Goal: Task Accomplishment & Management: Manage account settings

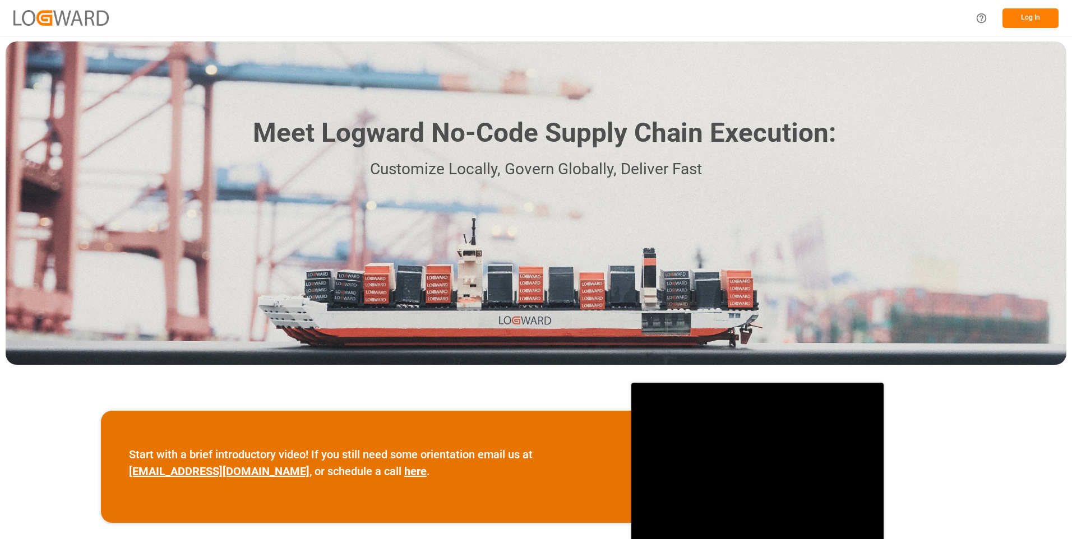
click at [1045, 16] on button "Log In" at bounding box center [1031, 18] width 56 height 20
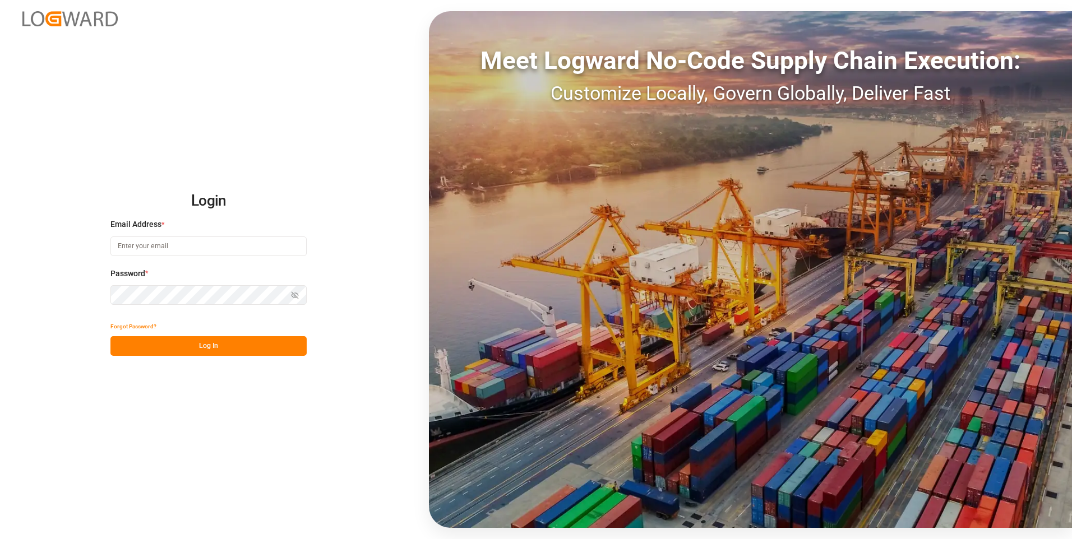
type input "[PERSON_NAME][EMAIL_ADDRESS][DOMAIN_NAME]"
click at [194, 341] on button "Log In" at bounding box center [208, 346] width 196 height 20
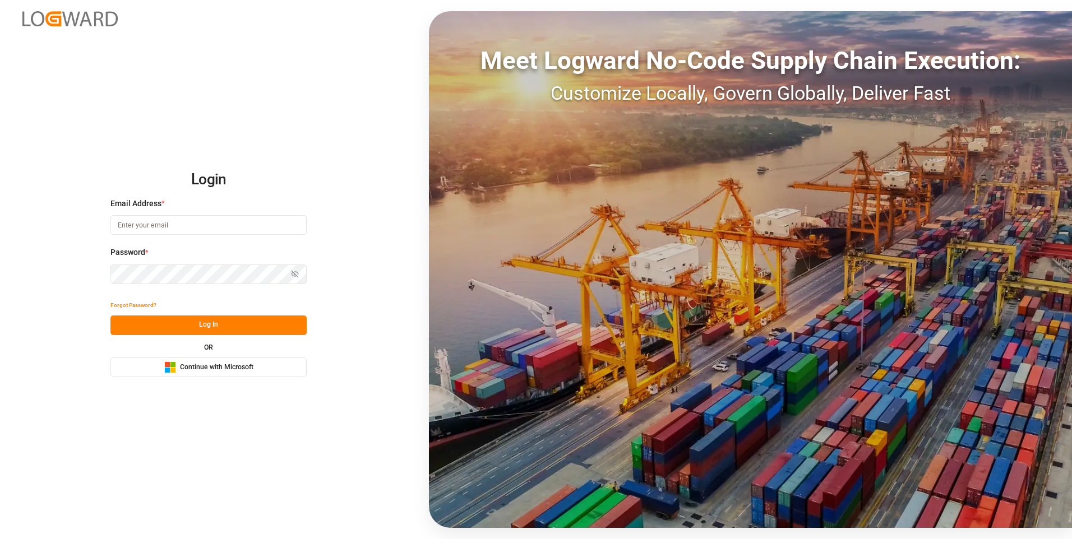
type input "[PERSON_NAME][EMAIL_ADDRESS][DOMAIN_NAME]"
click at [181, 323] on button "Log In" at bounding box center [208, 326] width 196 height 20
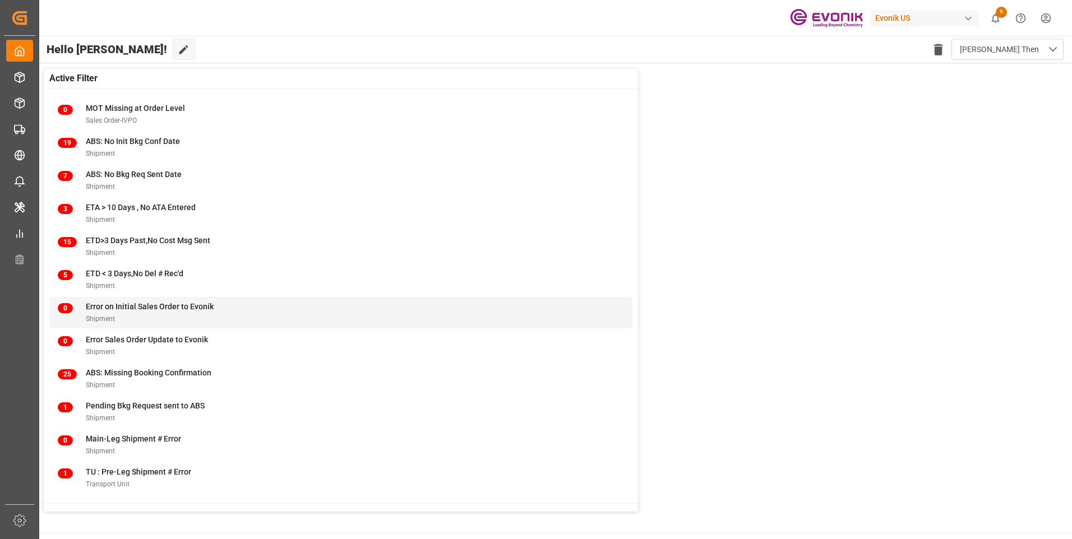
click at [147, 310] on span "Error on Initial Sales Order to Evonik" at bounding box center [150, 306] width 128 height 9
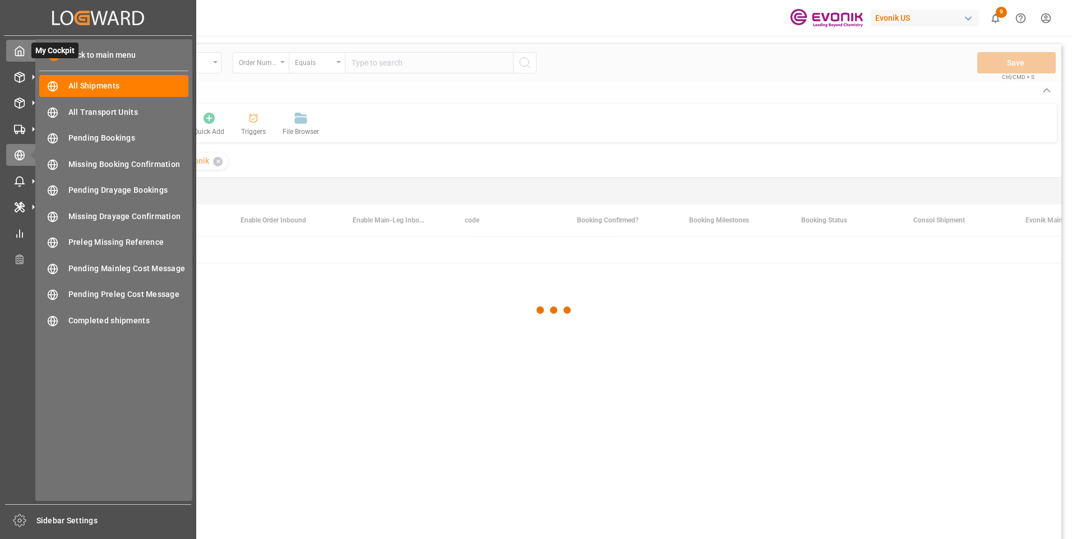
click at [14, 52] on icon at bounding box center [19, 50] width 11 height 11
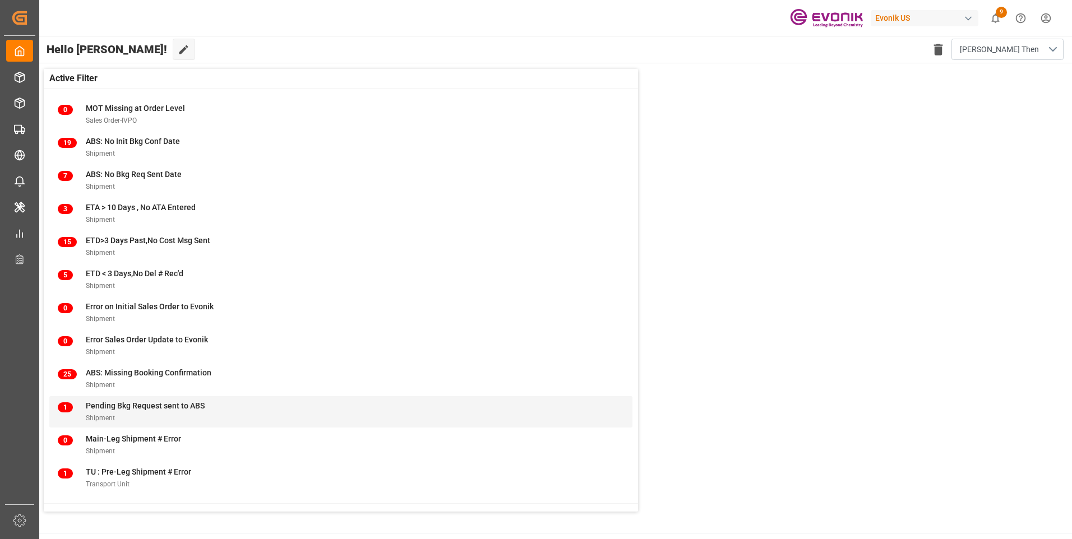
click at [93, 410] on span "Pending Bkg Request sent to ABS" at bounding box center [145, 405] width 119 height 9
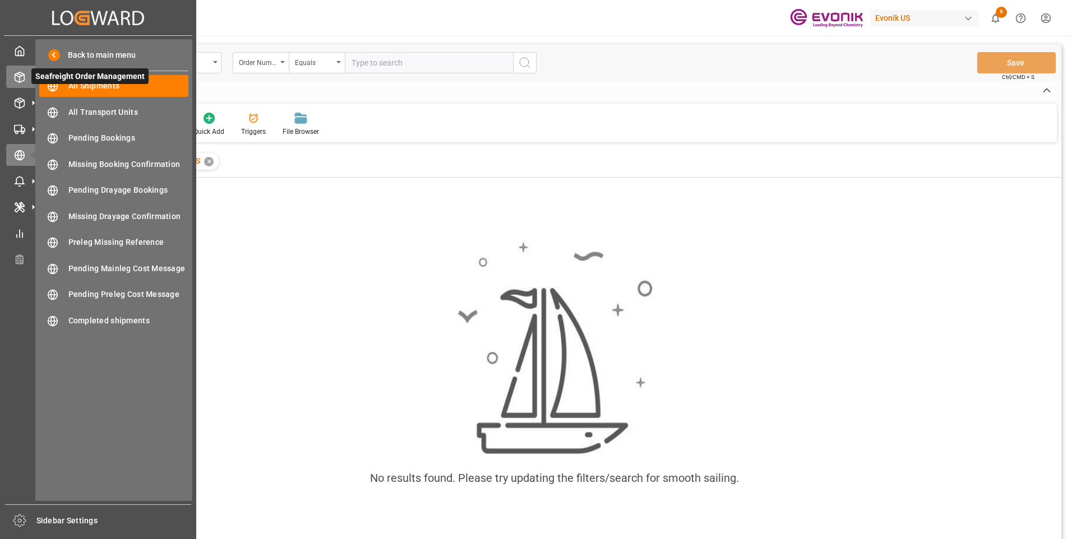
click at [19, 72] on icon at bounding box center [19, 77] width 11 height 11
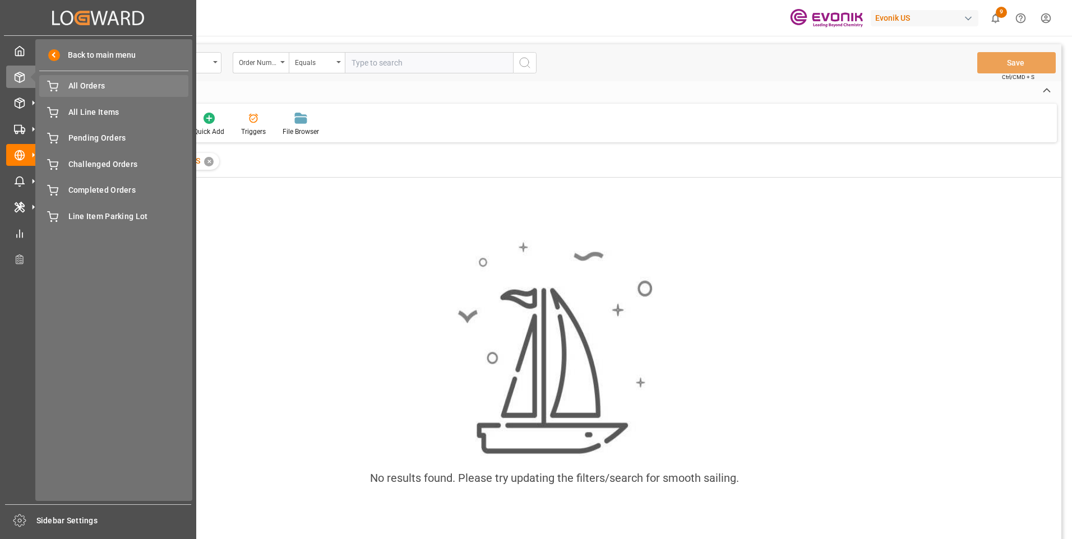
click at [78, 86] on span "All Orders" at bounding box center [128, 86] width 121 height 12
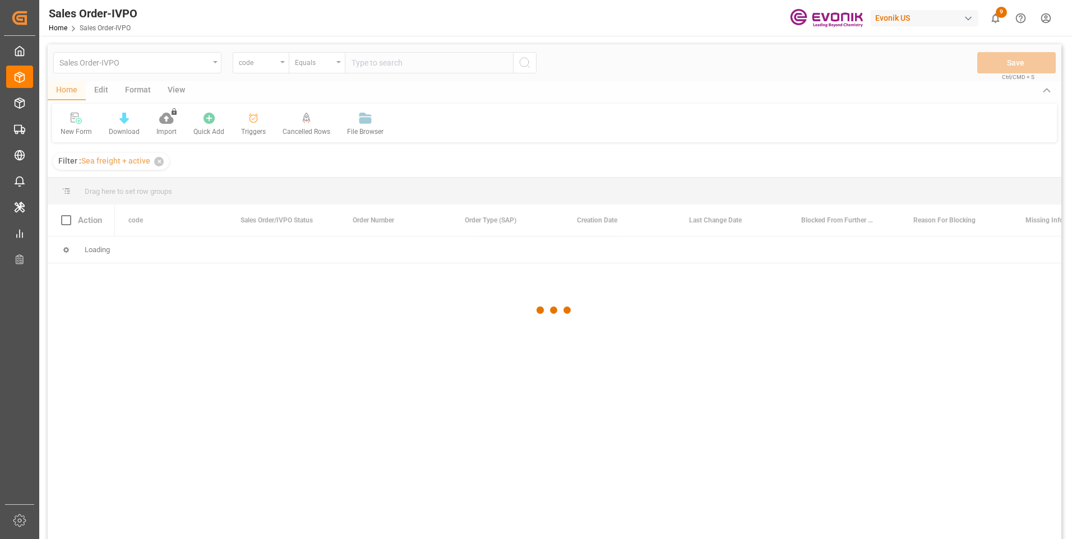
click at [270, 67] on div at bounding box center [555, 310] width 1014 height 533
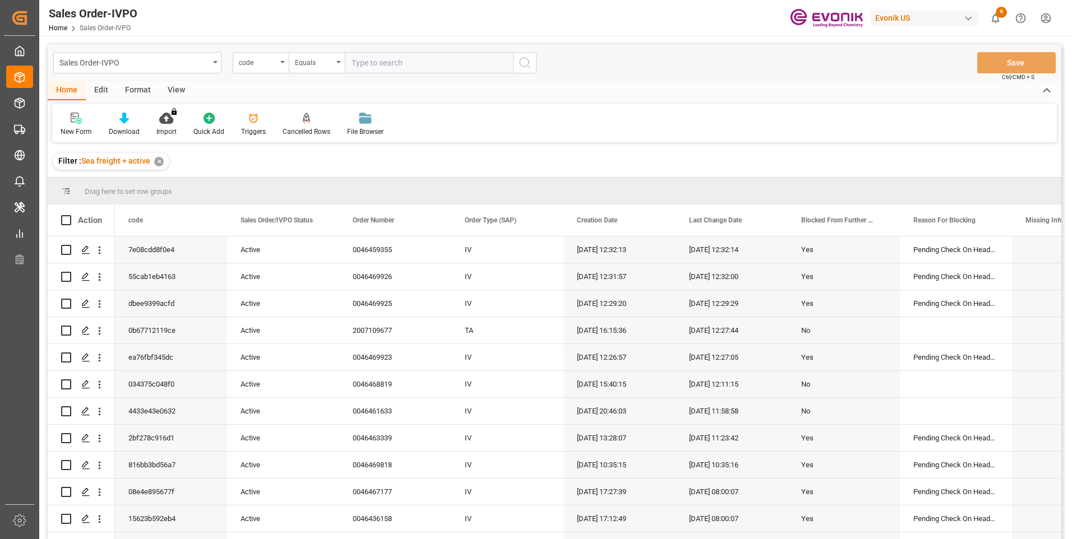
click at [270, 67] on div "code" at bounding box center [258, 61] width 38 height 13
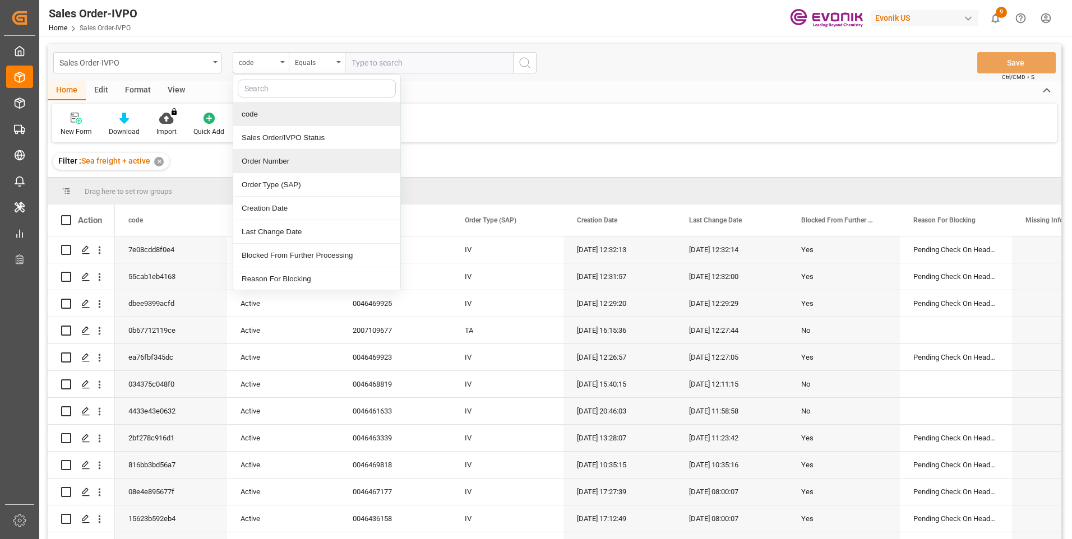
click at [252, 160] on div "Order Number" at bounding box center [316, 162] width 167 height 24
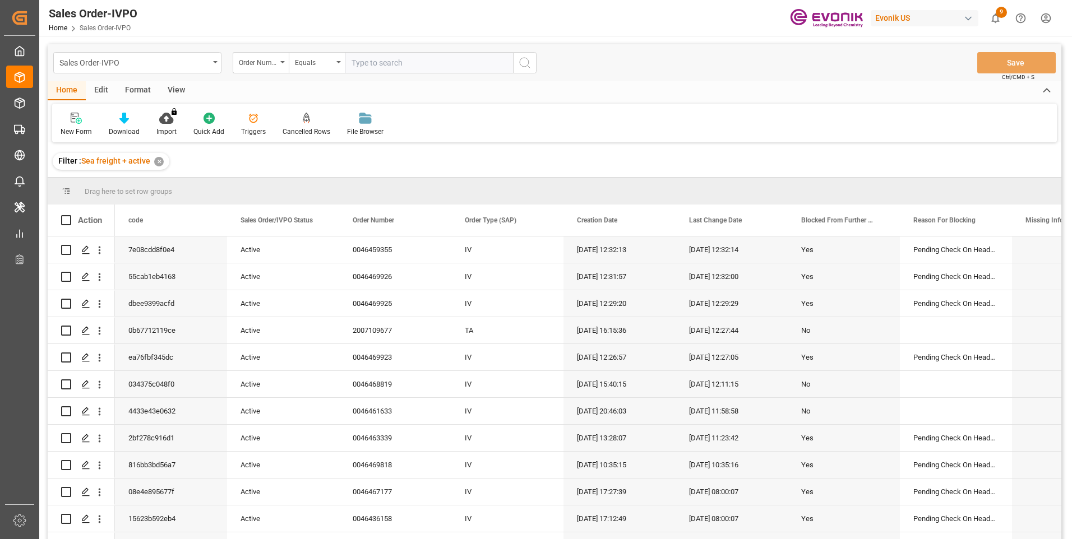
click at [408, 64] on input "text" at bounding box center [429, 62] width 168 height 21
paste input "0046465058"
type input "0046465058"
click at [526, 64] on icon "search button" at bounding box center [524, 62] width 13 height 13
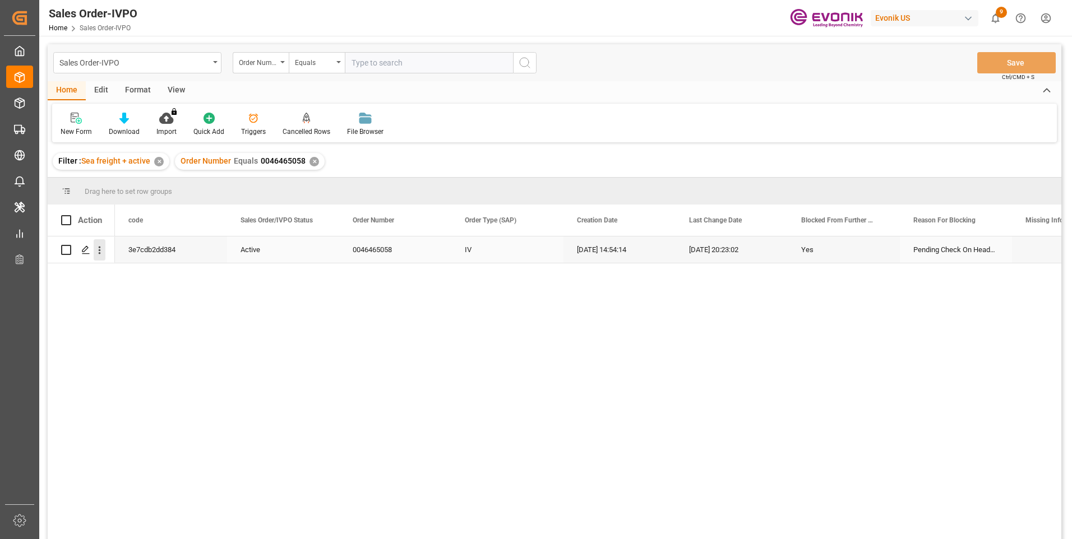
click at [101, 249] on icon "open menu" at bounding box center [100, 250] width 12 height 12
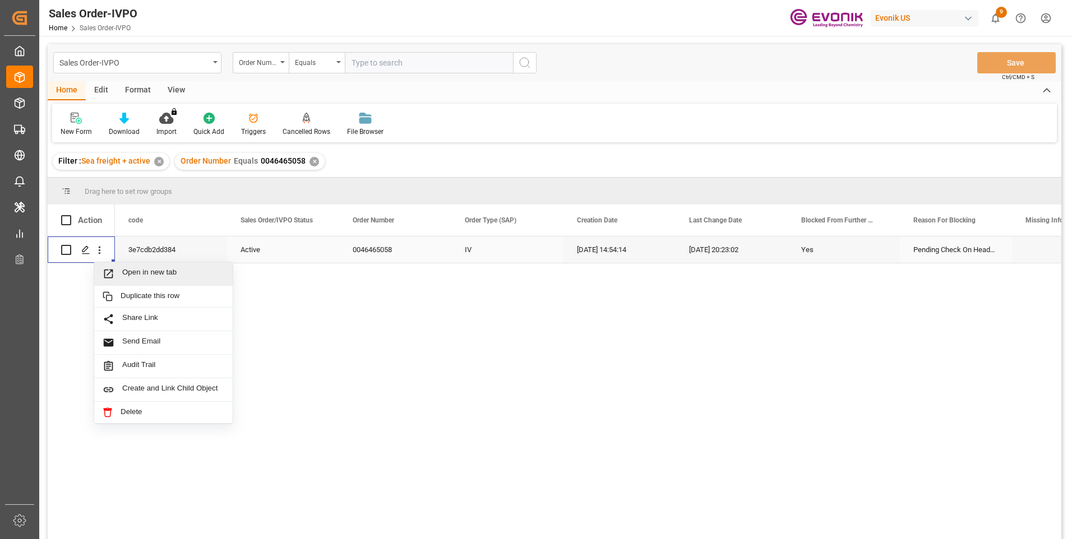
click at [128, 268] on span "Open in new tab" at bounding box center [173, 274] width 102 height 12
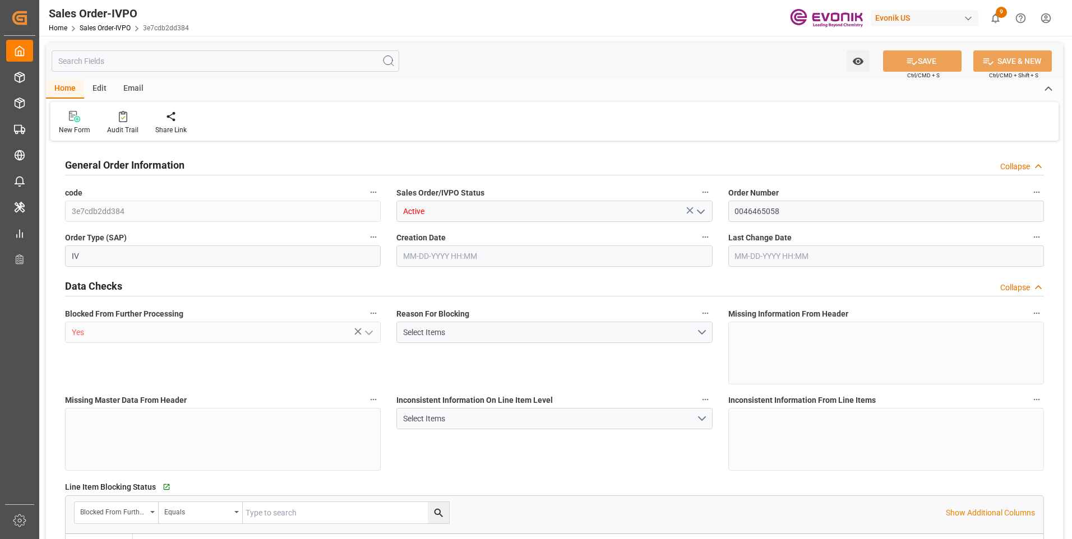
type input "COCTG"
type input "0"
type input "1"
type input "2137.86"
type input "08-14-2025 14:54"
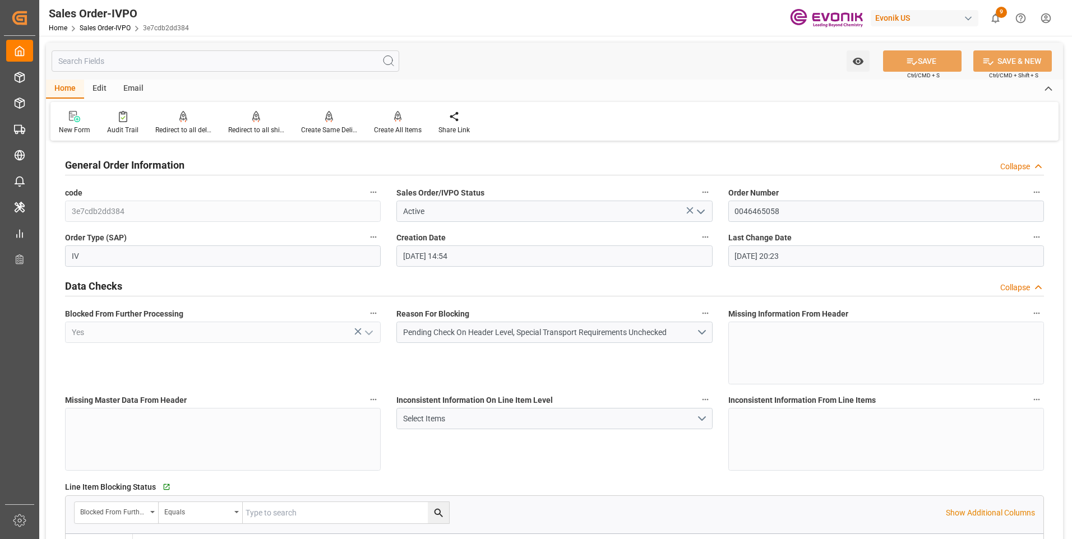
type input "08-20-2025 20:23"
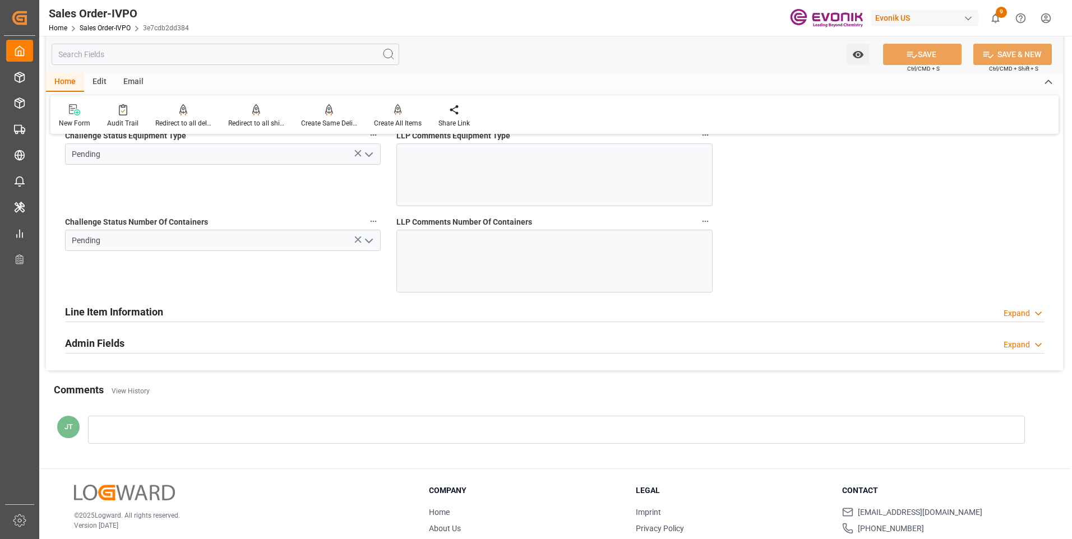
scroll to position [2299, 0]
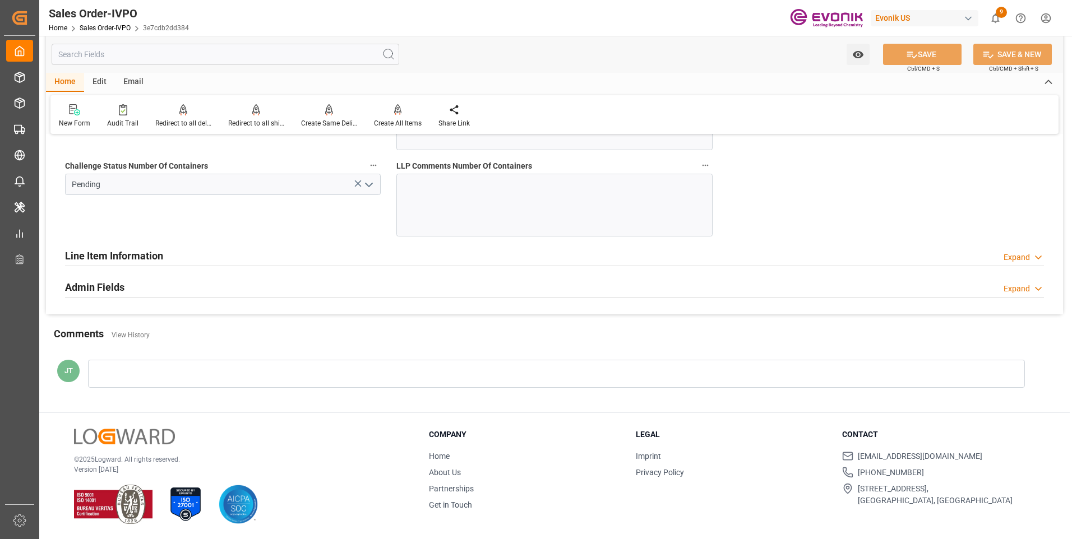
click at [369, 182] on icon "open menu" at bounding box center [368, 184] width 13 height 13
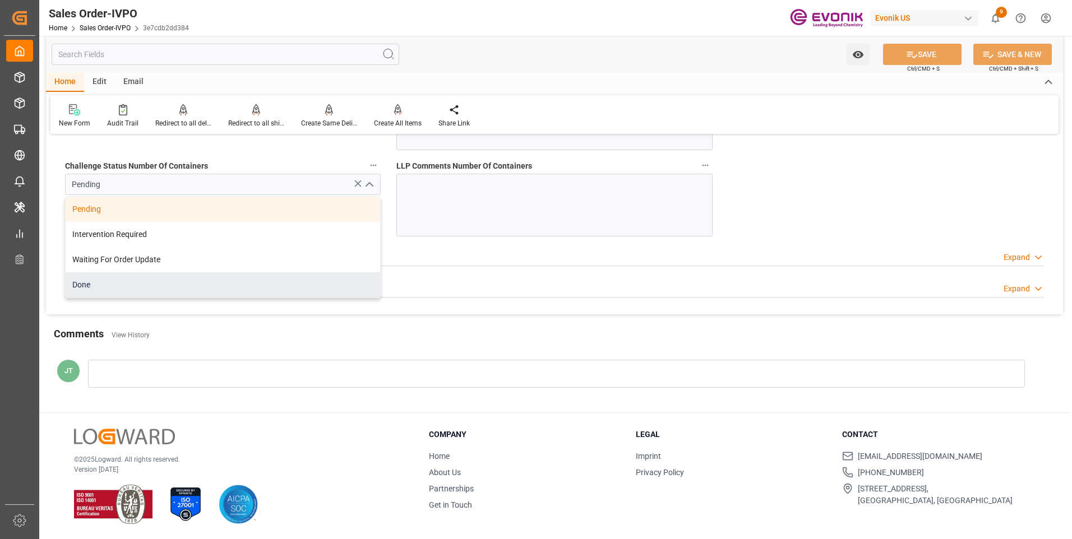
click at [107, 288] on div "Done" at bounding box center [223, 284] width 315 height 25
type input "Done"
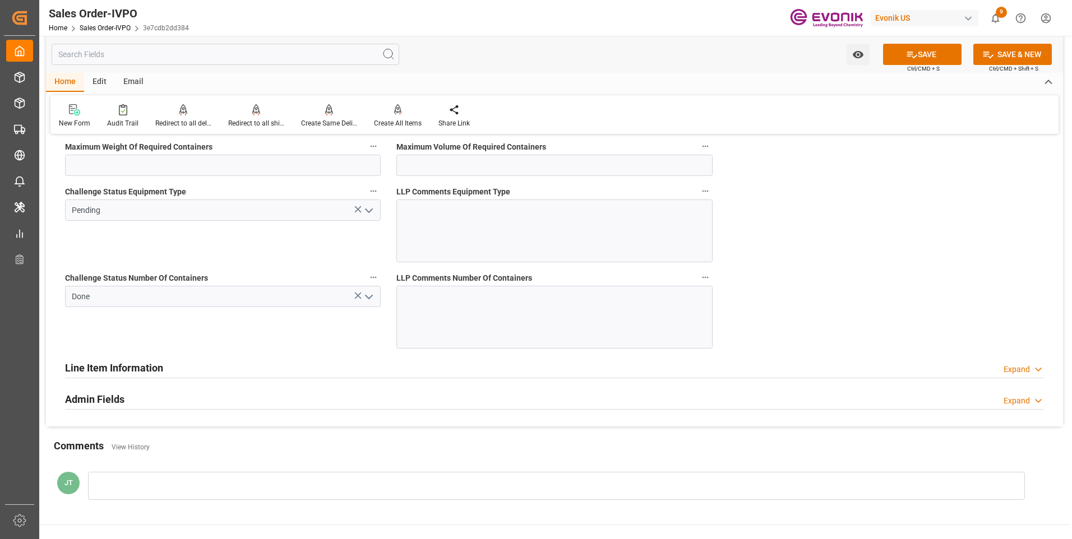
scroll to position [2131, 0]
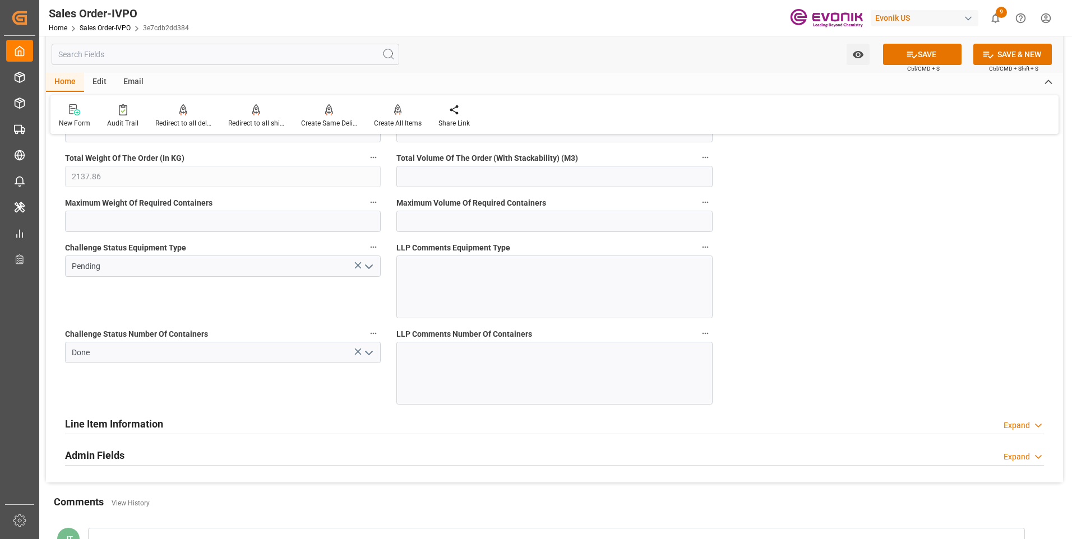
click at [367, 267] on polyline "open menu" at bounding box center [369, 266] width 7 height 3
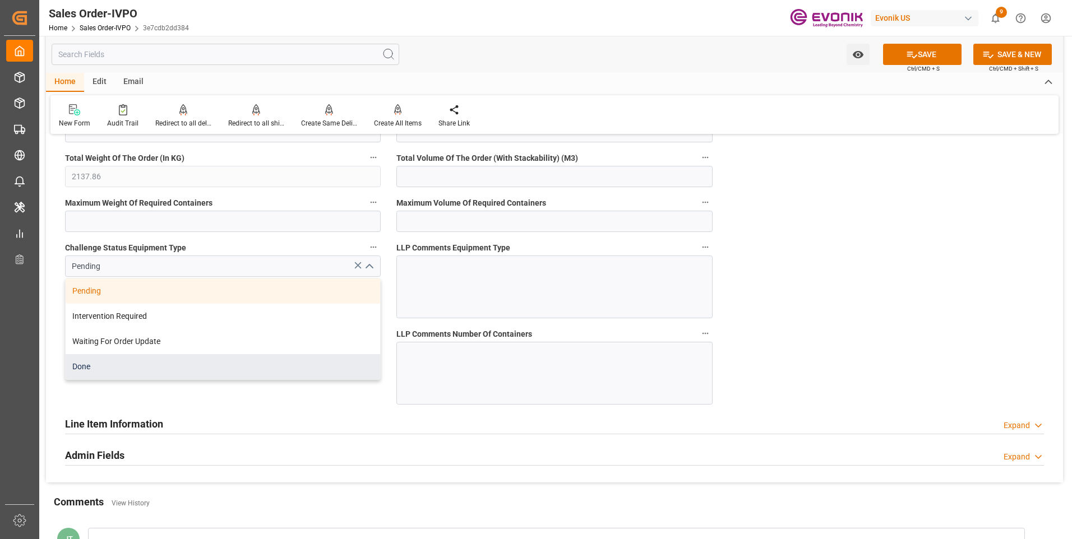
click at [96, 367] on div "Done" at bounding box center [223, 366] width 315 height 25
type input "Done"
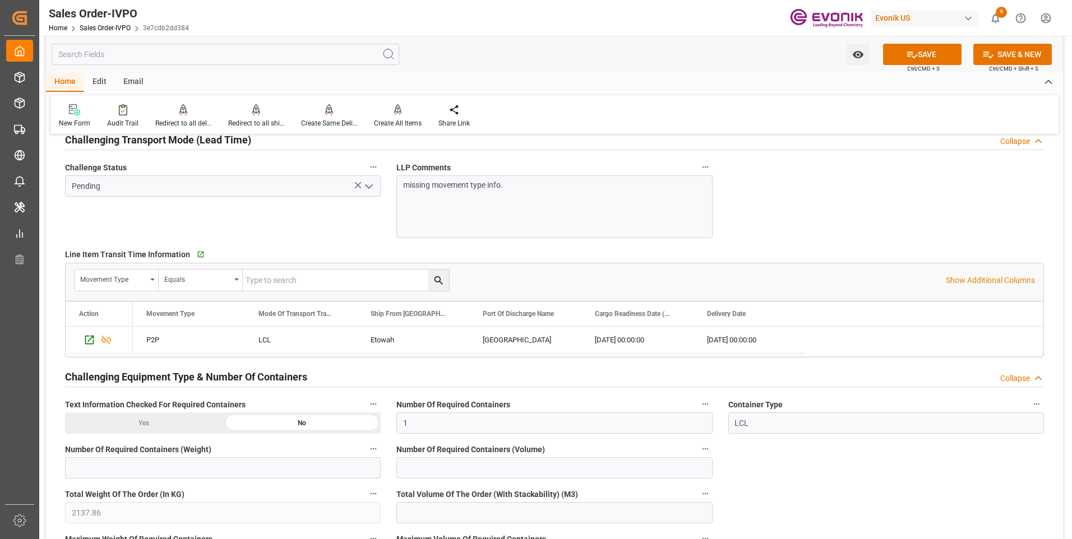
scroll to position [1738, 0]
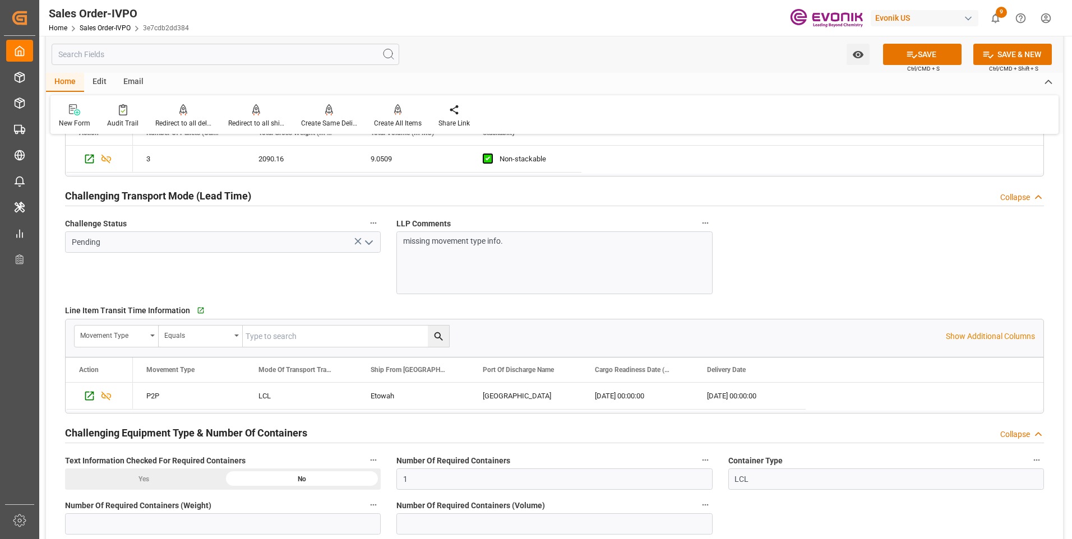
click at [367, 242] on icon "open menu" at bounding box center [368, 242] width 13 height 13
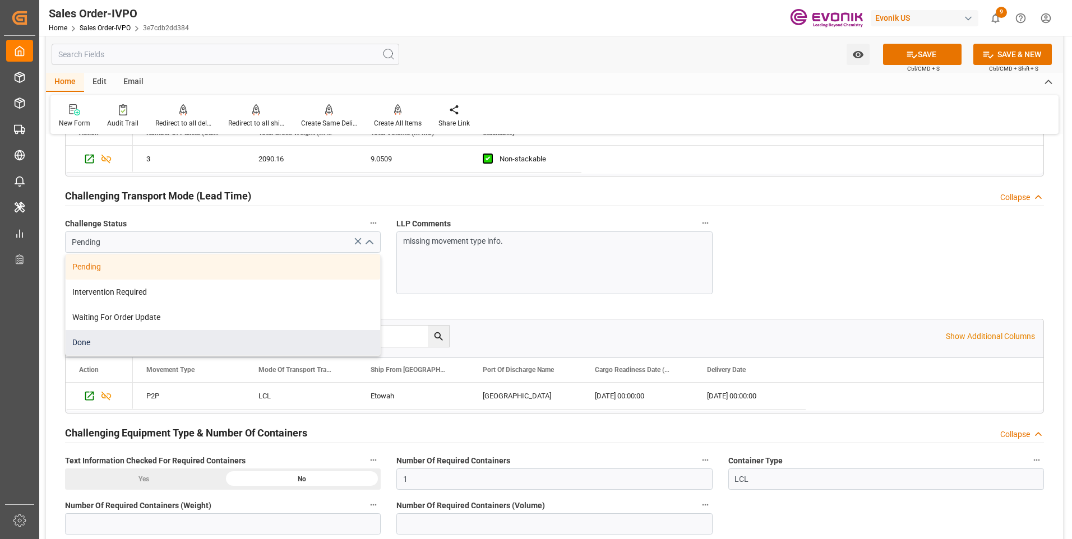
click at [98, 331] on div "Done" at bounding box center [223, 342] width 315 height 25
type input "Done"
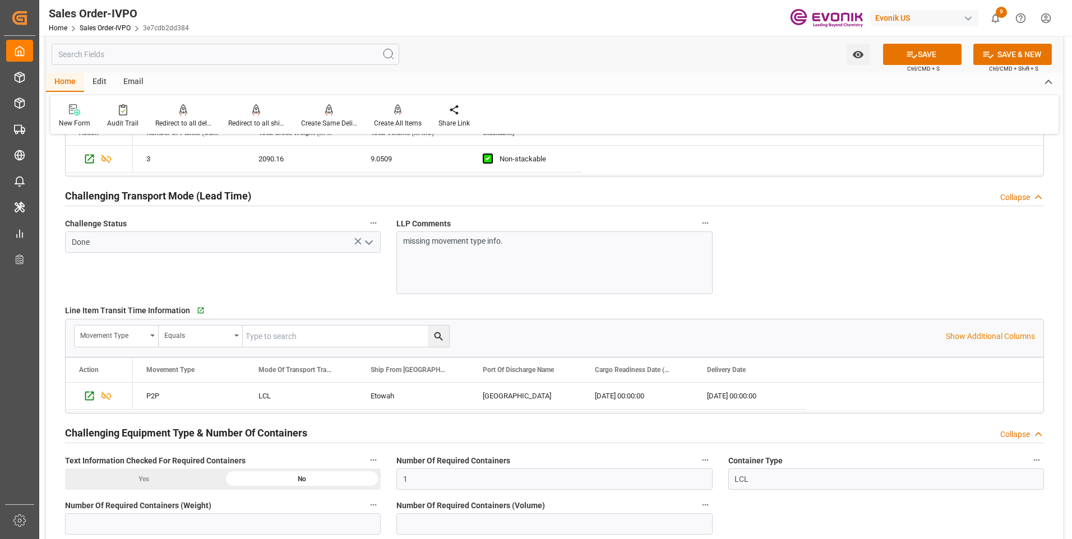
click at [509, 246] on p "missing movement type info." at bounding box center [550, 241] width 294 height 12
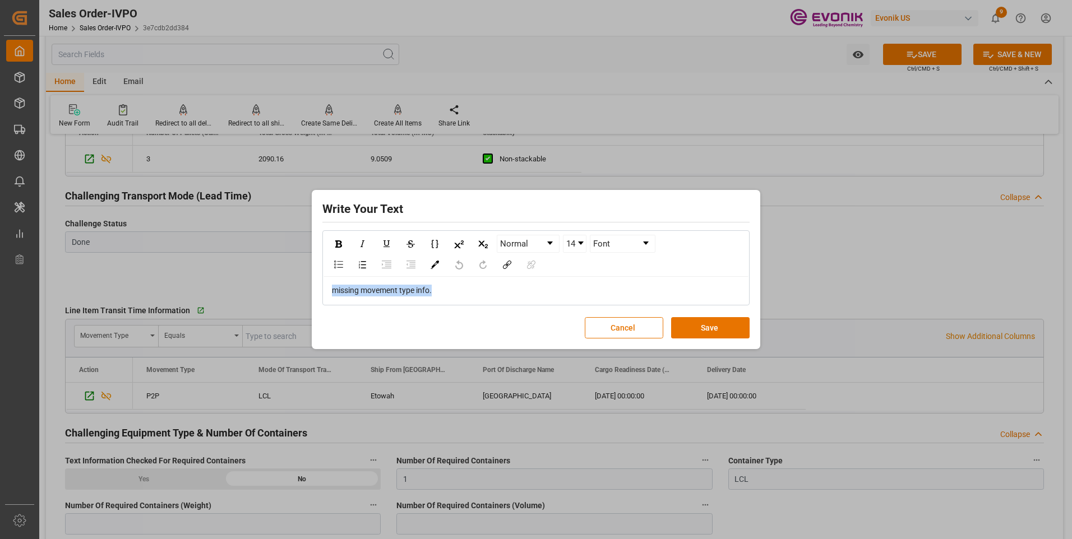
drag, startPoint x: 449, startPoint y: 294, endPoint x: 265, endPoint y: 299, distance: 184.0
click at [265, 299] on div "Write Your Text Normal 14 Font missing movement type info. Cancel Save" at bounding box center [536, 269] width 1072 height 539
click at [702, 326] on button "Save" at bounding box center [710, 327] width 78 height 21
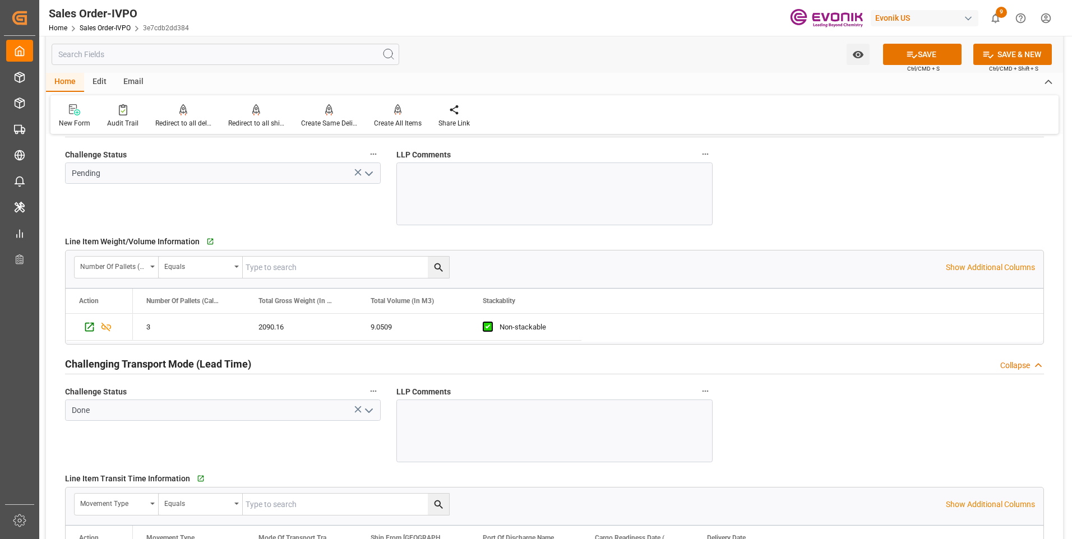
scroll to position [1514, 0]
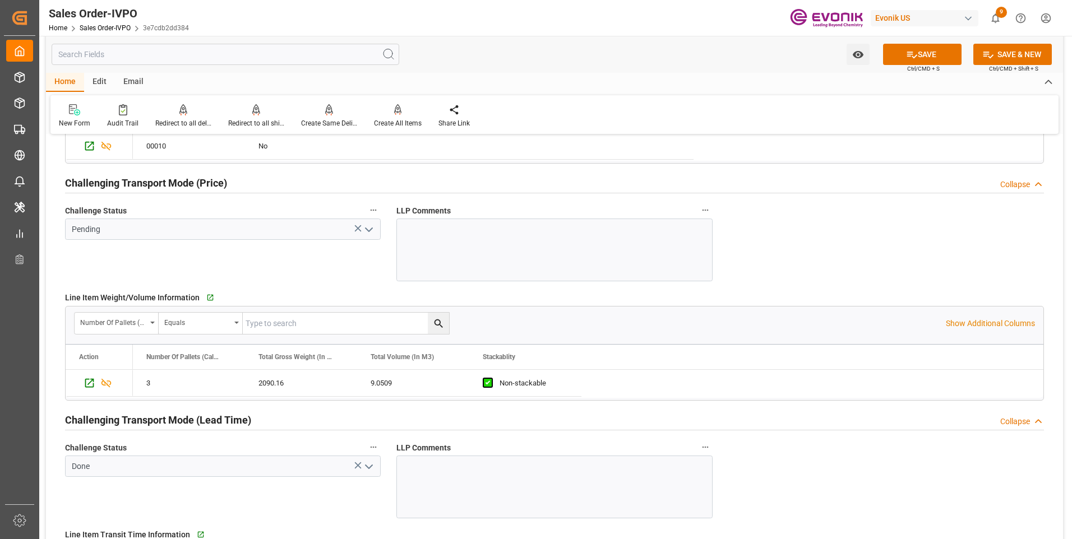
click at [372, 233] on icon "open menu" at bounding box center [368, 229] width 13 height 13
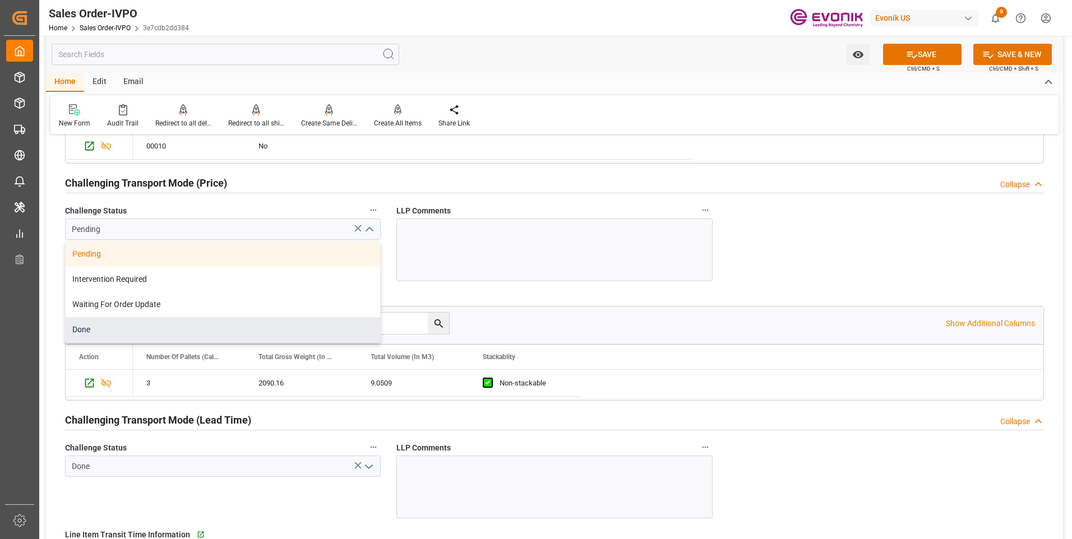
click at [130, 328] on div "Done" at bounding box center [223, 329] width 315 height 25
type input "Done"
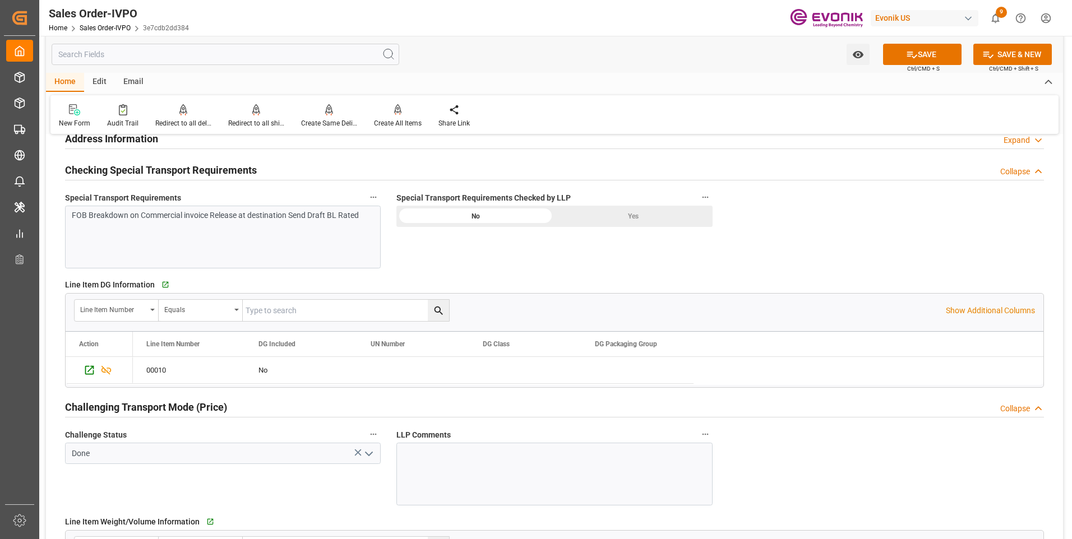
scroll to position [1234, 0]
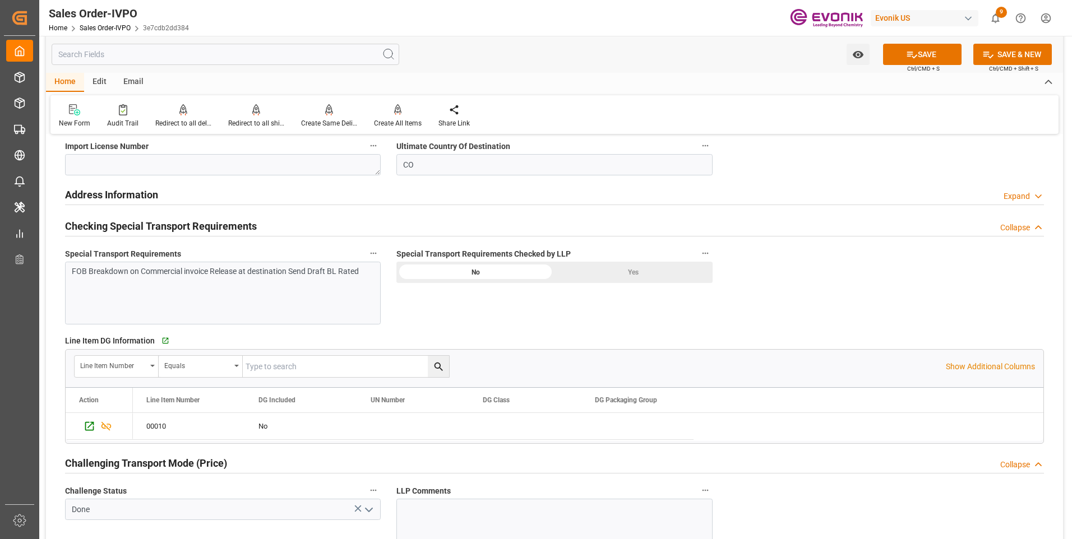
click at [666, 270] on div "Yes" at bounding box center [634, 272] width 158 height 21
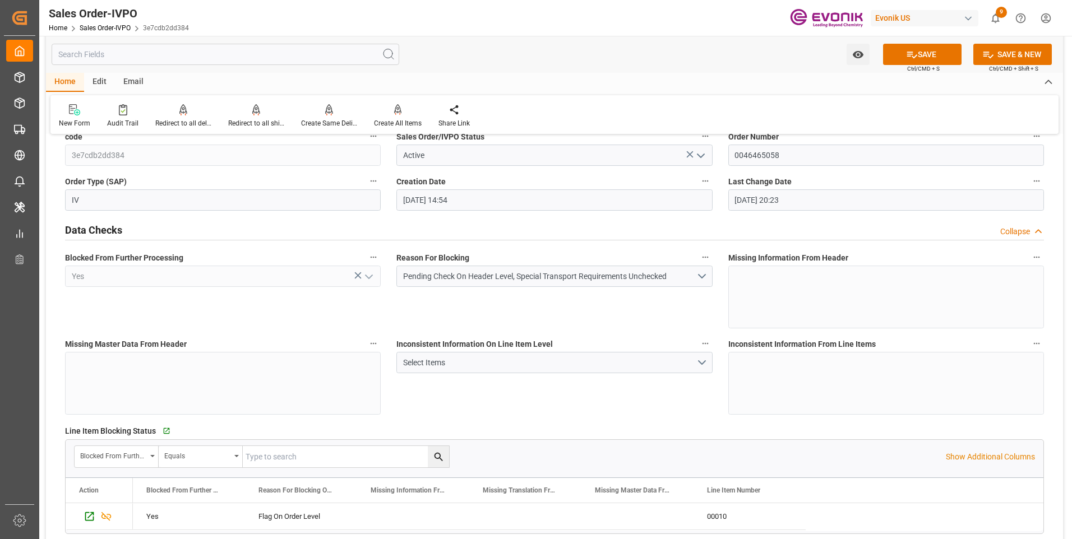
scroll to position [0, 0]
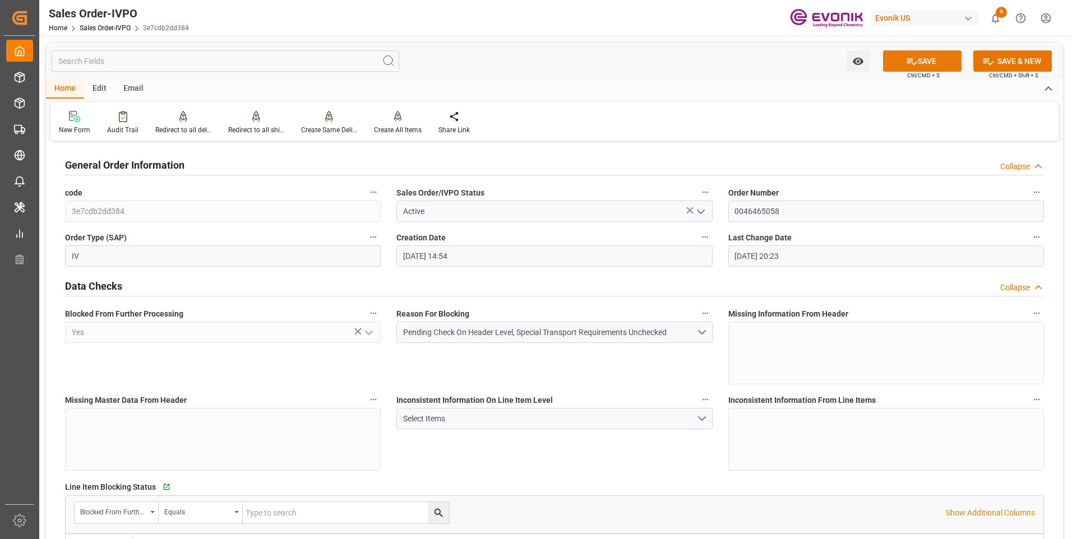
click at [922, 64] on button "SAVE" at bounding box center [922, 60] width 78 height 21
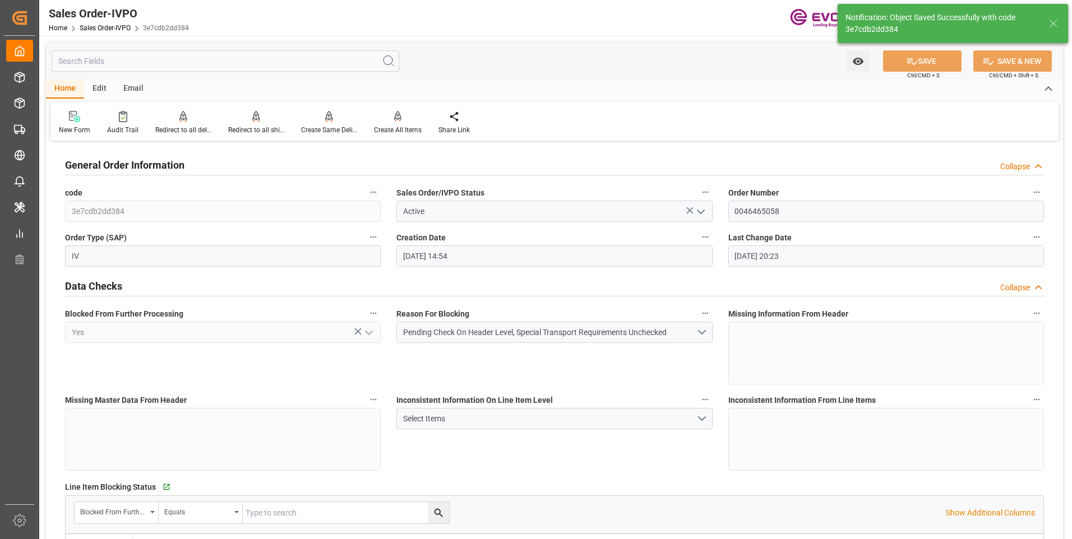
type input "08-22-2025 12:45"
type input "No"
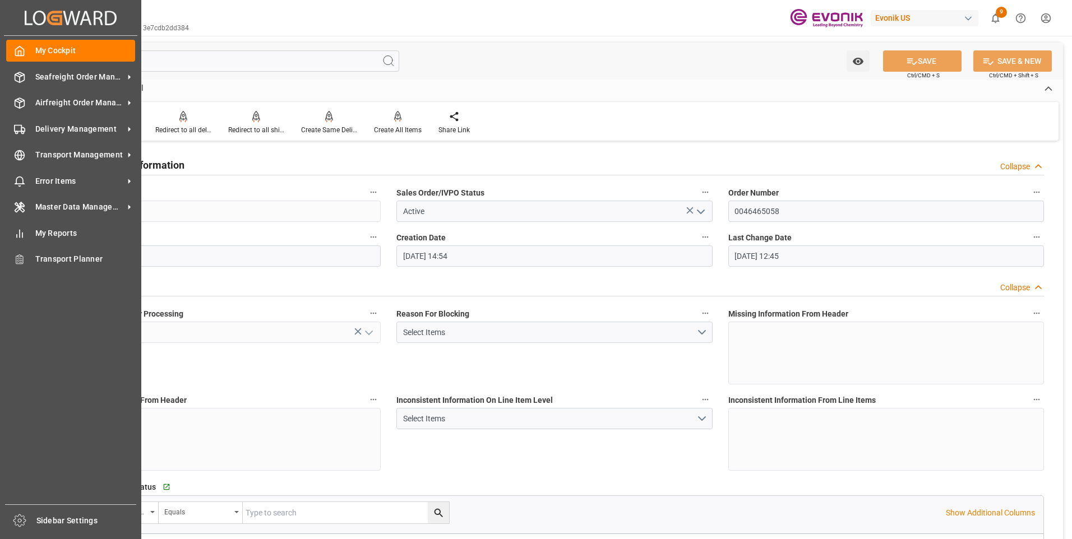
click at [4, 113] on div "My Cockpit My Cockpit Seafreight Order Management Seafreight Order Management A…" at bounding box center [70, 270] width 133 height 469
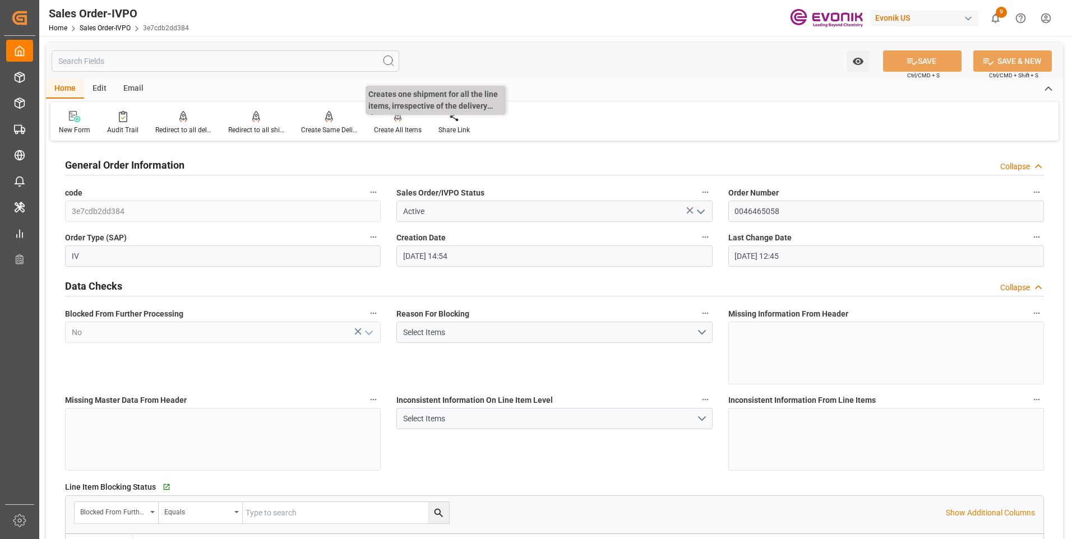
click at [411, 133] on div "Create All Items" at bounding box center [398, 130] width 48 height 10
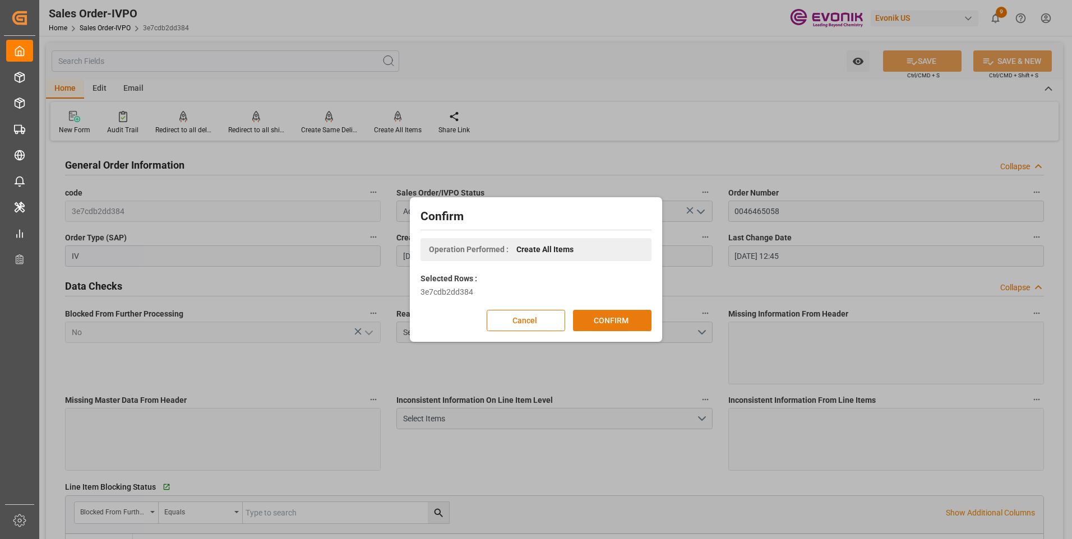
click at [606, 313] on button "CONFIRM" at bounding box center [612, 320] width 78 height 21
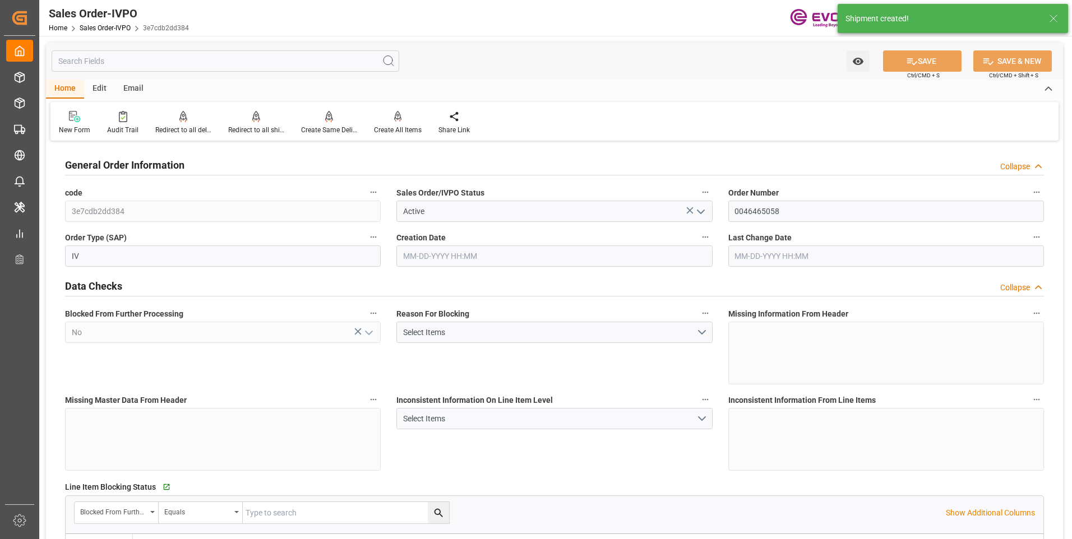
type input "COCTG"
type input "0"
type input "1"
type input "2137.86"
type input "08-14-2025 14:54"
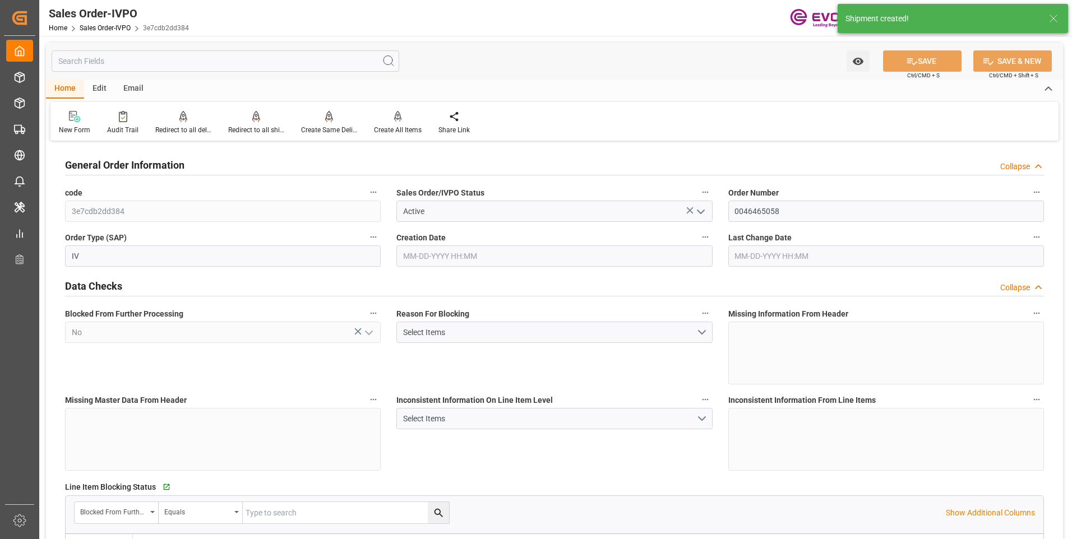
type input "08-22-2025 13:45"
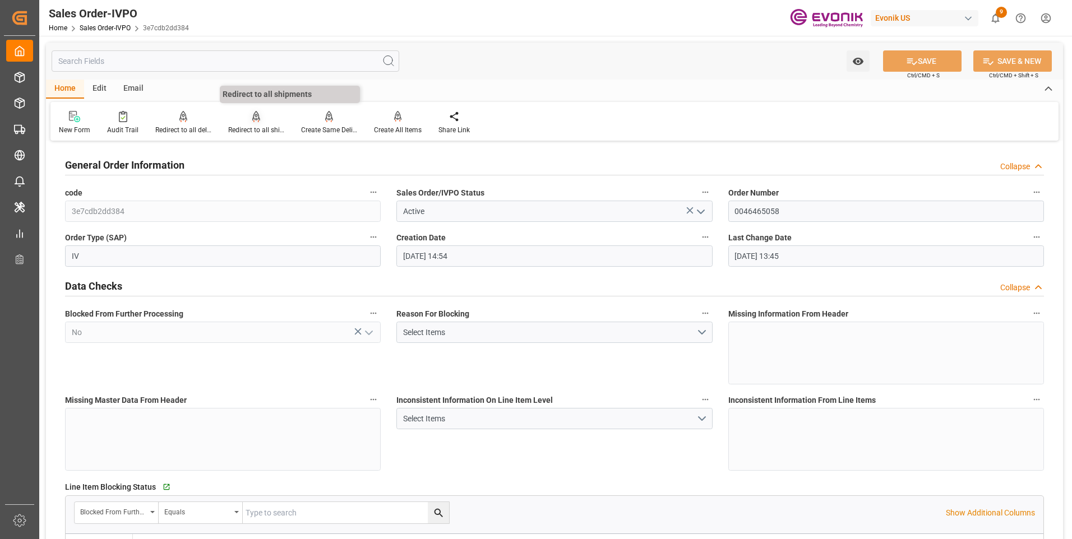
click at [266, 134] on div "Redirect to all shipments" at bounding box center [256, 130] width 56 height 10
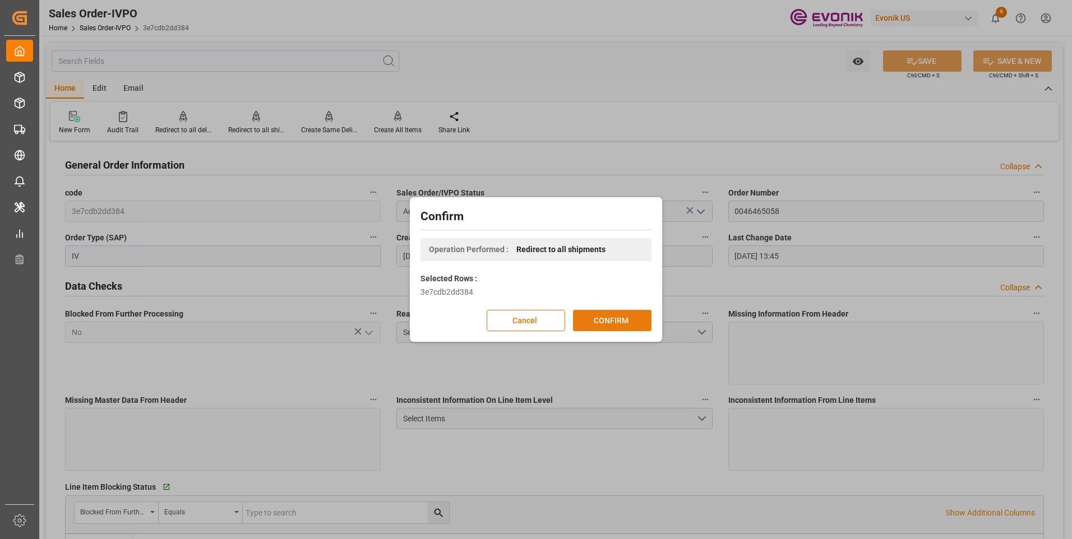
click at [599, 315] on button "CONFIRM" at bounding box center [612, 320] width 78 height 21
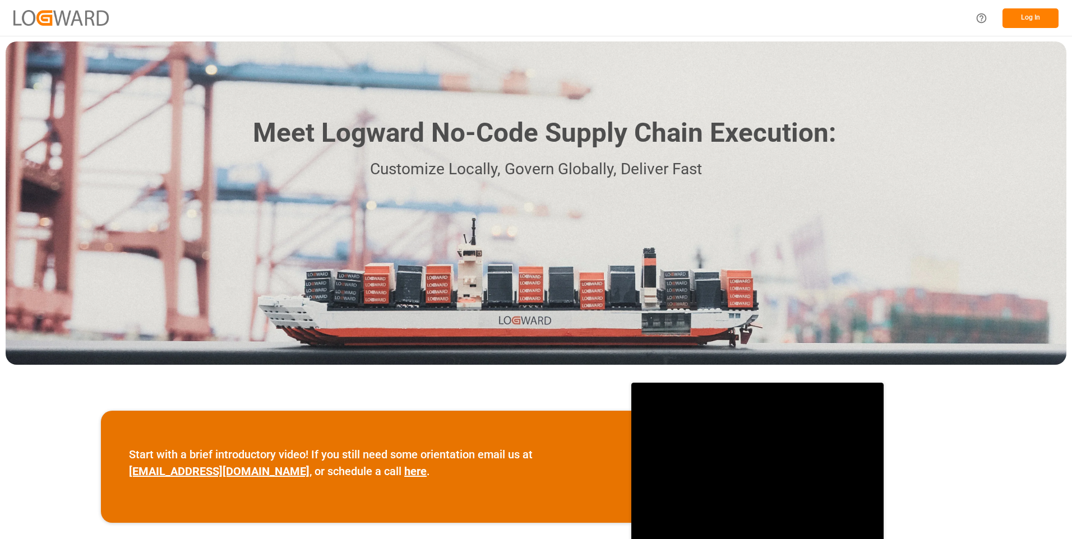
click at [1023, 12] on button "Log In" at bounding box center [1031, 18] width 56 height 20
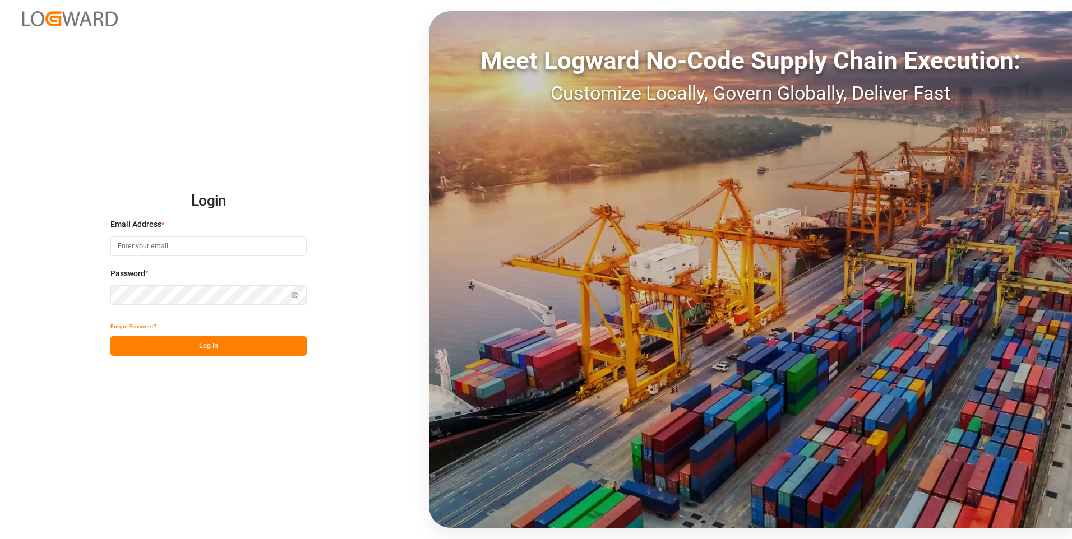
type input "[PERSON_NAME][EMAIL_ADDRESS][DOMAIN_NAME]"
click at [220, 349] on button "Log In" at bounding box center [208, 346] width 196 height 20
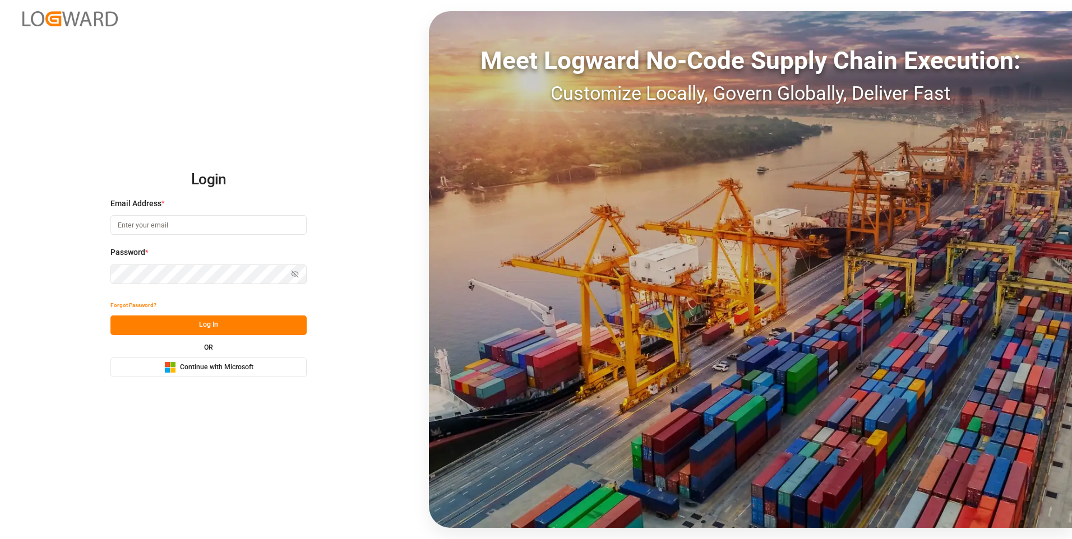
type input "julissa.then@leschaco.com"
click at [207, 326] on button "Log In" at bounding box center [208, 326] width 196 height 20
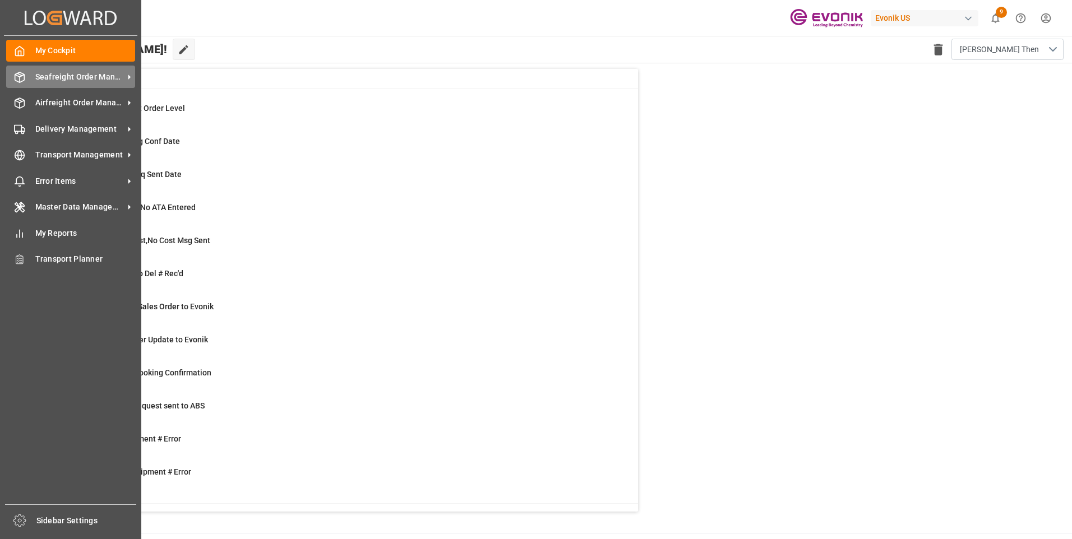
click at [24, 78] on icon at bounding box center [20, 77] width 10 height 10
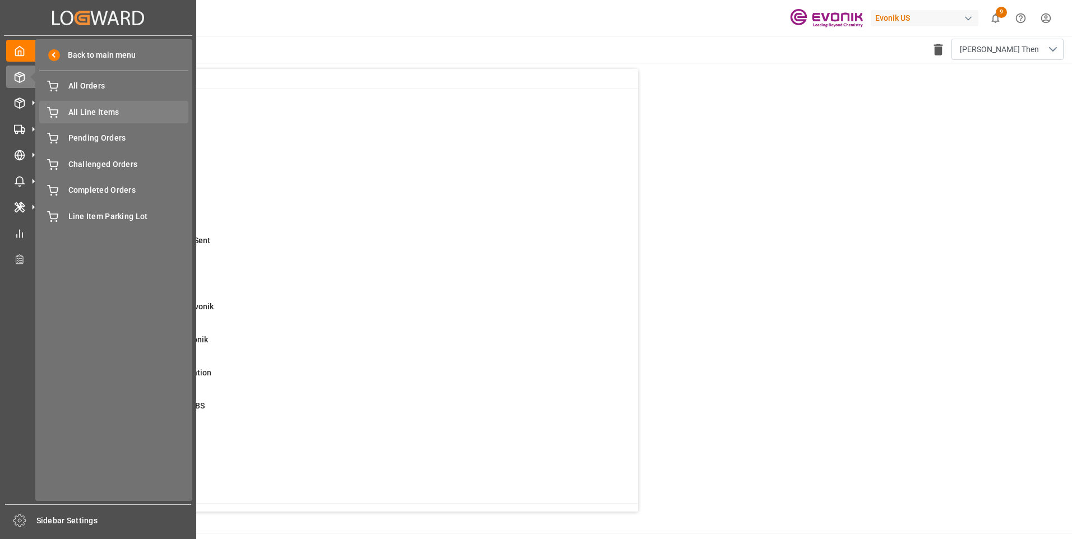
click at [79, 113] on span "All Line Items" at bounding box center [128, 113] width 121 height 12
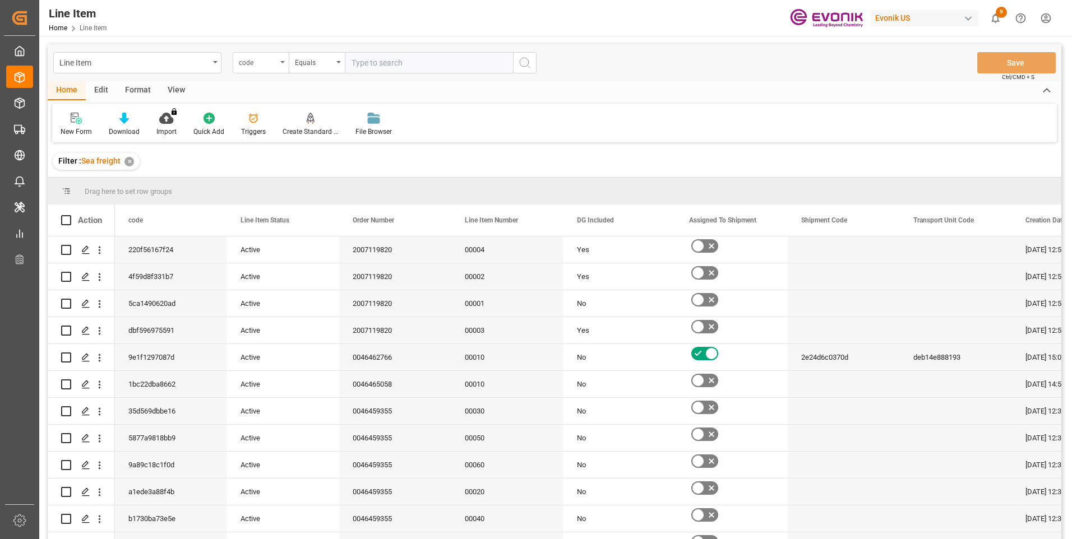
click at [270, 67] on div "code" at bounding box center [258, 61] width 38 height 13
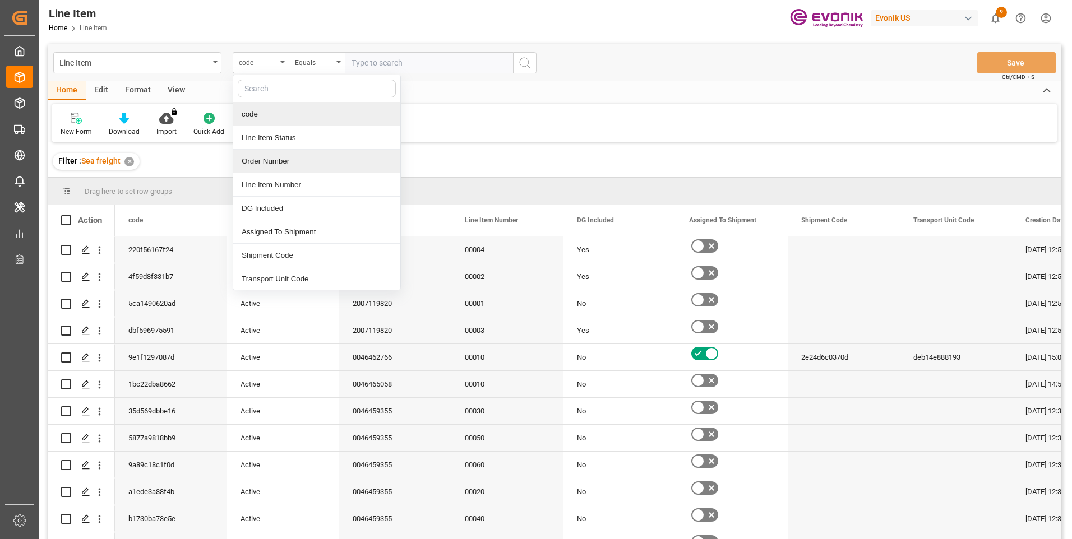
click at [266, 155] on div "Order Number" at bounding box center [316, 162] width 167 height 24
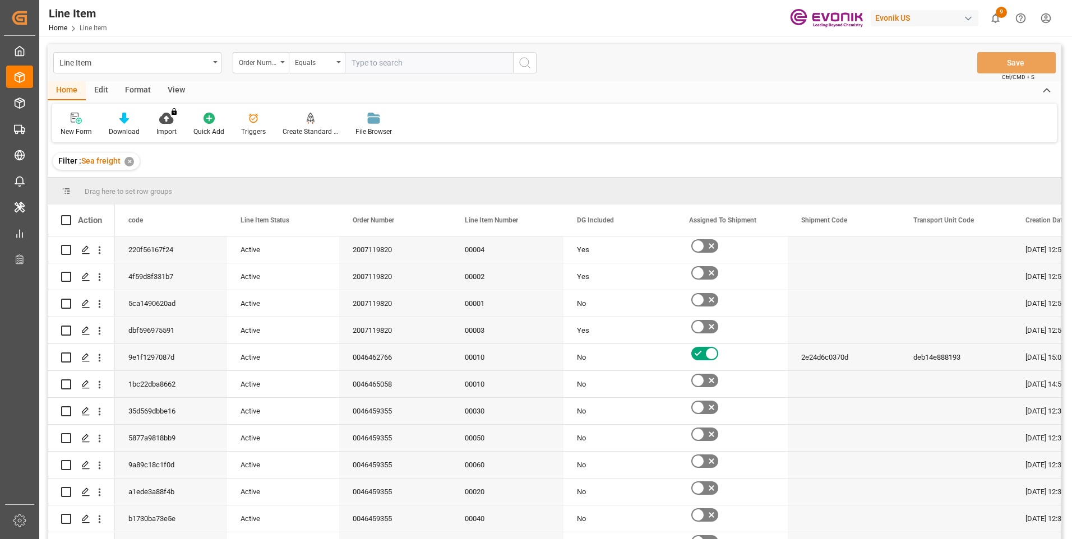
click at [375, 60] on input "text" at bounding box center [429, 62] width 168 height 21
paste input "0046459156"
type input "0046459156"
click at [518, 58] on button "search button" at bounding box center [525, 62] width 24 height 21
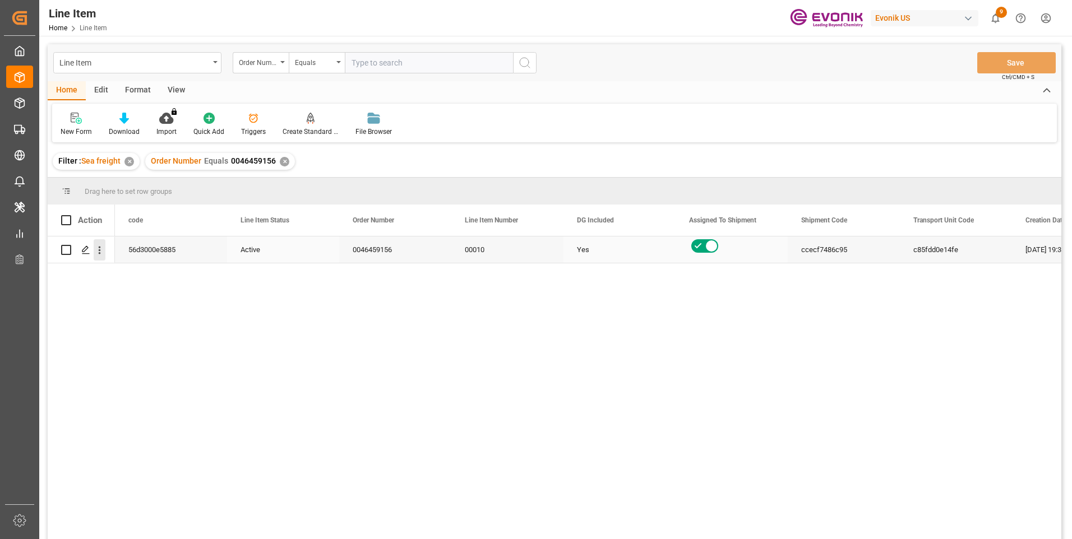
click at [104, 250] on icon "open menu" at bounding box center [100, 250] width 12 height 12
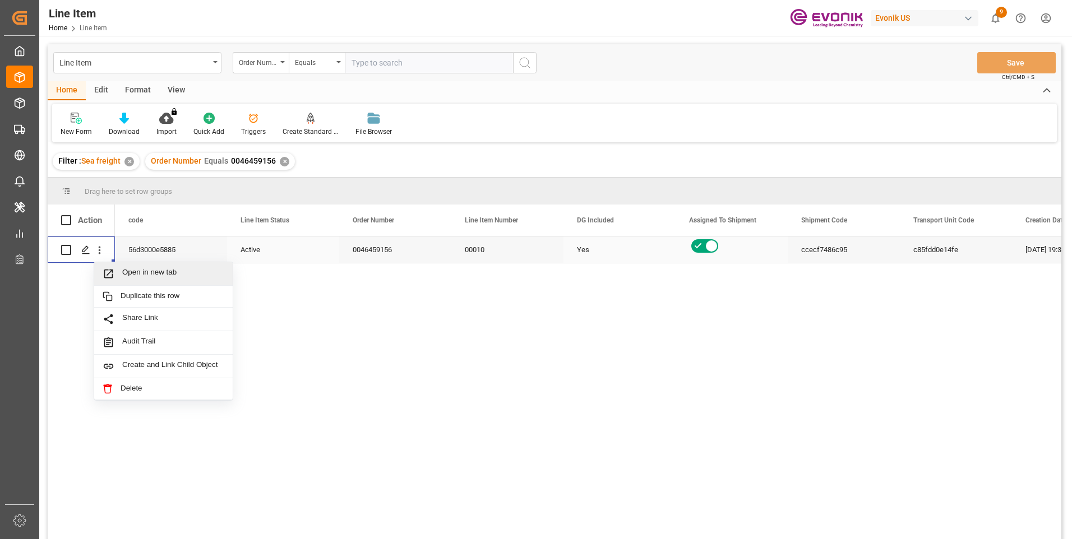
click at [145, 267] on div "Open in new tab" at bounding box center [163, 274] width 138 height 24
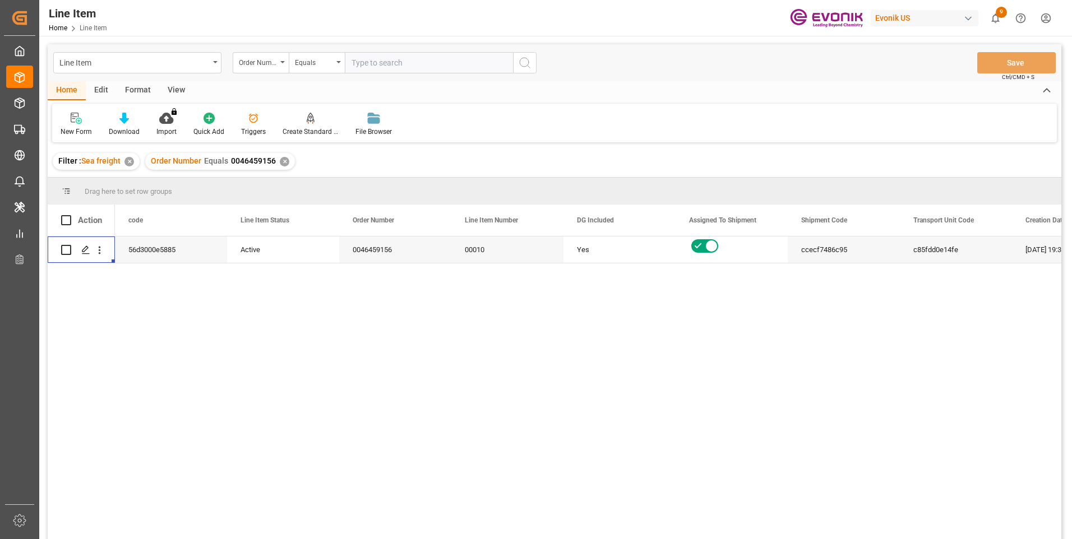
click at [190, 87] on div "View" at bounding box center [176, 90] width 34 height 19
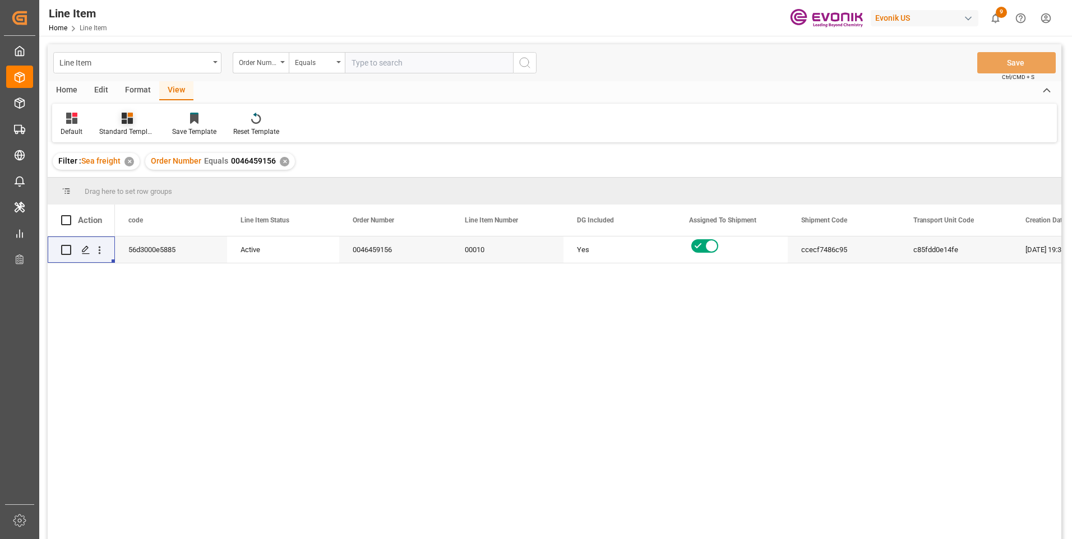
click at [128, 127] on div "Standard Templates" at bounding box center [127, 132] width 56 height 10
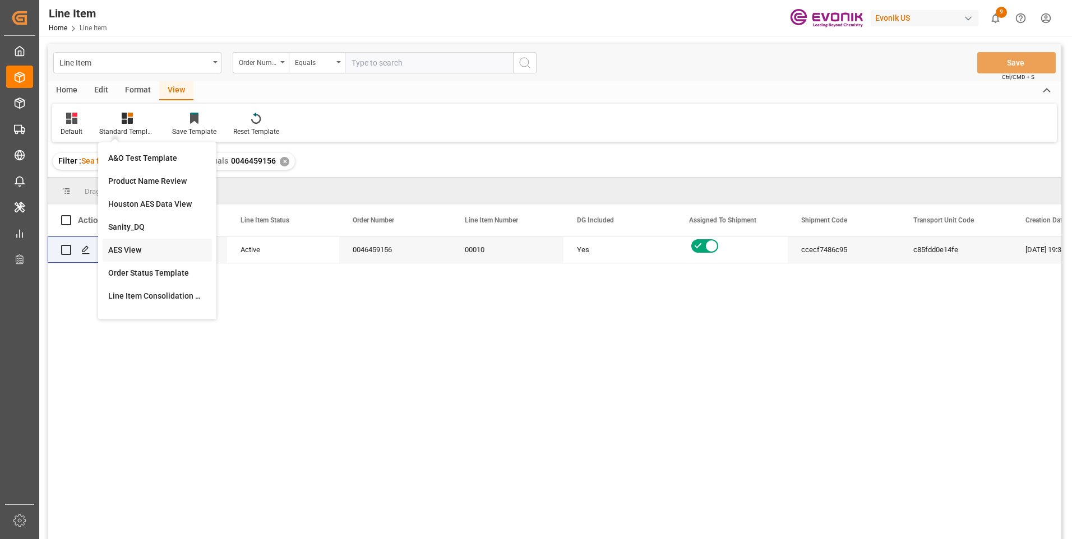
click at [121, 250] on div "AES View" at bounding box center [157, 250] width 98 height 12
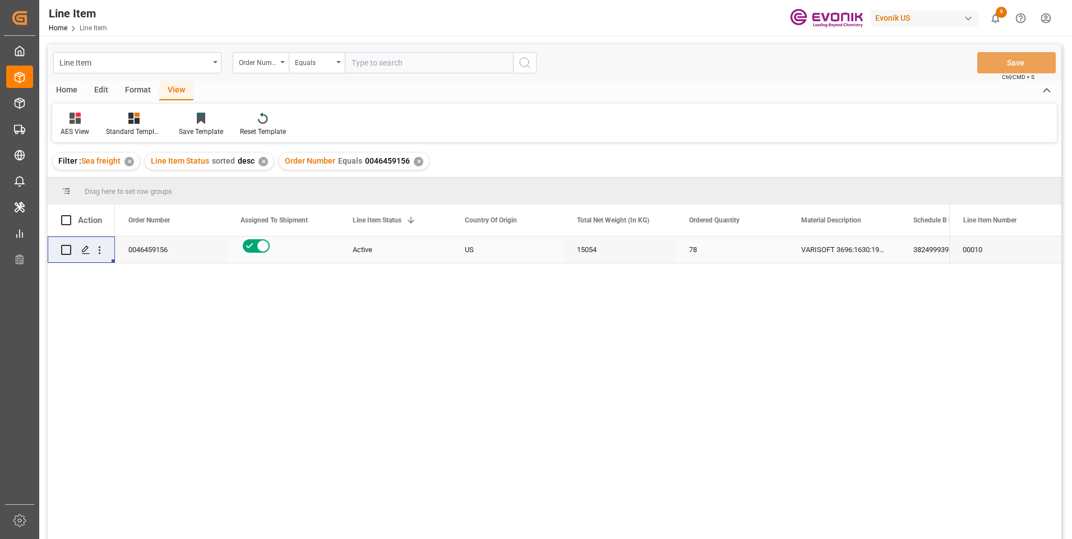
click at [911, 246] on div "3824999397" at bounding box center [956, 250] width 112 height 26
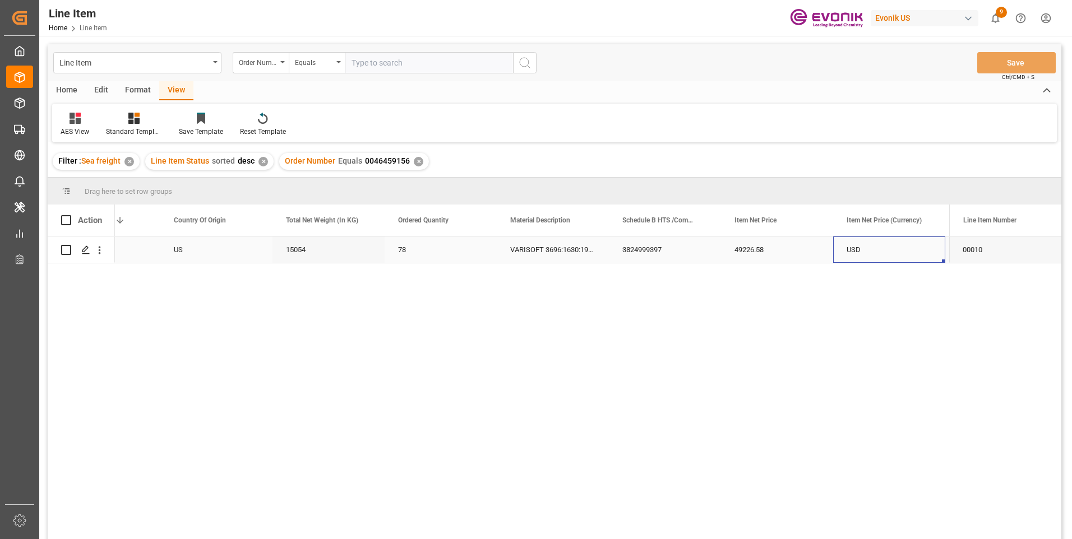
scroll to position [0, 403]
click at [516, 253] on div "3824999397" at bounding box center [553, 250] width 112 height 26
click at [177, 248] on div "15054" at bounding box center [216, 250] width 112 height 26
click at [637, 252] on div "49226.58" at bounding box center [665, 250] width 112 height 26
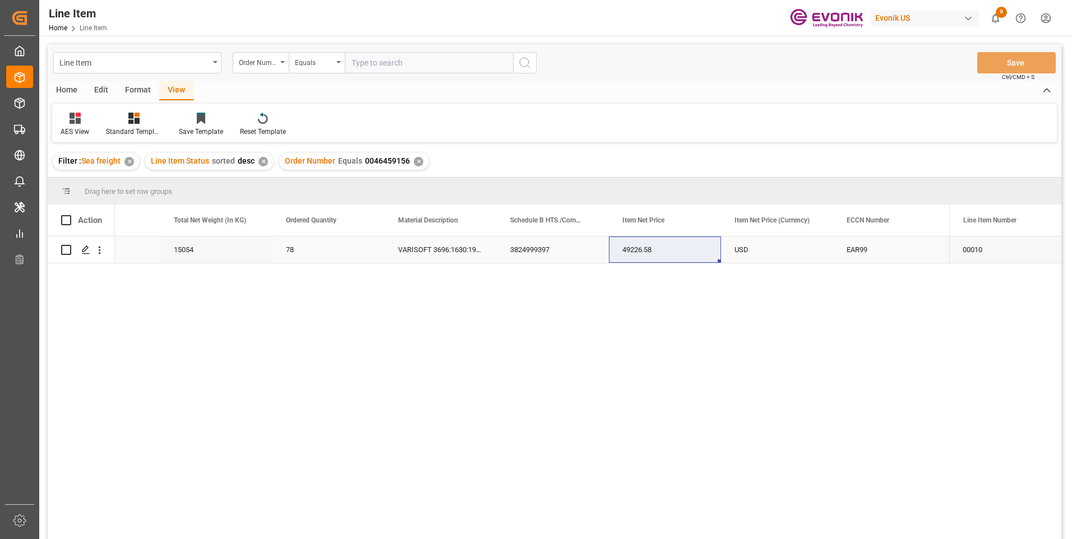
click at [233, 255] on div "15054" at bounding box center [216, 250] width 112 height 26
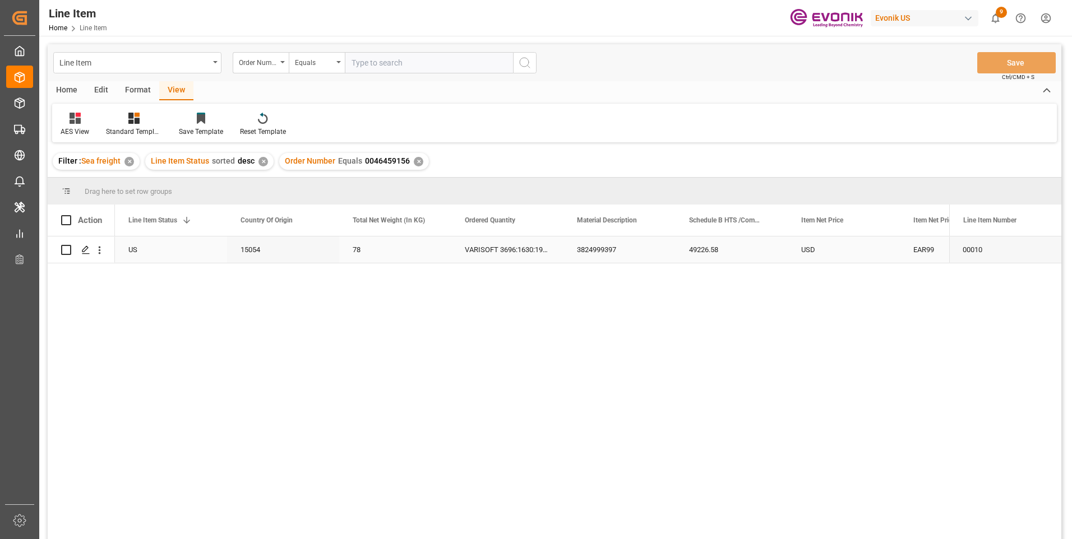
scroll to position [0, 112]
click at [750, 246] on div "VARISOFT 3696:1630:193:OI:P" at bounding box center [732, 250] width 112 height 26
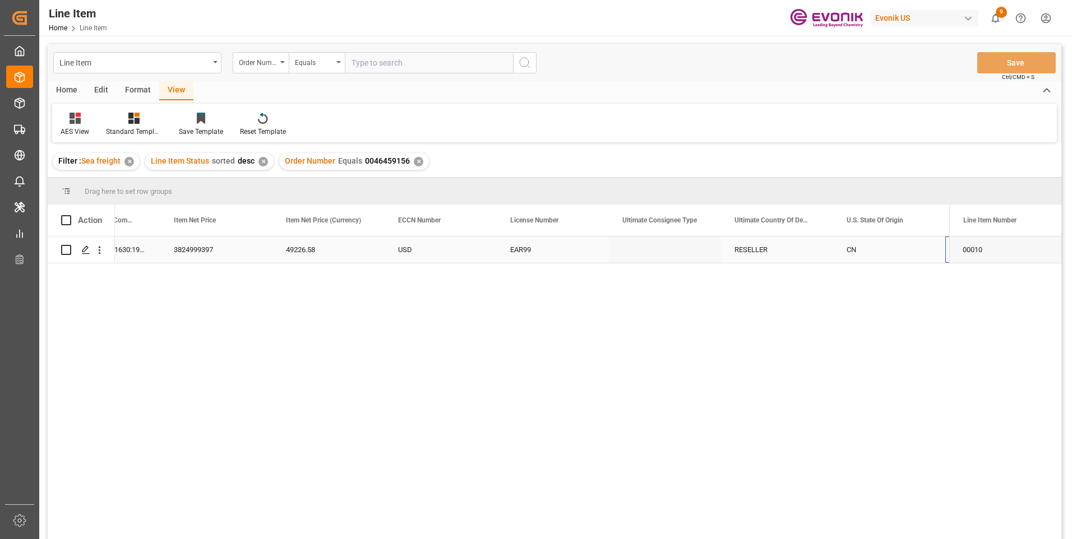
scroll to position [0, 852]
click at [785, 264] on div "VARISOFT 3696:1630:193:OI:P 3824999397 49226.58 USD EAR99 RESELLER CN Evonik Sp…" at bounding box center [328, 250] width 2131 height 27
click at [775, 253] on div "CN" at bounding box center [777, 250] width 112 height 26
click at [193, 244] on div "RESELLER" at bounding box center [220, 250] width 112 height 26
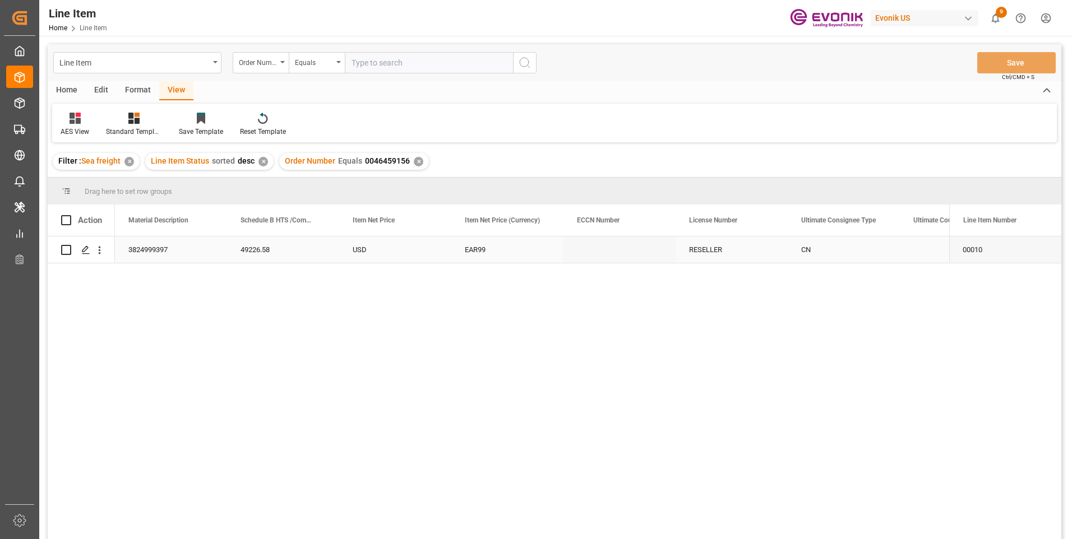
scroll to position [0, 673]
click at [264, 244] on div "3824999397" at bounding box center [283, 250] width 112 height 26
click at [131, 251] on div "VARISOFT 3696:1630:193:OI:P" at bounding box center [171, 250] width 112 height 26
click at [281, 242] on div "15054" at bounding box center [283, 250] width 112 height 26
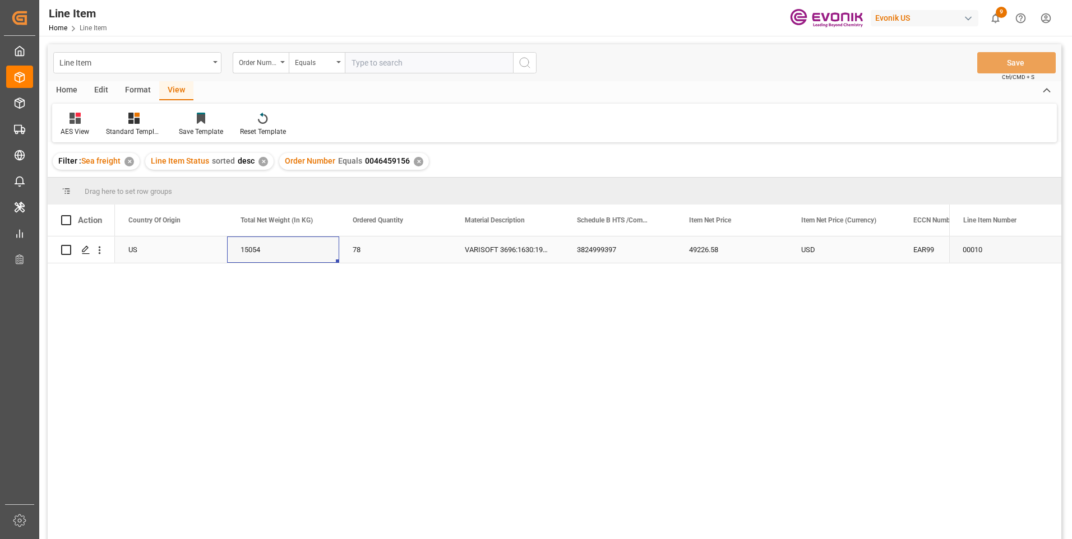
click at [695, 247] on div "49226.58" at bounding box center [732, 250] width 112 height 26
click at [370, 61] on input "text" at bounding box center [429, 62] width 168 height 21
paste input "0046466670"
type input "0046466670"
click at [525, 66] on icon "search button" at bounding box center [524, 62] width 13 height 13
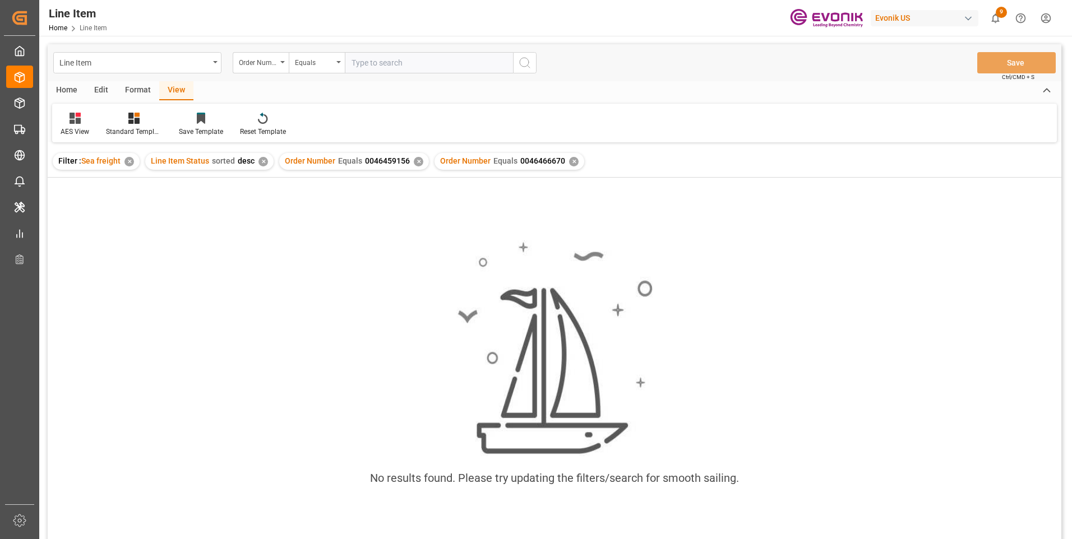
click at [414, 163] on div "✕" at bounding box center [419, 162] width 10 height 10
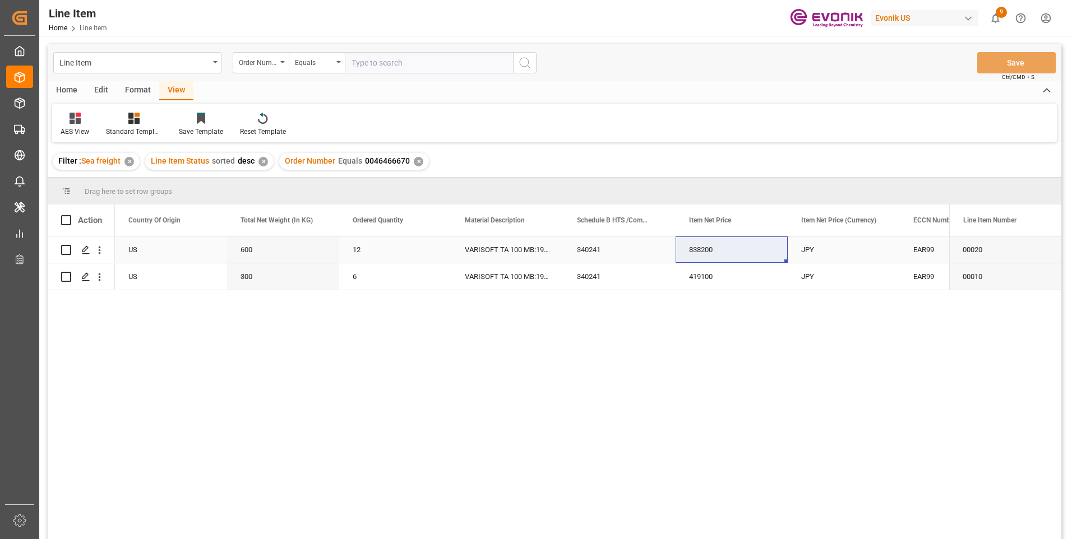
click at [311, 247] on div "600" at bounding box center [283, 250] width 112 height 26
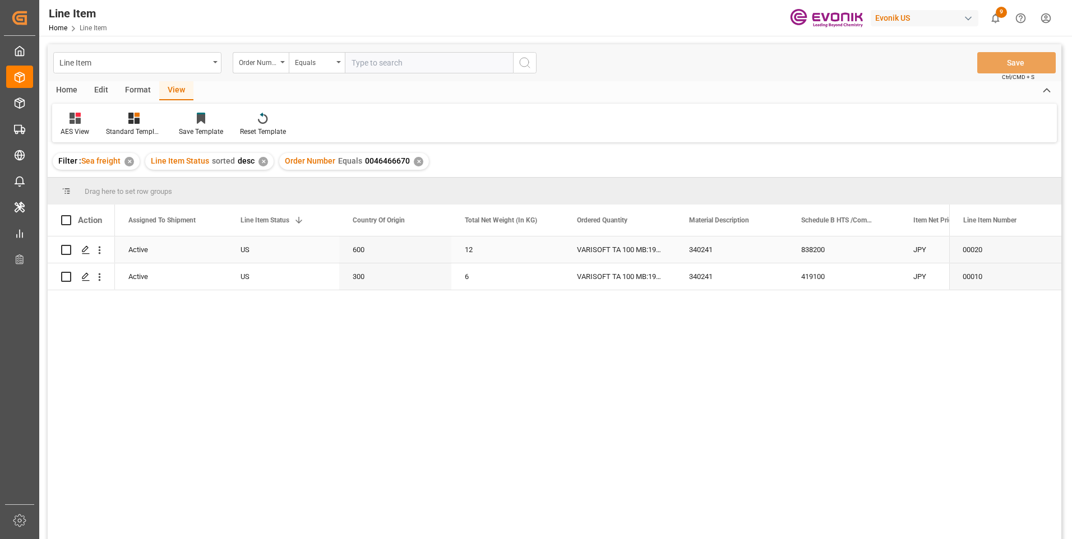
scroll to position [0, 112]
click at [828, 253] on div "340241" at bounding box center [844, 250] width 112 height 26
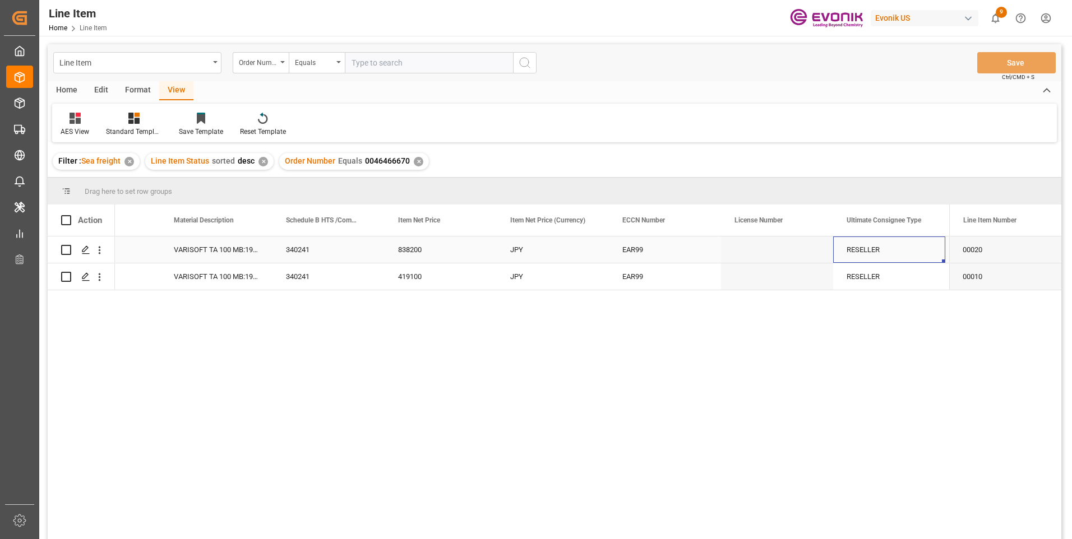
scroll to position [0, 740]
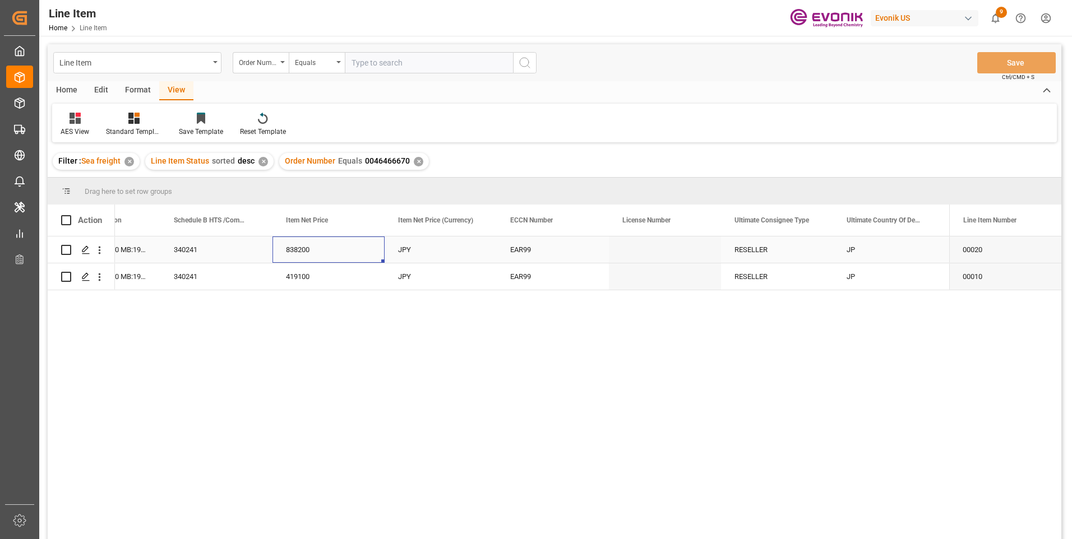
click at [298, 250] on div "838200" at bounding box center [328, 250] width 112 height 26
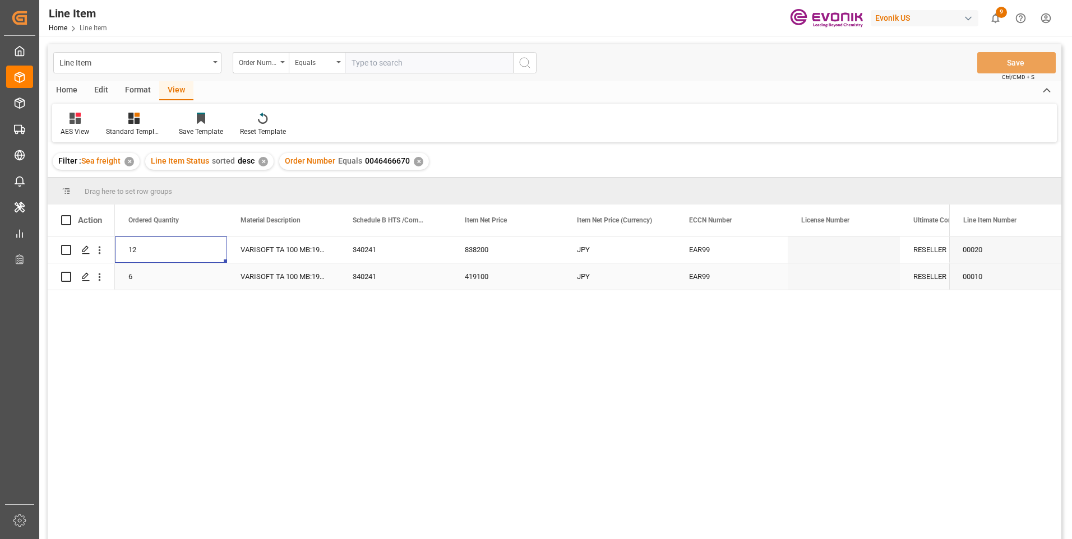
scroll to position [0, 336]
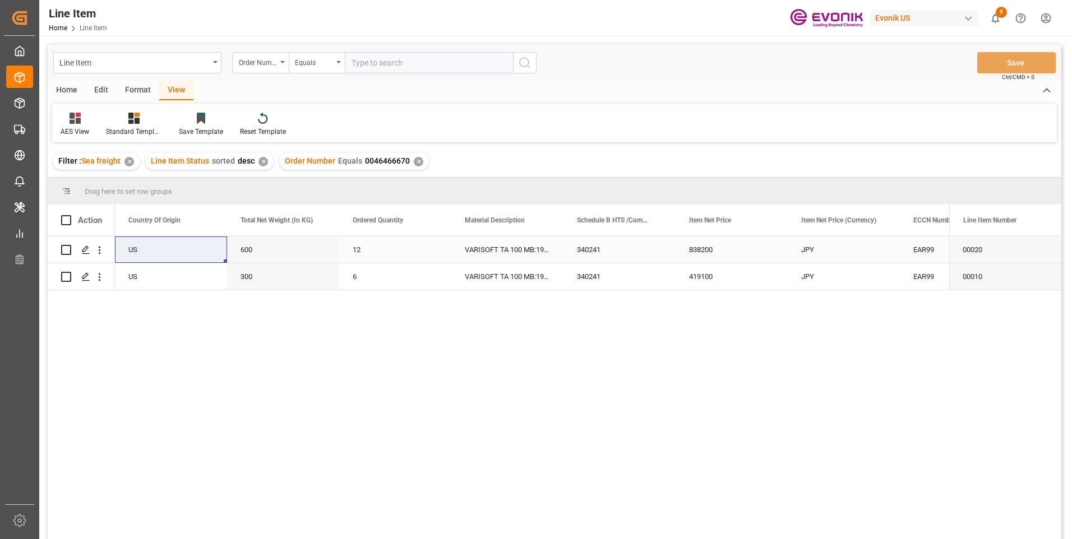
click at [712, 246] on div "838200" at bounding box center [732, 250] width 112 height 26
click at [272, 250] on div "600" at bounding box center [283, 250] width 112 height 26
click at [150, 239] on div "US" at bounding box center [171, 250] width 112 height 26
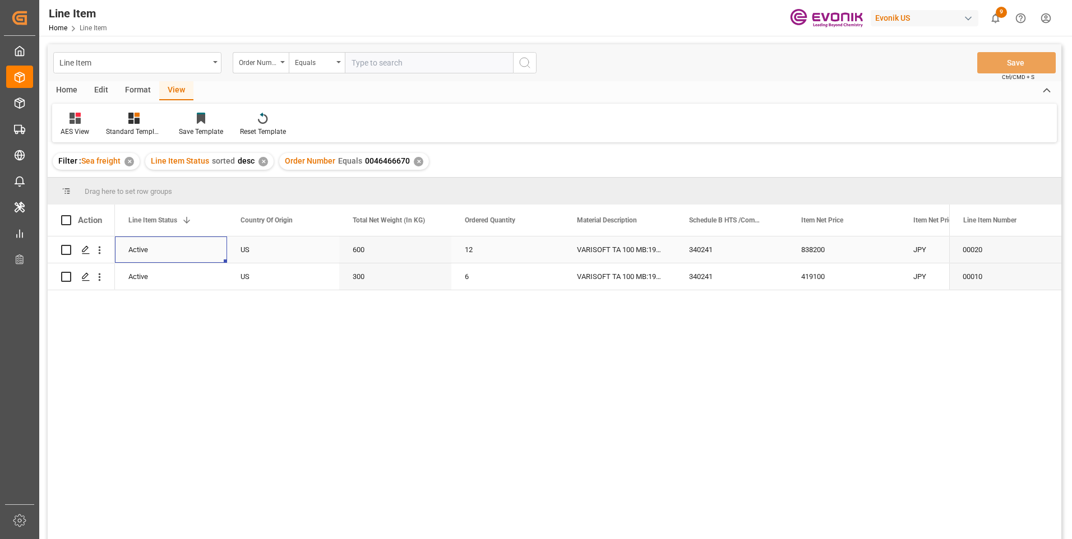
click at [375, 252] on div "600" at bounding box center [395, 250] width 112 height 26
click at [809, 245] on div "838200" at bounding box center [844, 250] width 112 height 26
click at [373, 278] on div "300" at bounding box center [395, 277] width 112 height 26
click at [714, 279] on div "340241" at bounding box center [732, 277] width 112 height 26
click at [824, 278] on div "419100" at bounding box center [844, 277] width 112 height 26
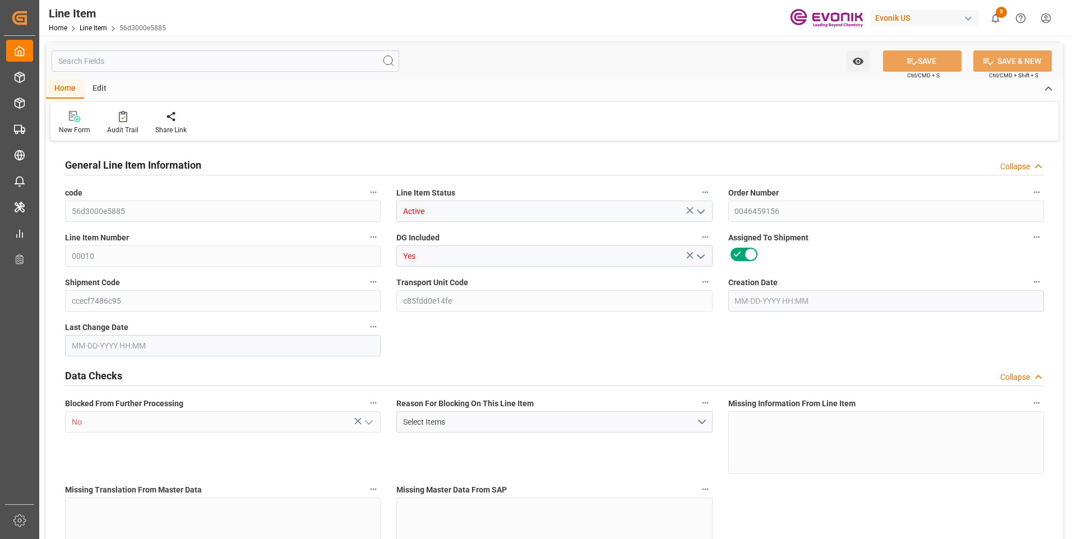
type input "20"
type input "16649.724"
type input "15054"
type input "22.5208"
type input "78"
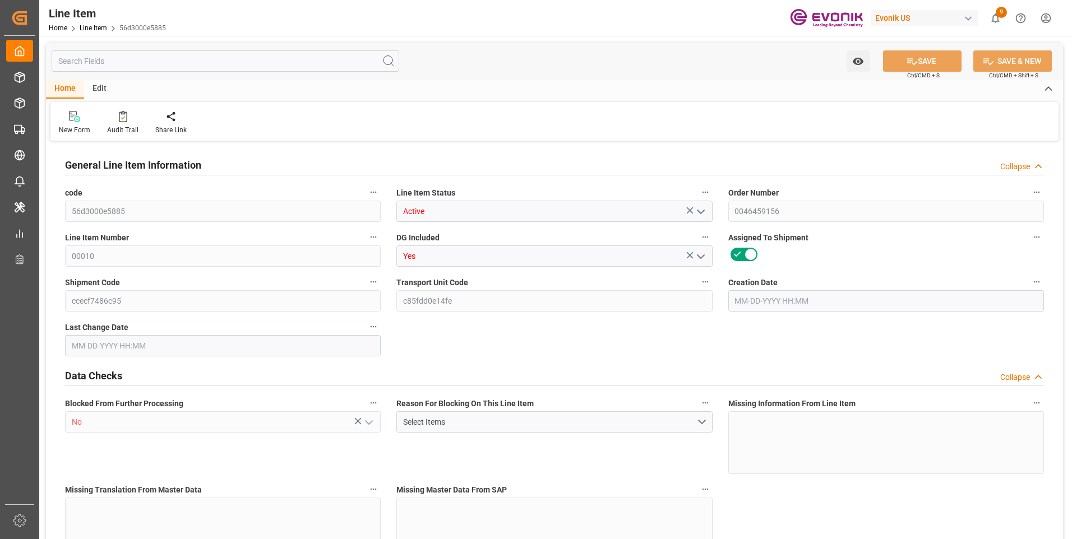
type input "49226.58"
type input "78"
type input "15054"
type input "16649.724"
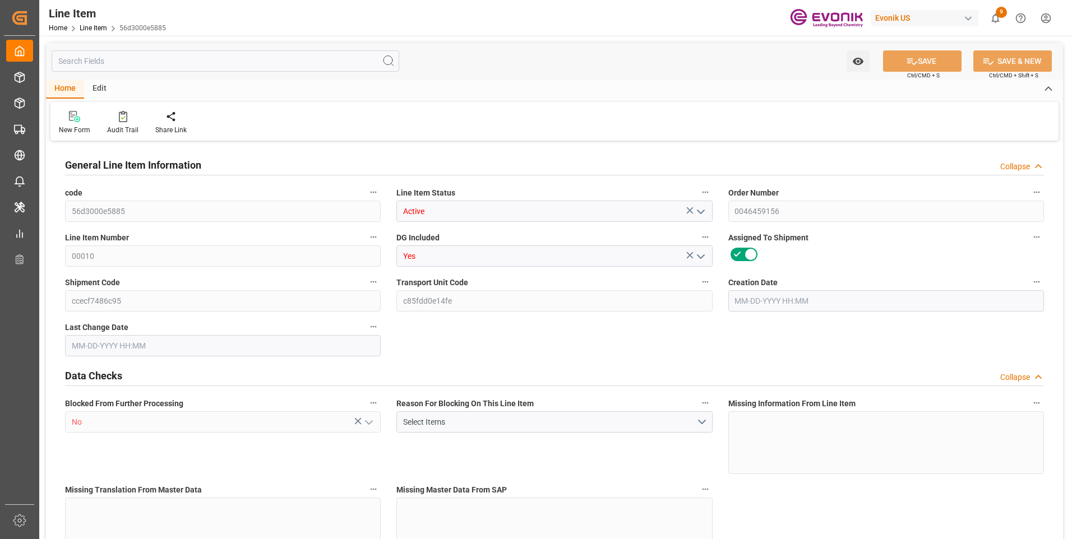
type input "17049.724"
type input "15054"
type input "22.5208"
type input "22520.784"
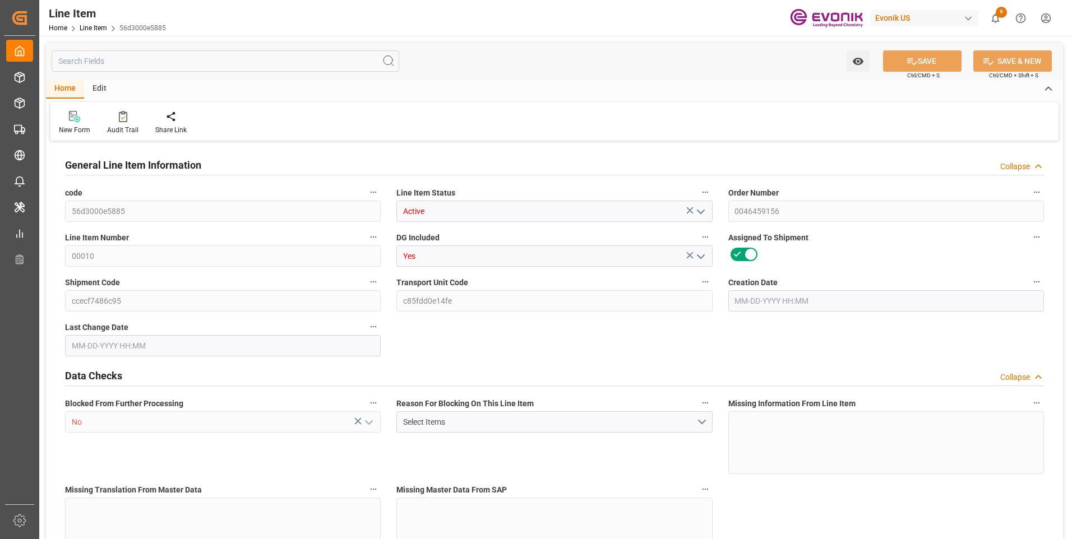
type input "78"
type input "16649.724"
type input "15054"
type input "22.5208"
type input "07-11-2025 19:36"
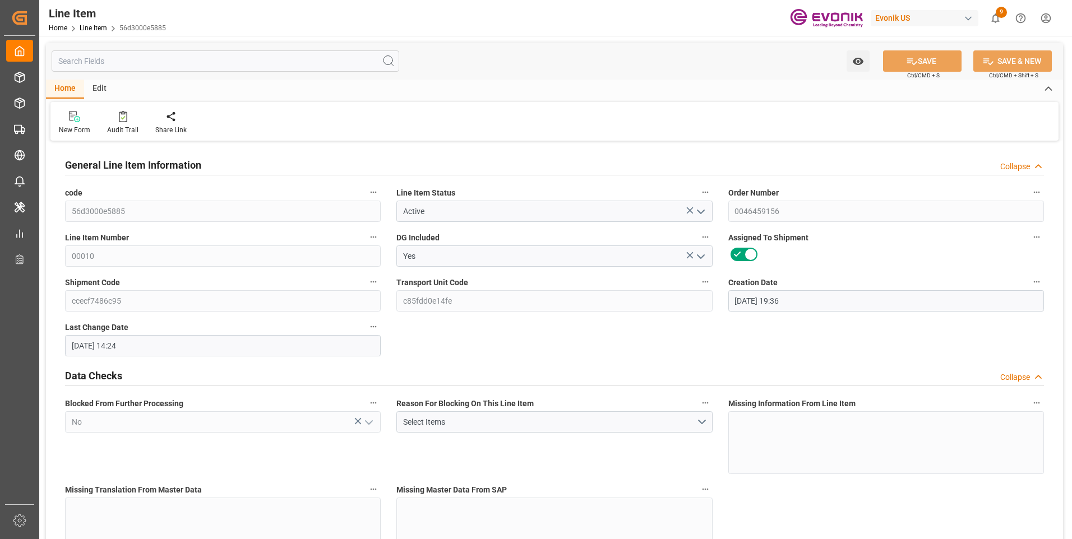
type input "08-21-2025 14:24"
type input "10-13-2025"
type input "08-25-2025"
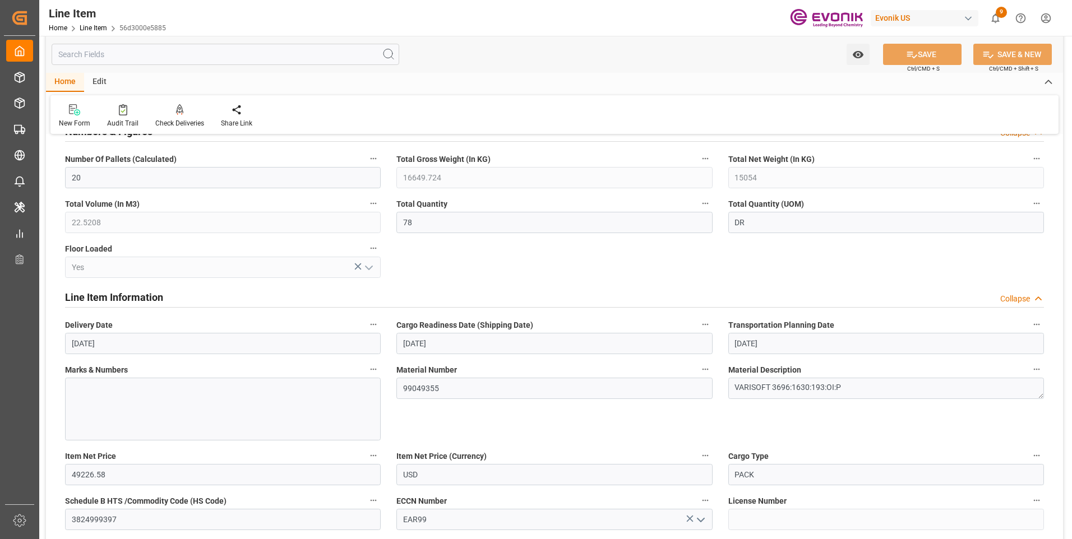
scroll to position [505, 0]
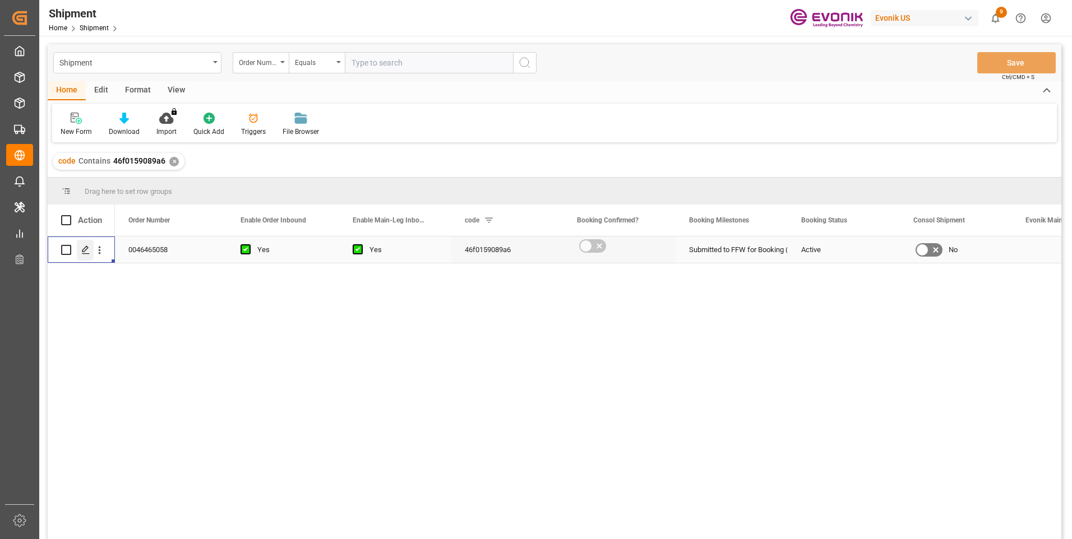
click at [84, 248] on icon "Press SPACE to select this row." at bounding box center [85, 250] width 9 height 9
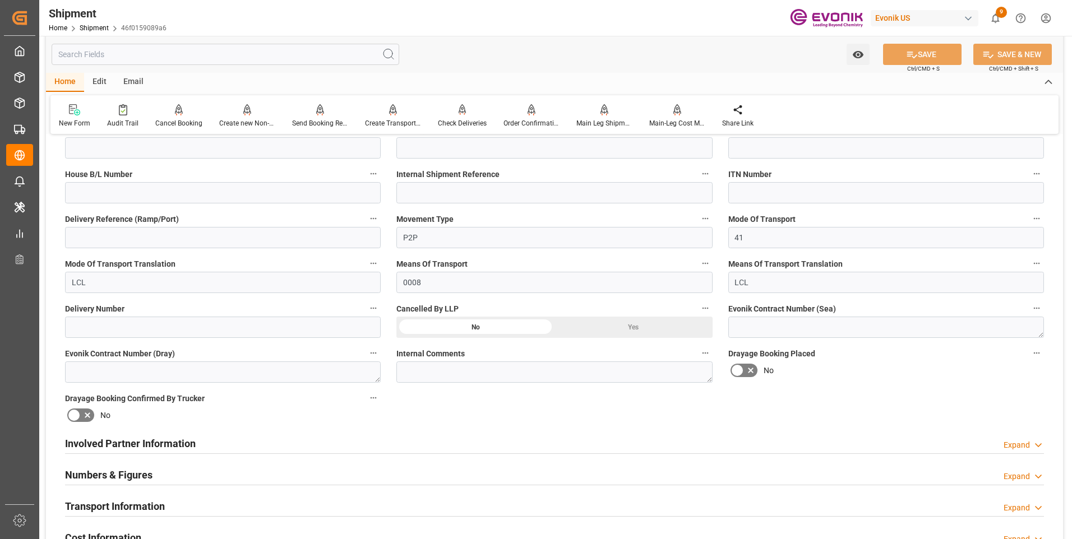
scroll to position [392, 0]
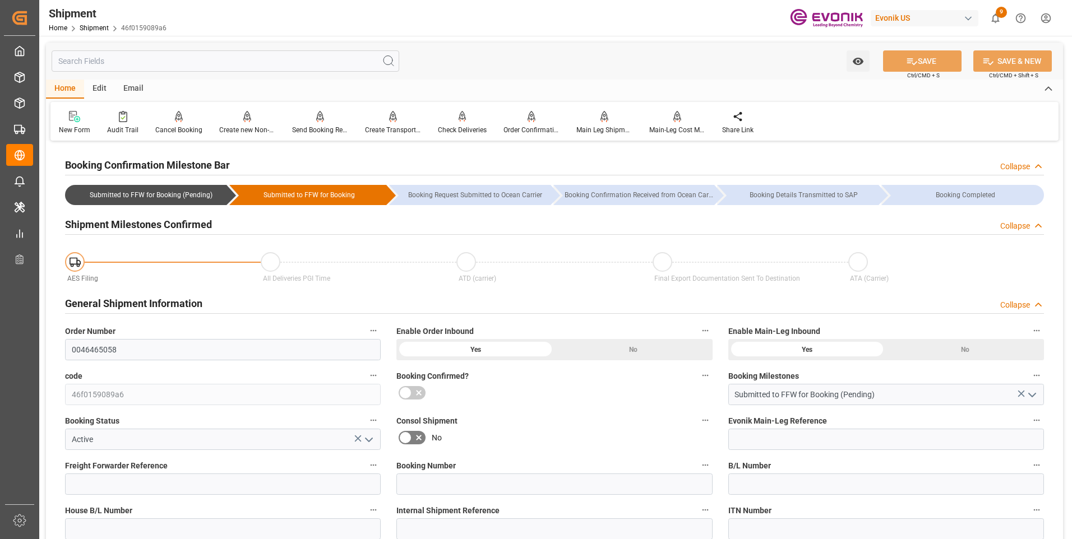
click at [807, 124] on div "New Form Audit Trail Cancel Booking Cancels the booking status Create new Non-C…" at bounding box center [554, 121] width 1008 height 39
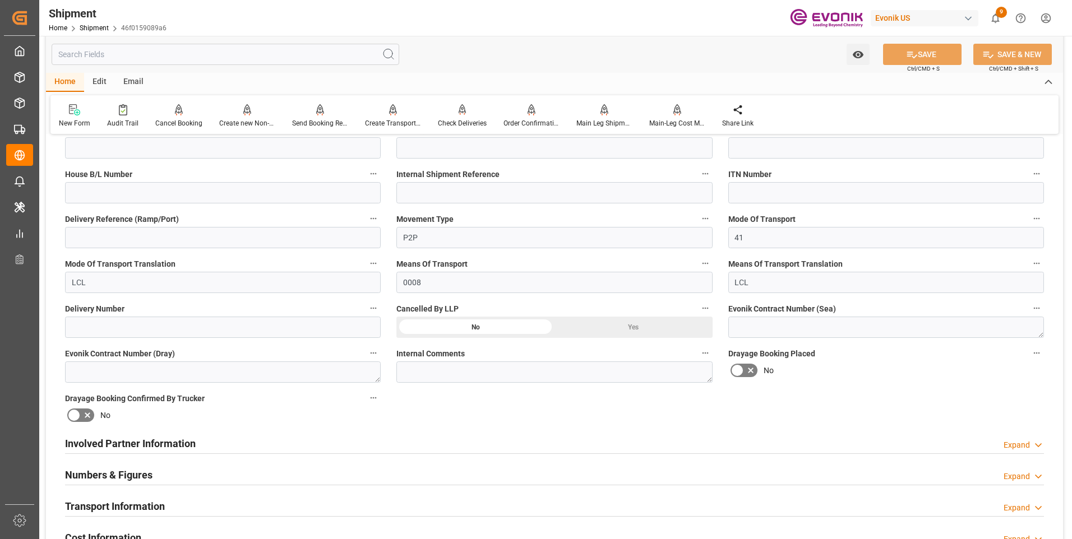
scroll to position [392, 0]
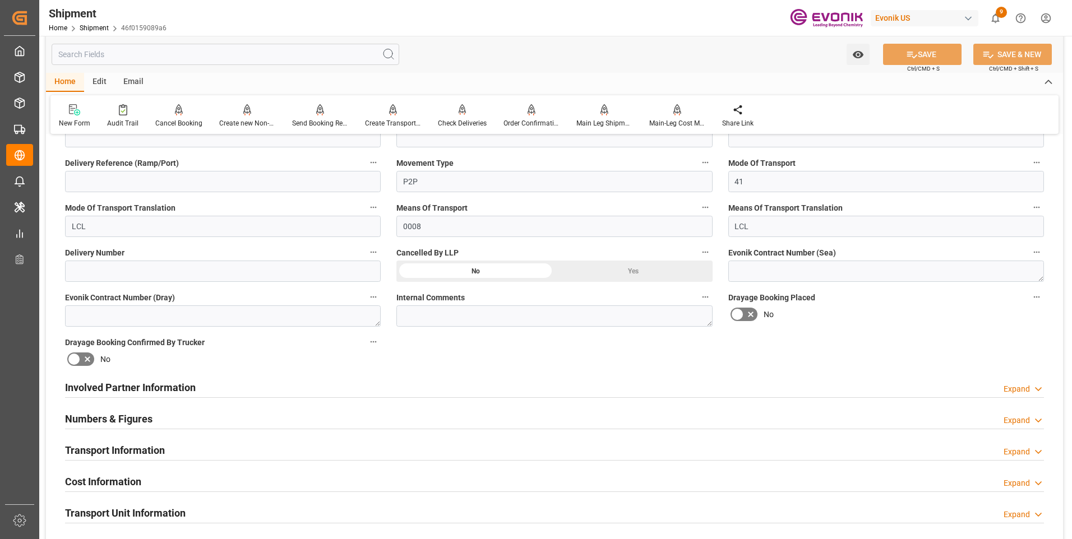
click at [181, 387] on h2 "Involved Partner Information" at bounding box center [130, 387] width 131 height 15
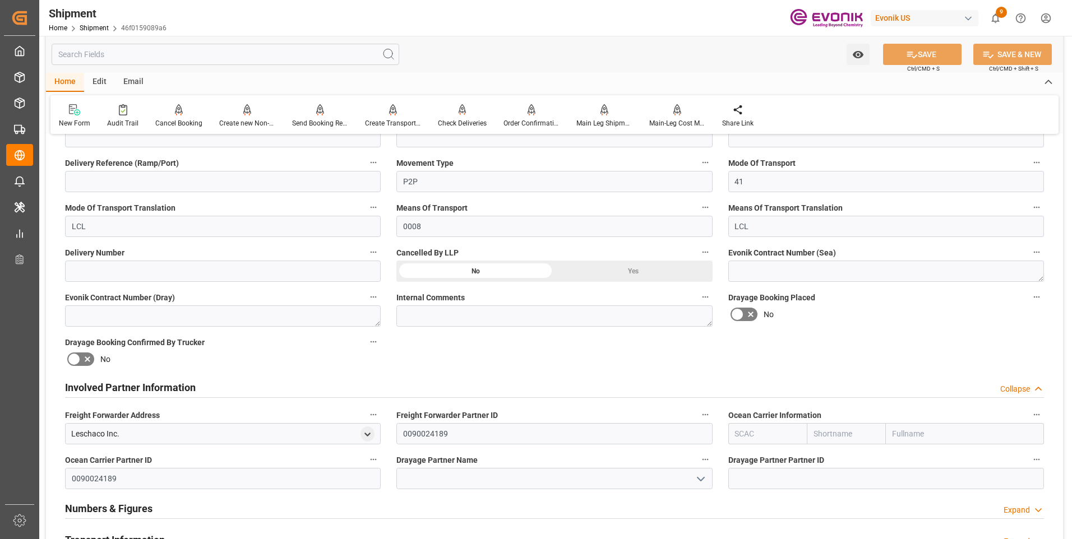
click at [767, 429] on input "text" at bounding box center [767, 433] width 79 height 21
click at [752, 463] on b "ALRB" at bounding box center [746, 458] width 20 height 9
type input "ALRB"
type input "AC Containerline"
type input "AC Containerline GmbH"
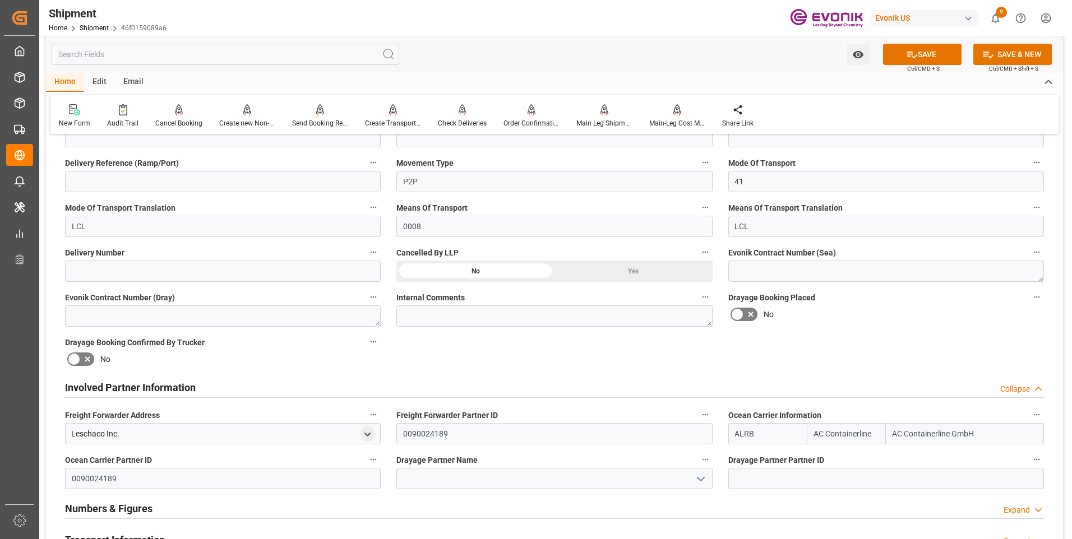
type input "ALRB"
click at [477, 480] on input at bounding box center [554, 478] width 316 height 21
click at [427, 479] on input at bounding box center [554, 478] width 316 height 21
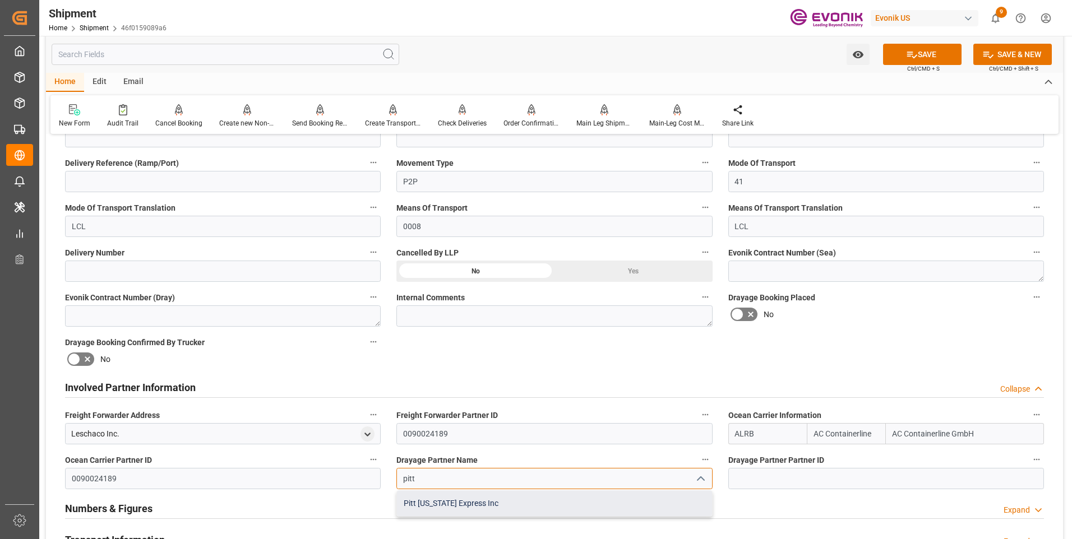
click at [446, 503] on div "Pitt Ohio Express Inc" at bounding box center [554, 503] width 315 height 25
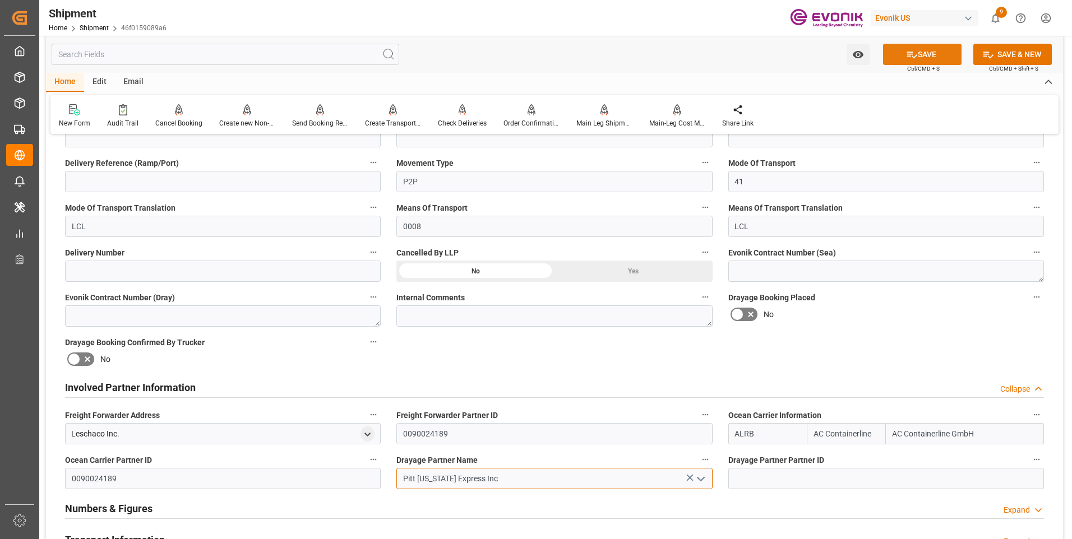
type input "Pitt Ohio Express Inc"
click at [931, 47] on button "SAVE" at bounding box center [922, 54] width 78 height 21
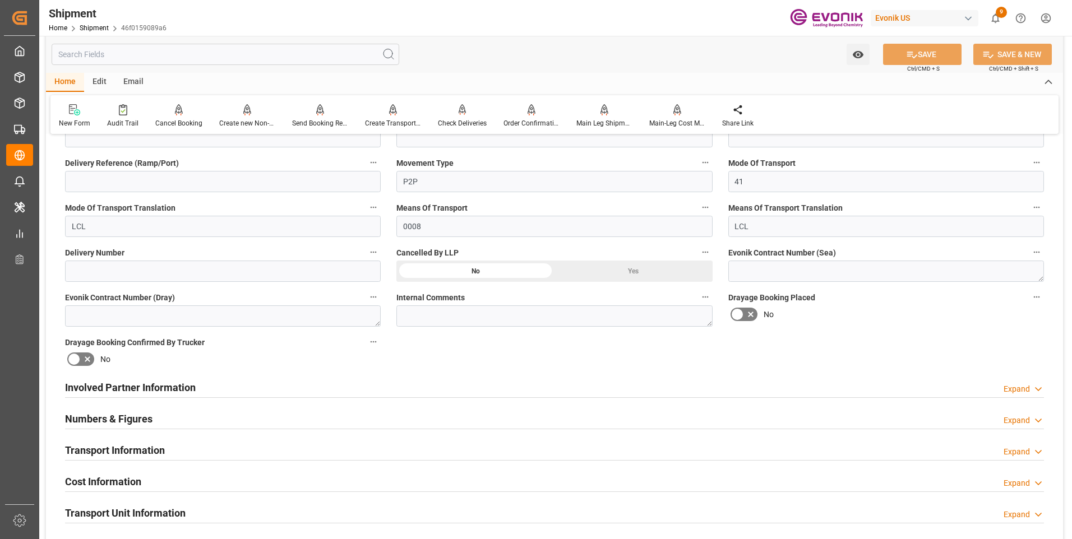
click at [151, 390] on h2 "Involved Partner Information" at bounding box center [130, 387] width 131 height 15
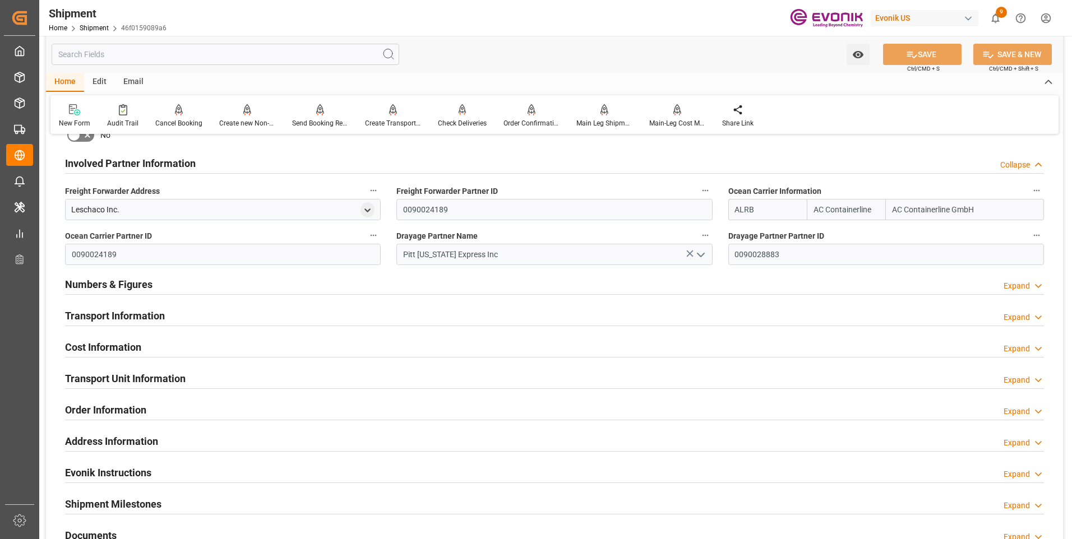
scroll to position [673, 0]
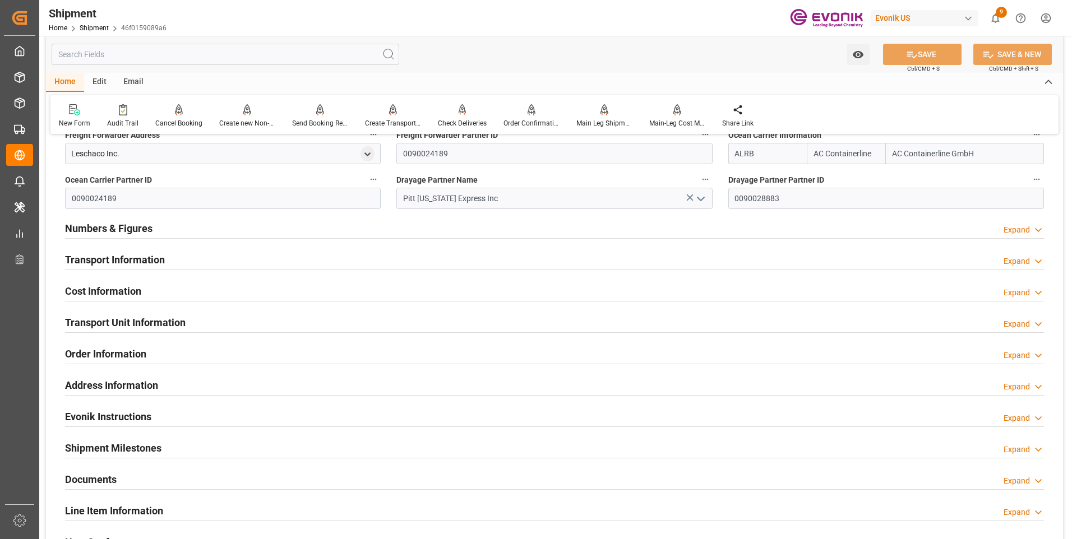
click at [209, 252] on div "Transport Information Expand" at bounding box center [554, 258] width 979 height 21
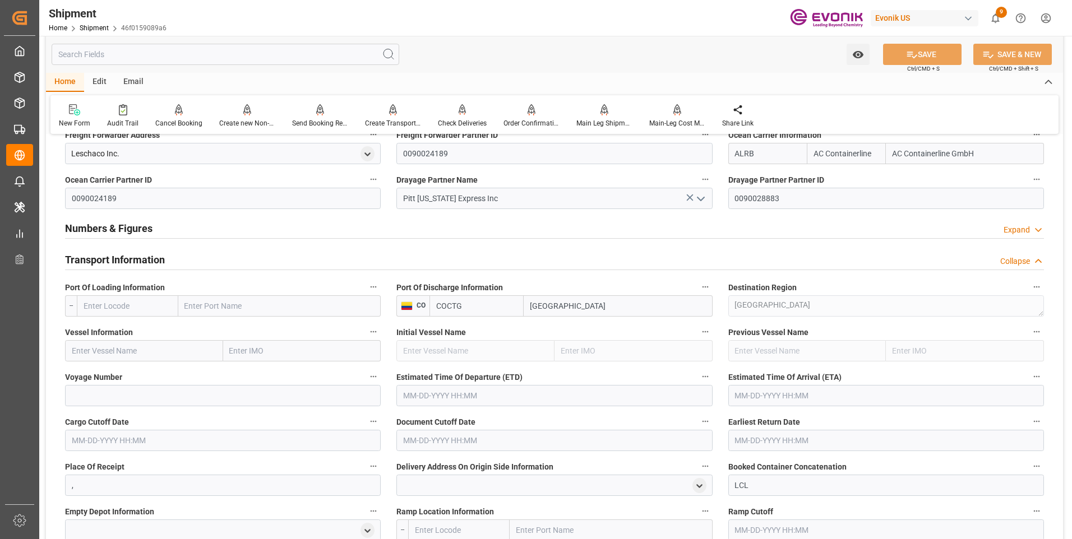
click at [172, 346] on input "text" at bounding box center [144, 350] width 158 height 21
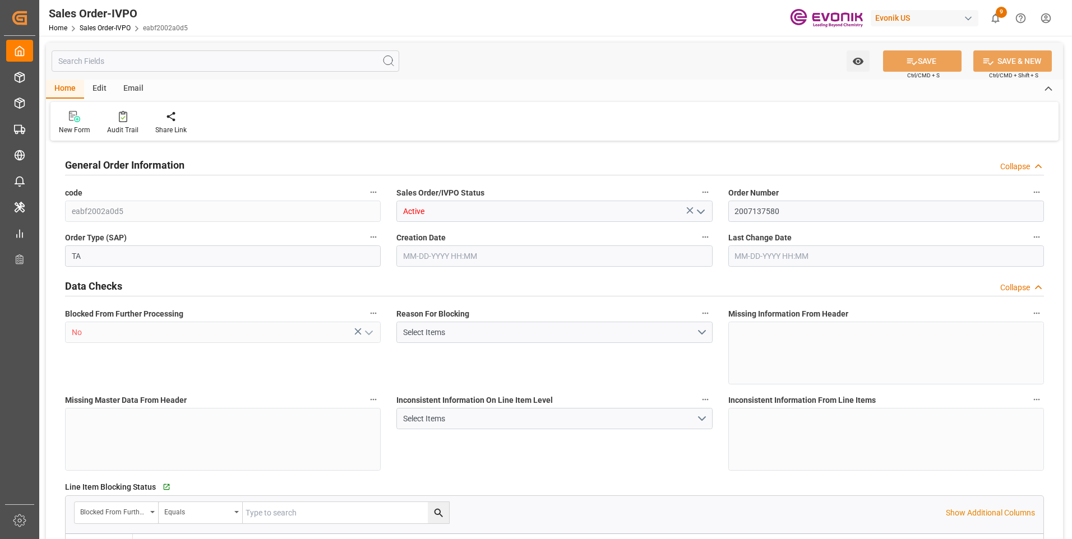
type input "CNPVG"
type input "627.75"
type input "1"
type input "106.42"
type input "[DATE] 19:33"
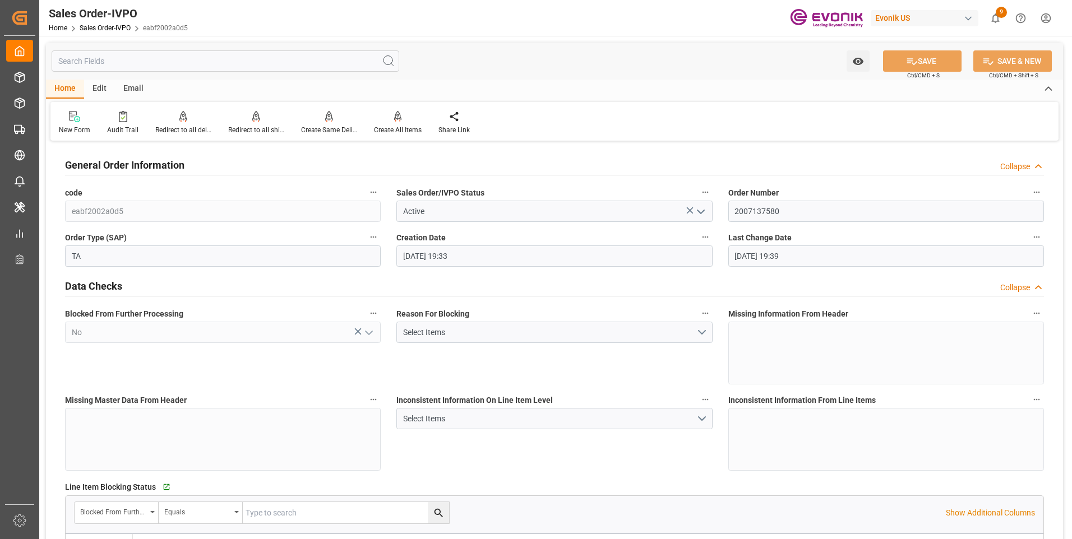
type input "[DATE] 19:39"
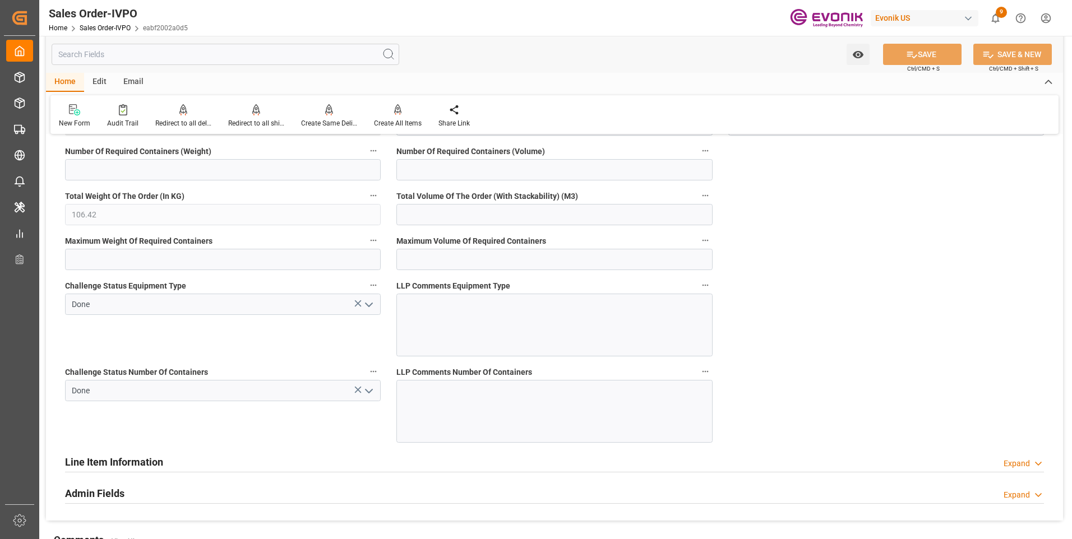
scroll to position [2243, 0]
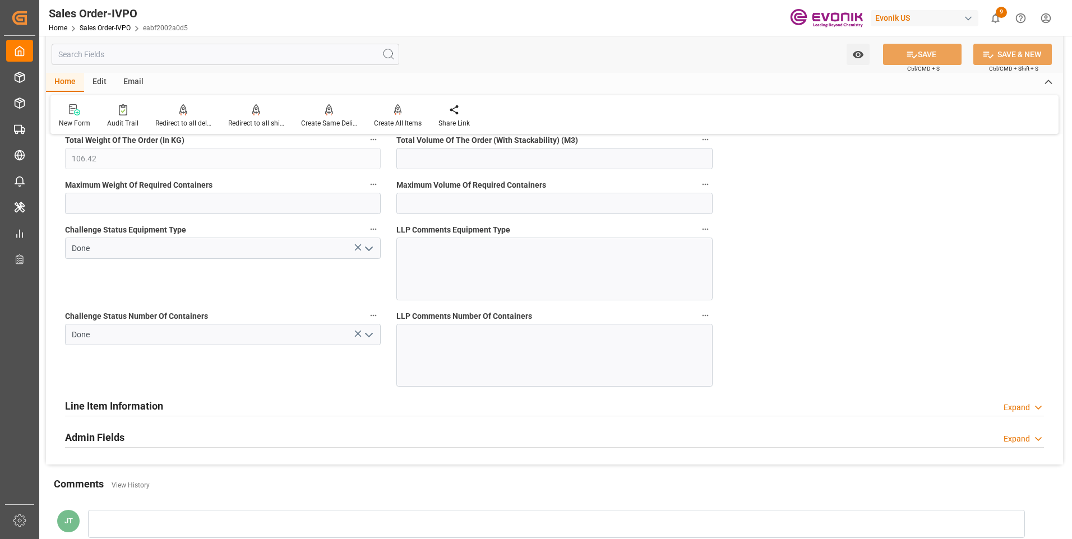
click at [170, 406] on div "Line Item Information Expand" at bounding box center [554, 405] width 979 height 21
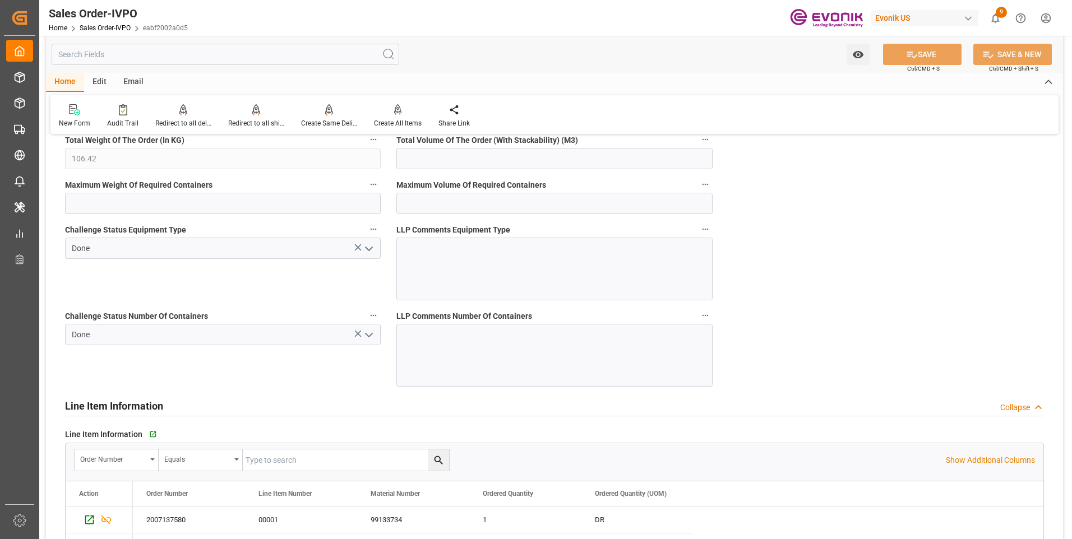
scroll to position [2355, 0]
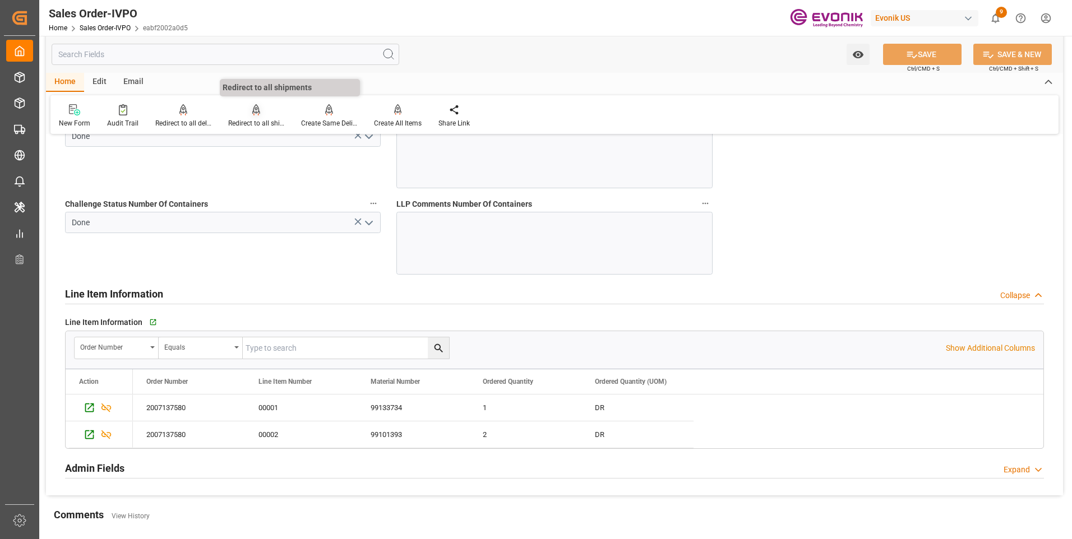
click at [264, 121] on div "Redirect to all shipments" at bounding box center [256, 123] width 56 height 10
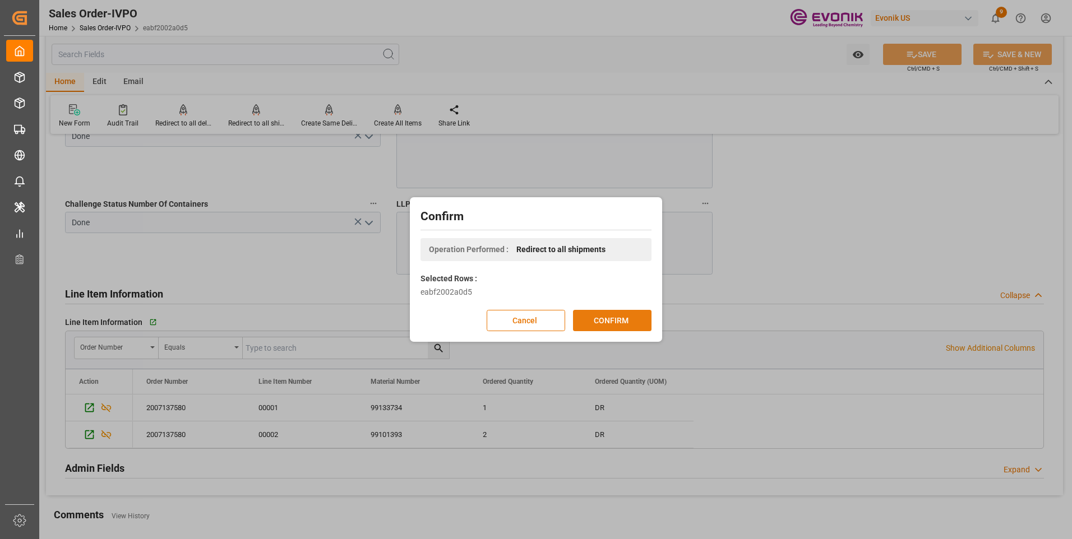
click at [616, 320] on button "CONFIRM" at bounding box center [612, 320] width 78 height 21
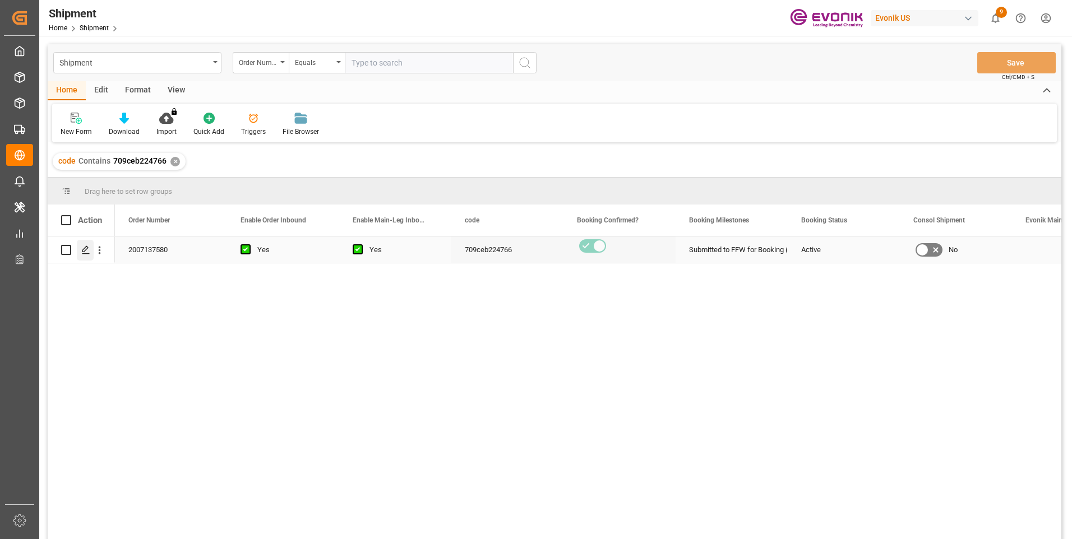
click at [85, 248] on icon "Press SPACE to select this row." at bounding box center [85, 250] width 9 height 9
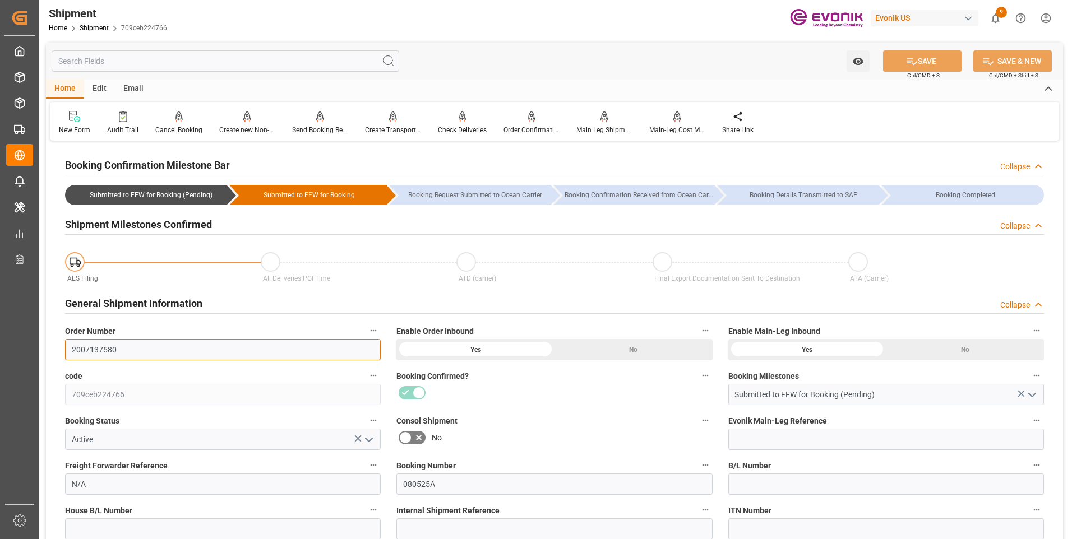
click at [92, 348] on input "2007137580" at bounding box center [223, 349] width 316 height 21
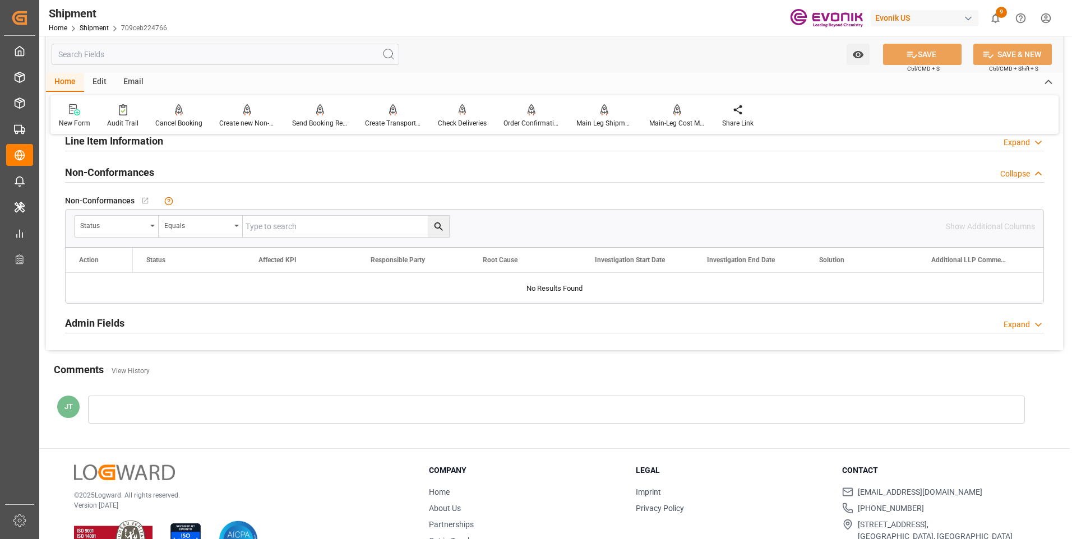
scroll to position [841, 0]
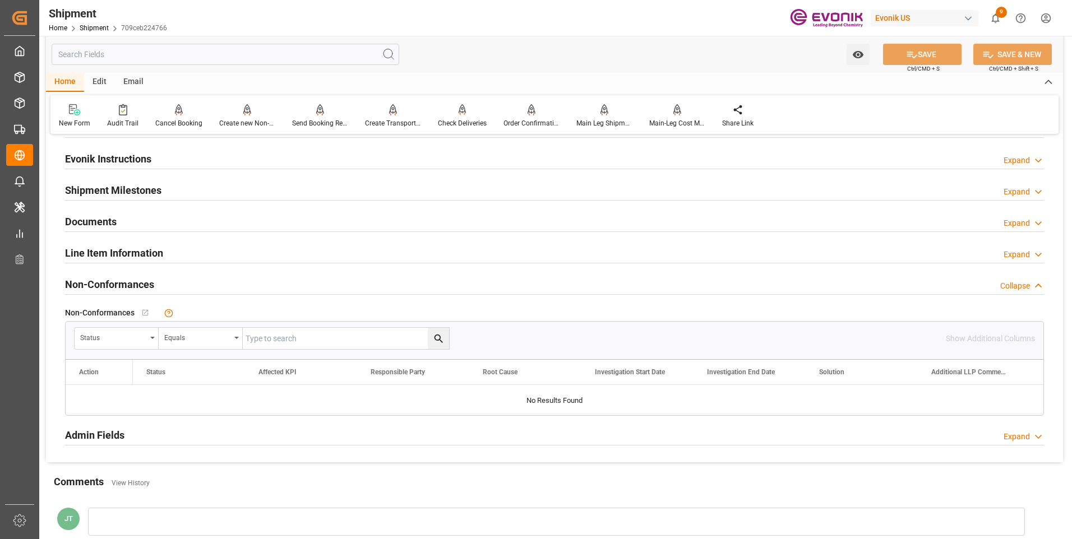
click at [139, 256] on h2 "Line Item Information" at bounding box center [114, 253] width 98 height 15
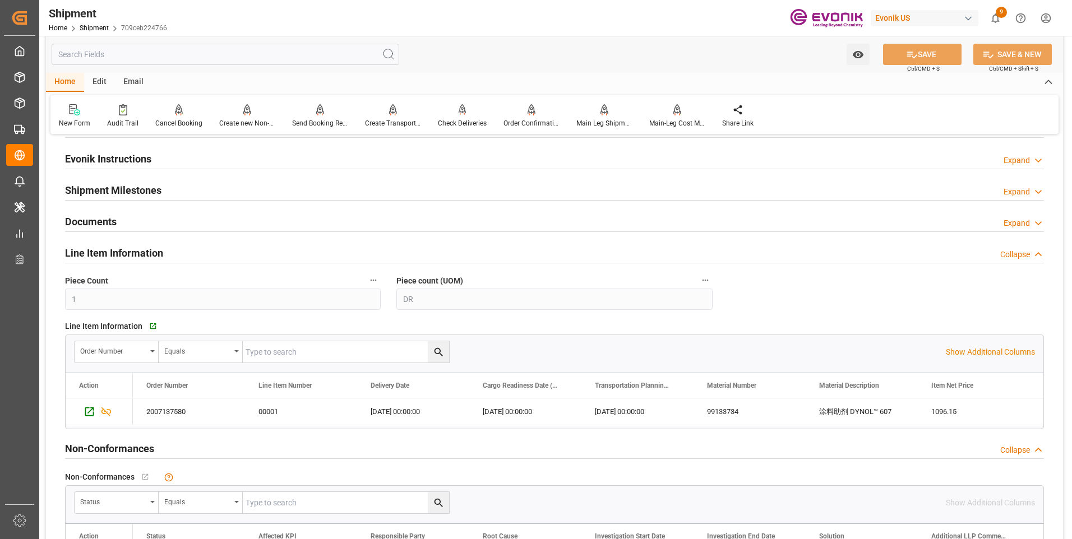
click at [0, 0] on input "text" at bounding box center [0, 0] width 0 height 0
paste input "2007137580"
type input "2007137580"
click at [440, 352] on icon "search button" at bounding box center [439, 353] width 12 height 12
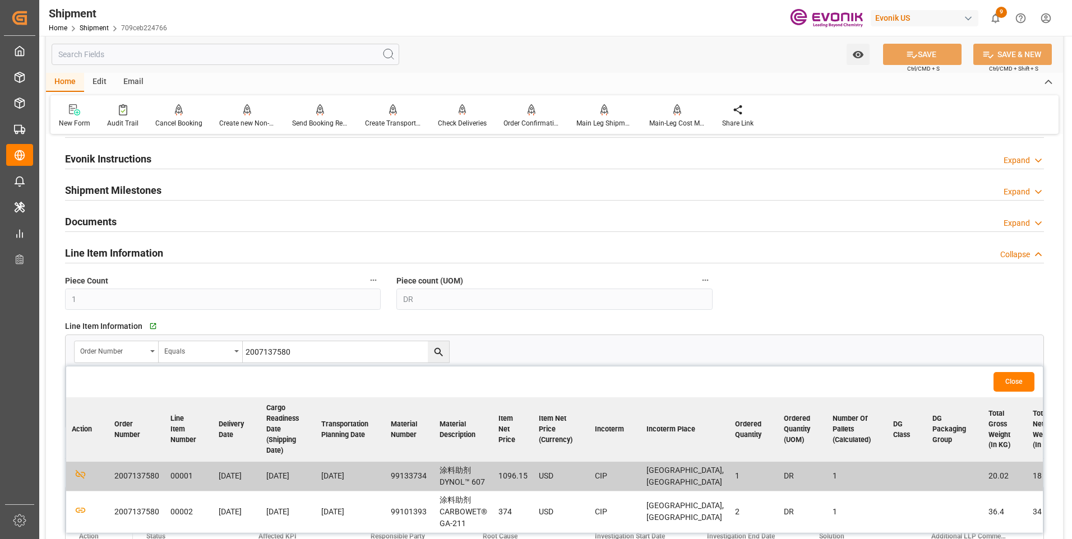
scroll to position [897, 0]
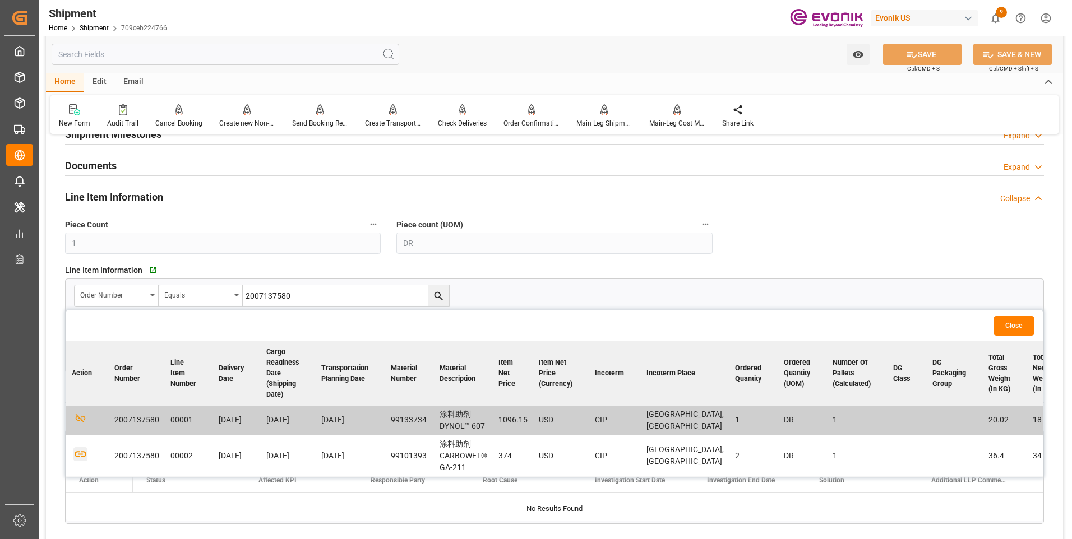
click at [79, 451] on icon "button" at bounding box center [80, 454] width 14 height 14
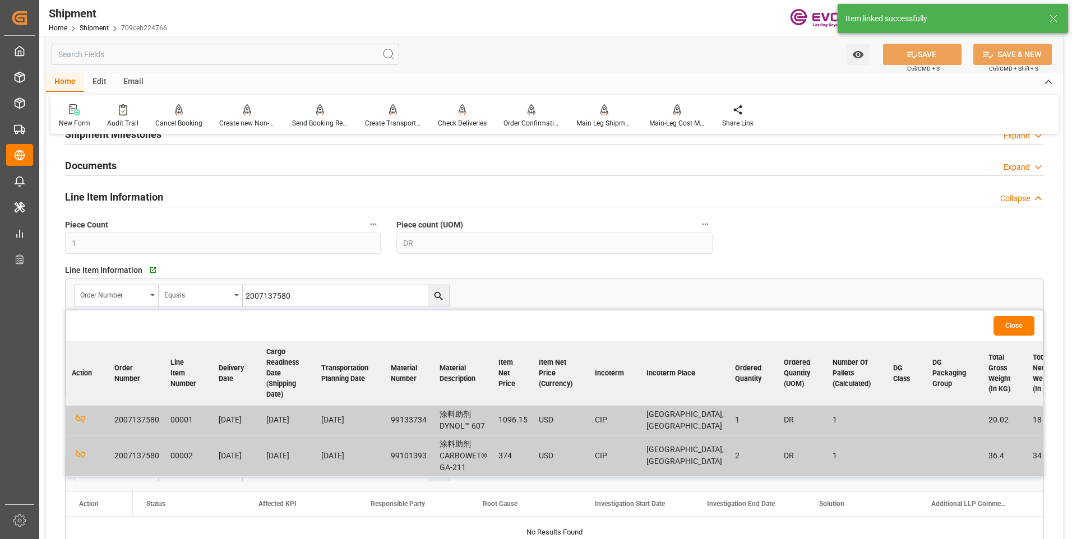
click at [1008, 318] on button "Close" at bounding box center [1014, 326] width 41 height 20
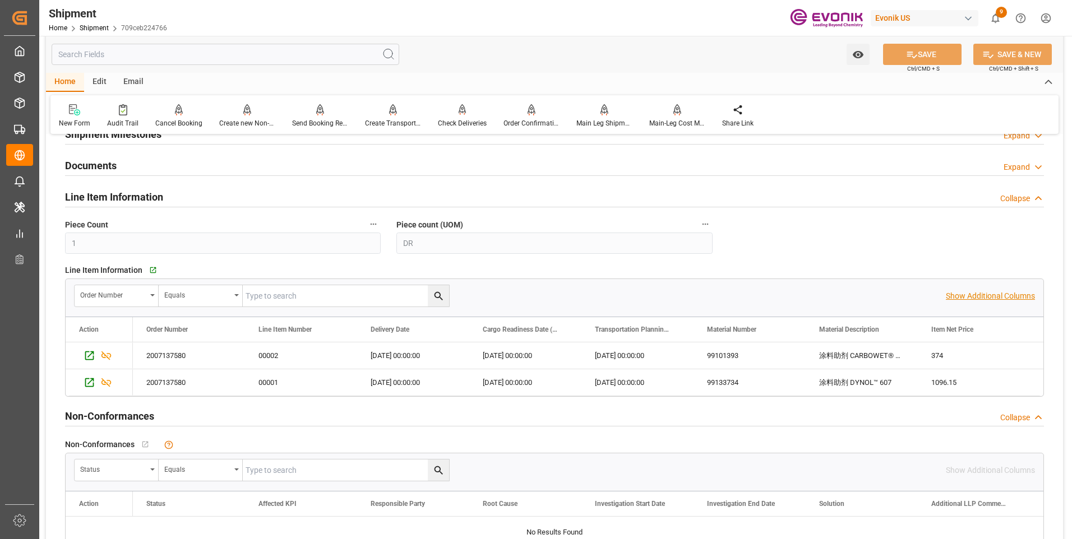
click at [966, 298] on p "Show Additional Columns" at bounding box center [990, 296] width 89 height 12
click at [738, 352] on div "99101393" at bounding box center [750, 356] width 112 height 26
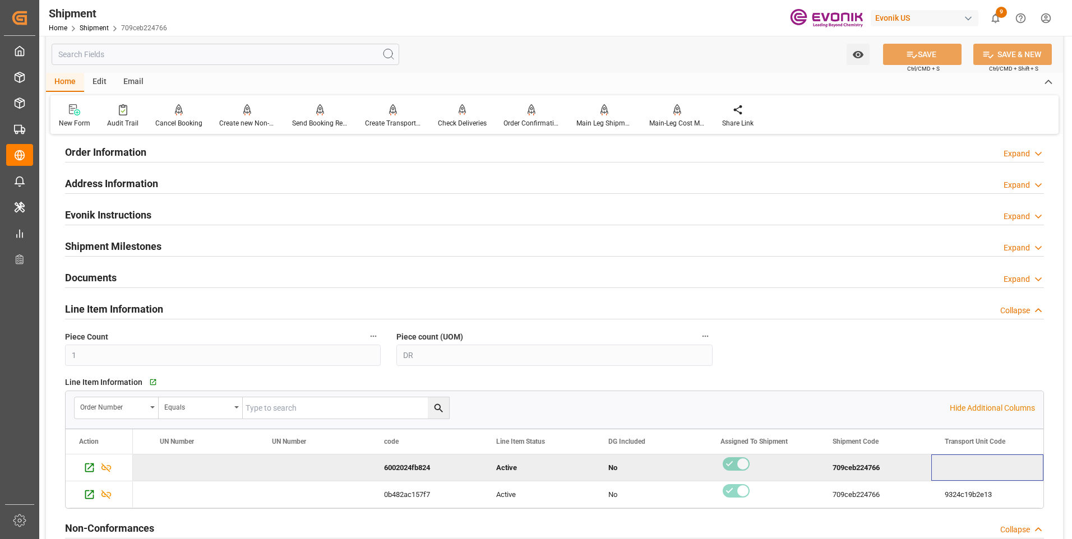
scroll to position [729, 0]
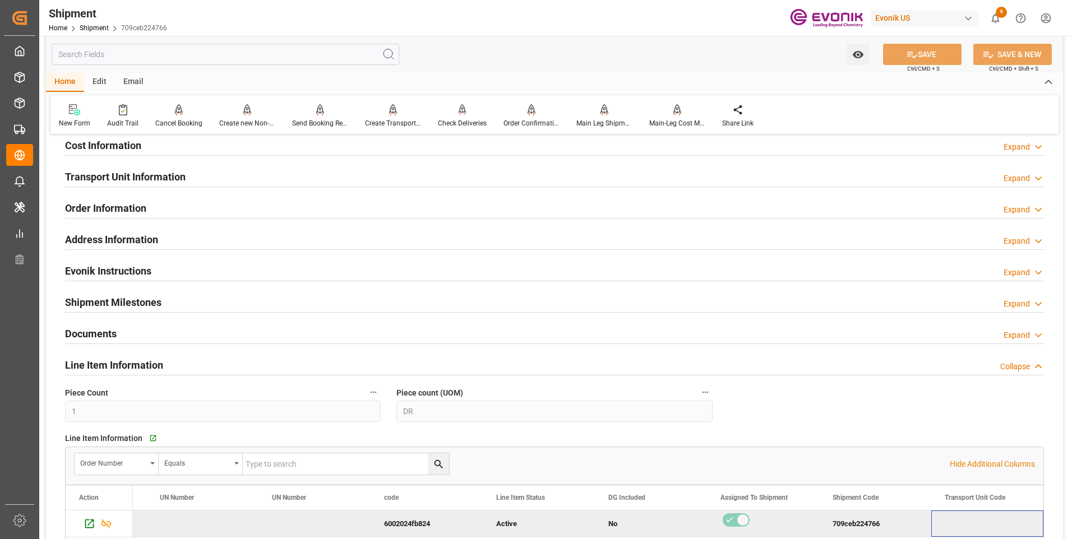
click at [184, 176] on h2 "Transport Unit Information" at bounding box center [125, 176] width 121 height 15
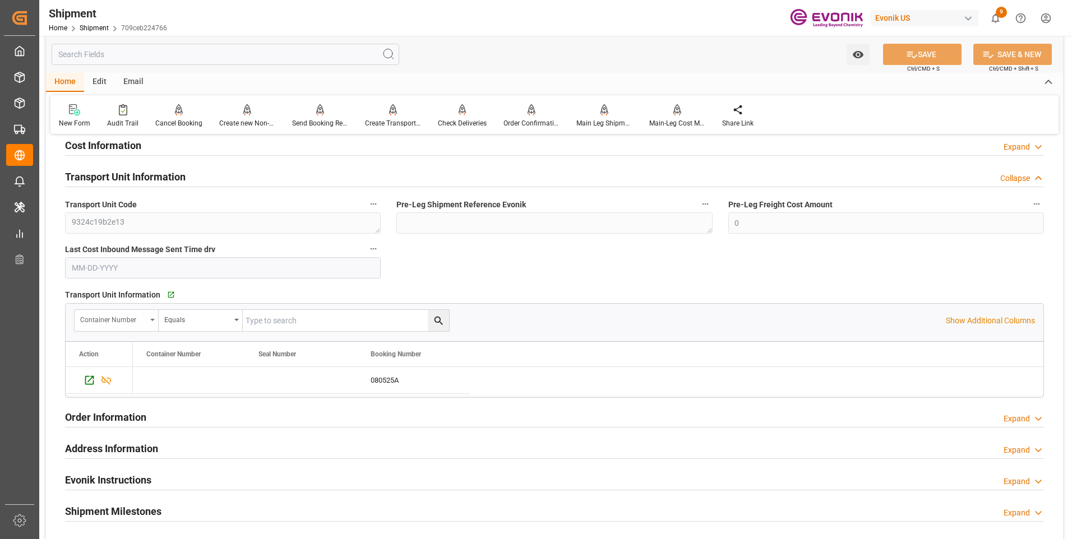
click at [151, 318] on div "Container Number" at bounding box center [117, 320] width 84 height 21
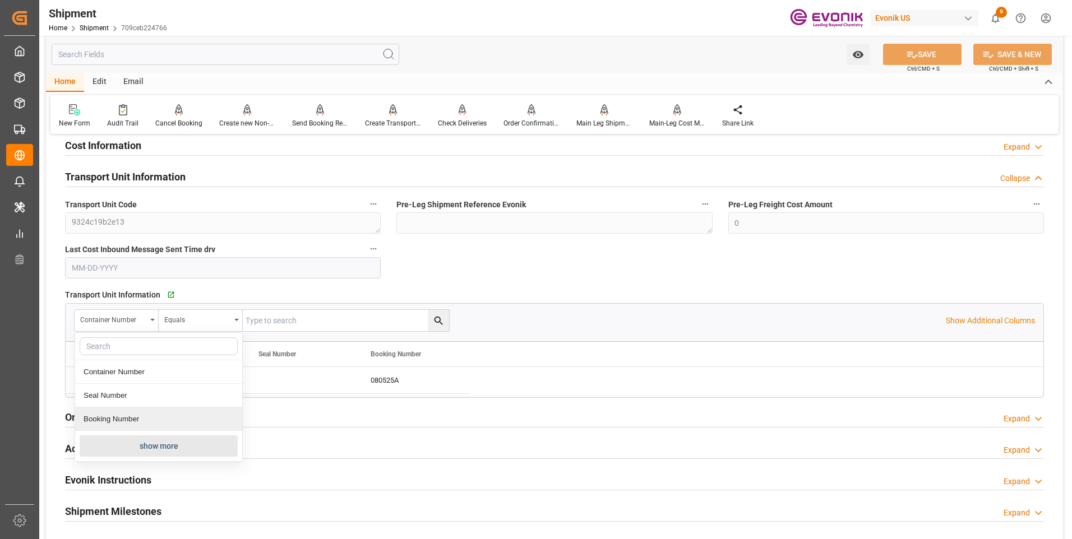
click at [146, 446] on button "show more" at bounding box center [159, 446] width 158 height 21
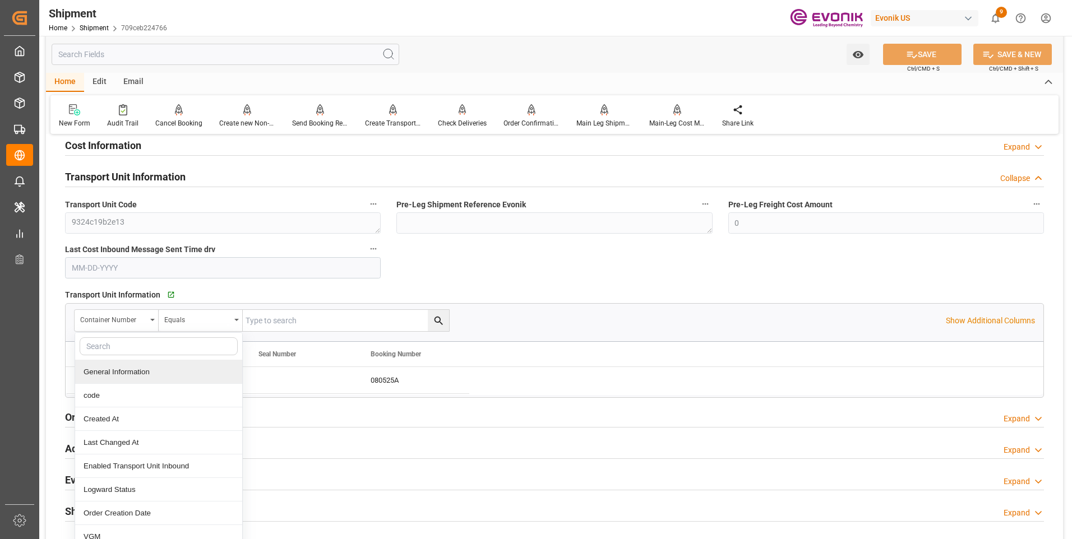
click at [140, 349] on input "text" at bounding box center [159, 347] width 158 height 18
type input "order"
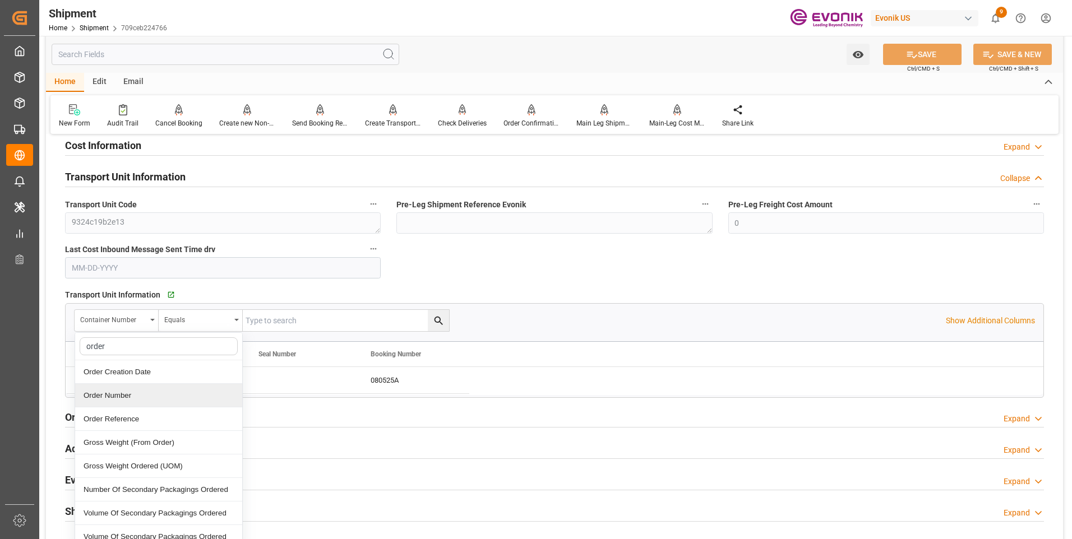
click at [136, 391] on div "Order Number" at bounding box center [158, 396] width 167 height 24
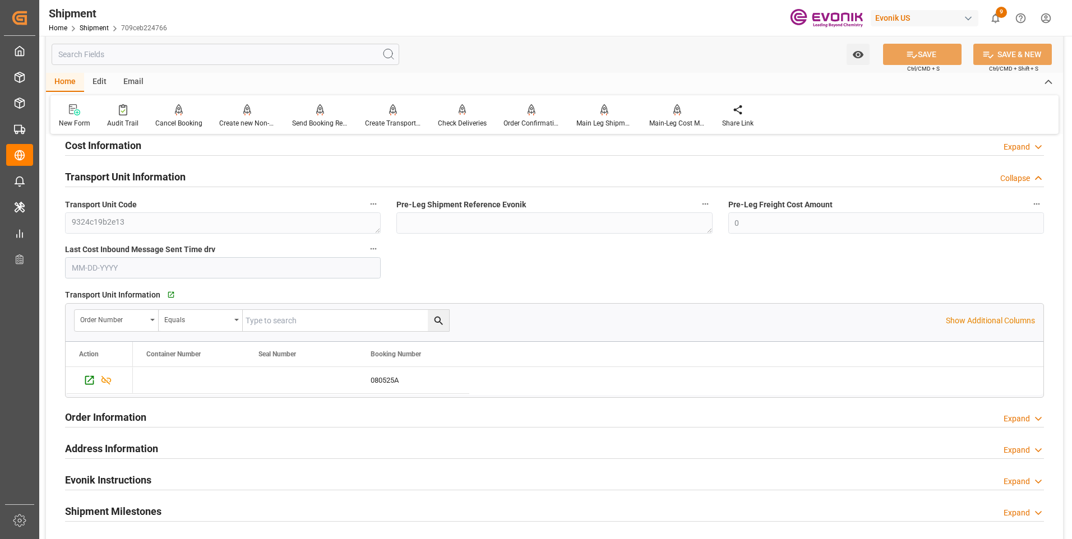
click at [288, 318] on input "text" at bounding box center [346, 320] width 206 height 21
paste input "2007137580"
type input "2007137580"
click at [443, 322] on icon "search button" at bounding box center [439, 321] width 12 height 12
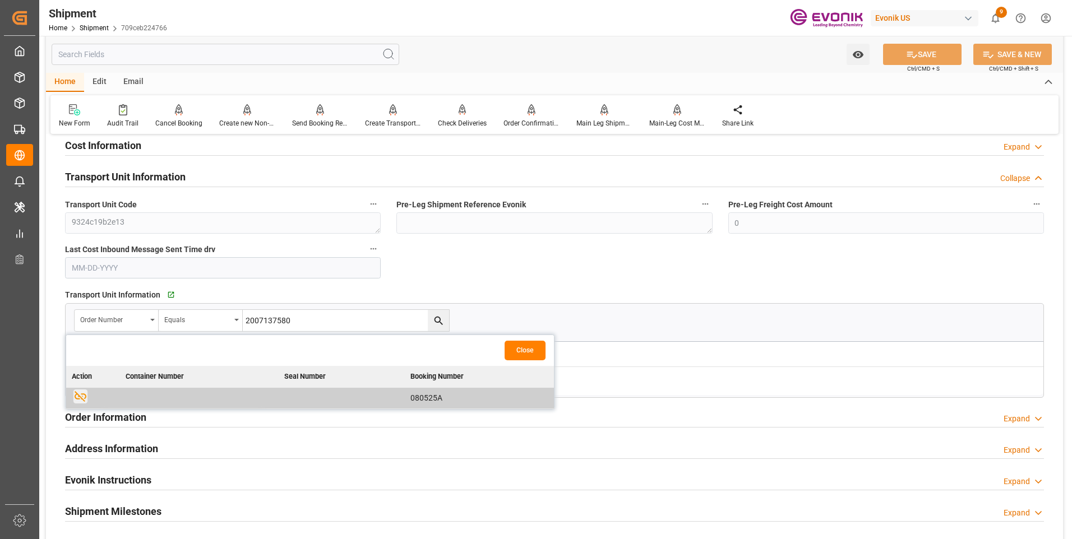
click at [85, 395] on icon "button" at bounding box center [81, 396] width 12 height 11
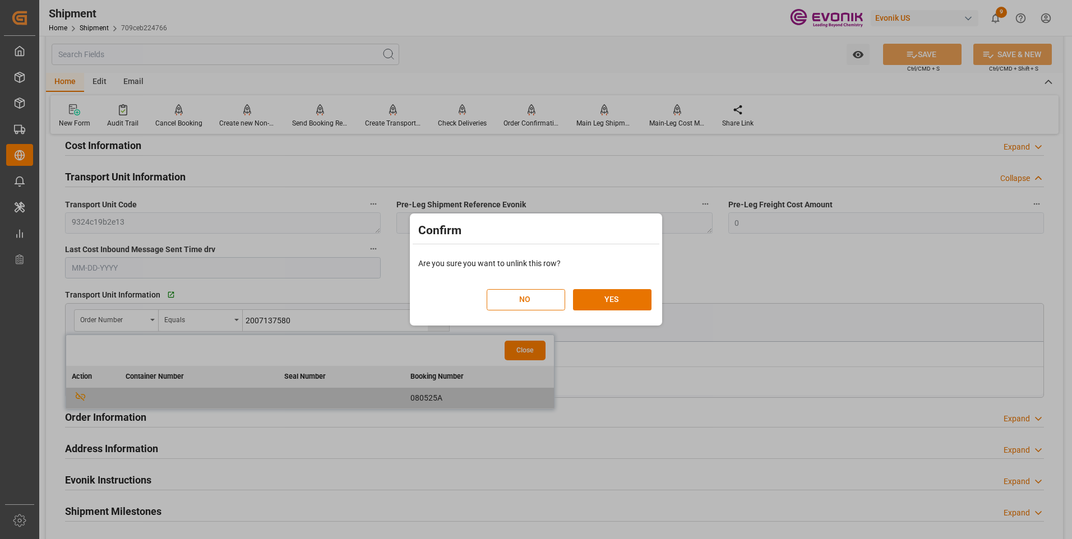
click at [655, 266] on div "Are you sure you want to unlink this row?" at bounding box center [536, 260] width 247 height 17
click at [710, 261] on div "Confirm Are you sure you want to unlink this row? NO YES" at bounding box center [536, 269] width 1072 height 539
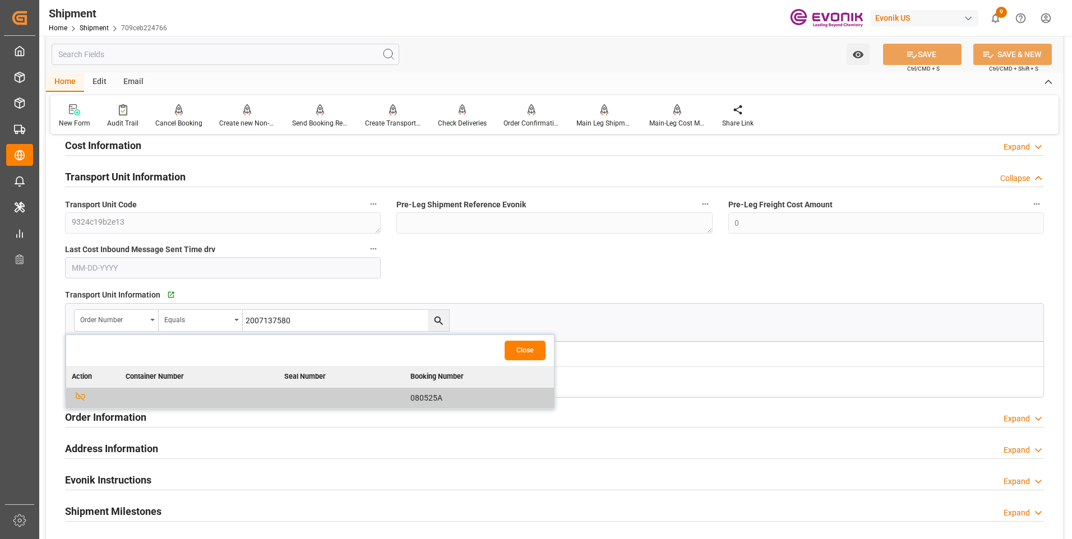
click at [523, 353] on button "Close" at bounding box center [525, 351] width 41 height 20
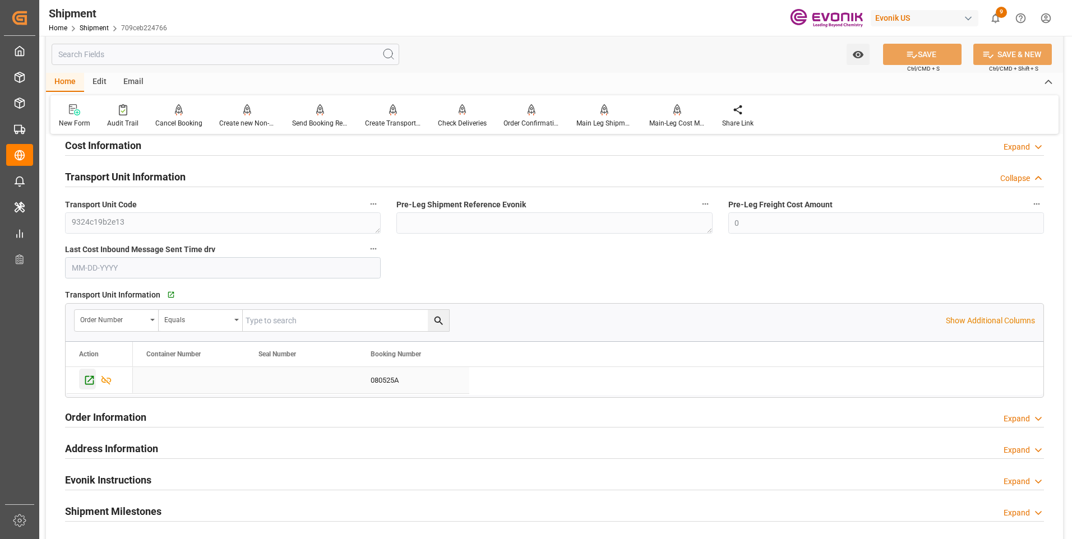
click at [85, 382] on icon "Press SPACE to select this row." at bounding box center [89, 380] width 9 height 9
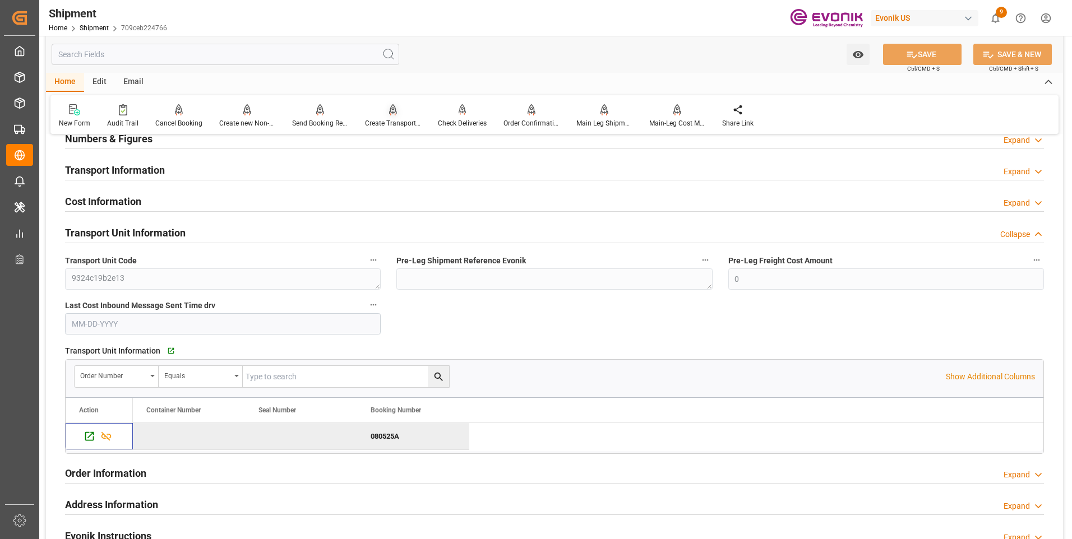
scroll to position [617, 0]
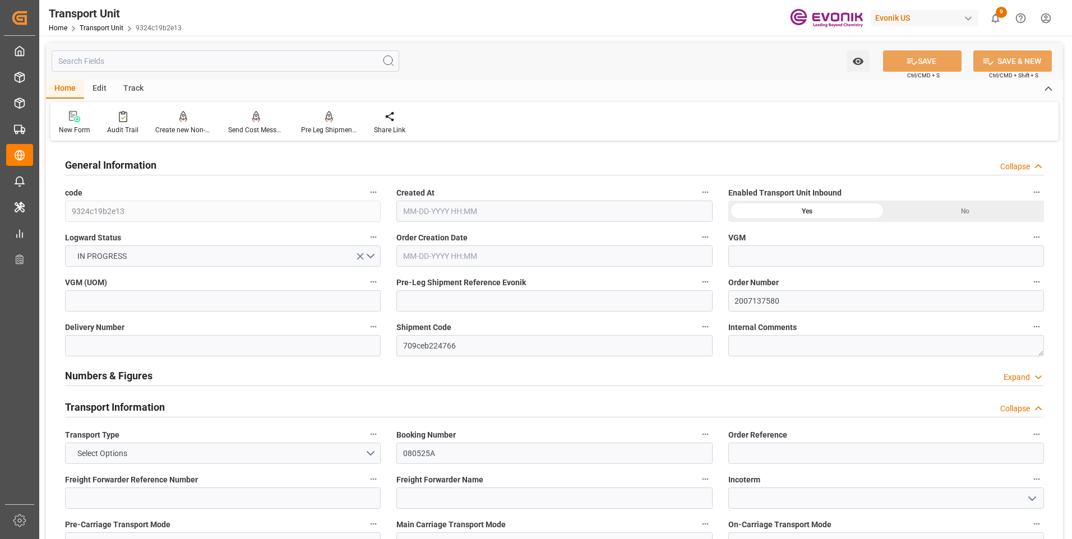
type input "N/A"
type input "CNPVG"
type input "45.02"
type input "08-18-2025 16:43"
type input "09-02-2025"
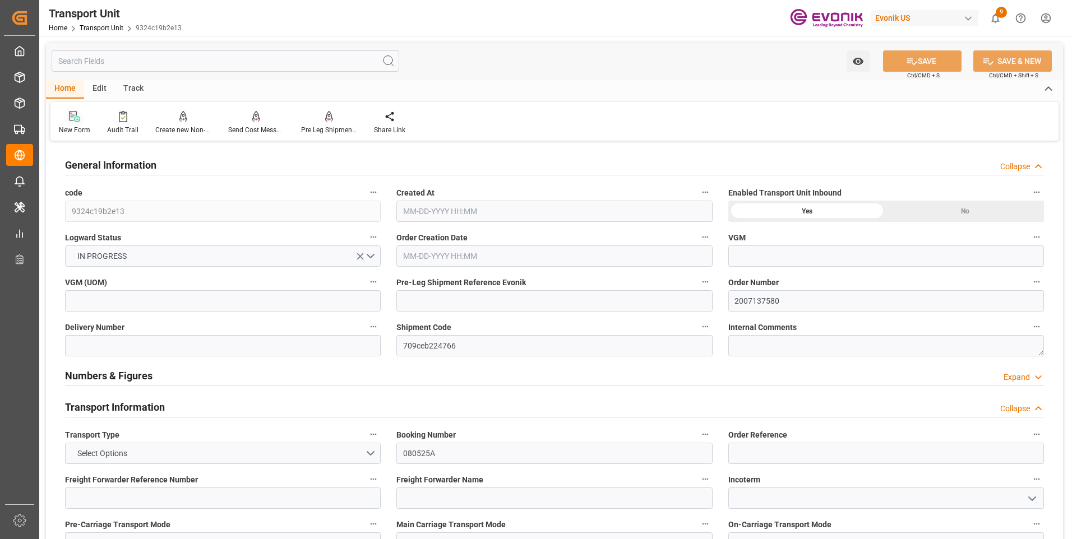
type input "08-18-2025 00:30"
type input "08-26-2025 00:30"
type input "[DATE] 00:30"
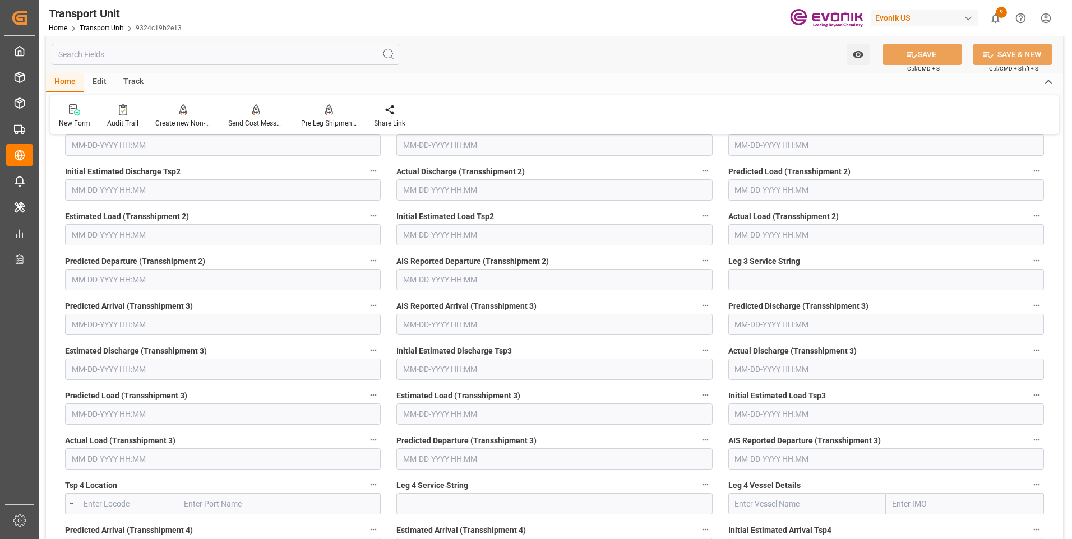
scroll to position [2690, 0]
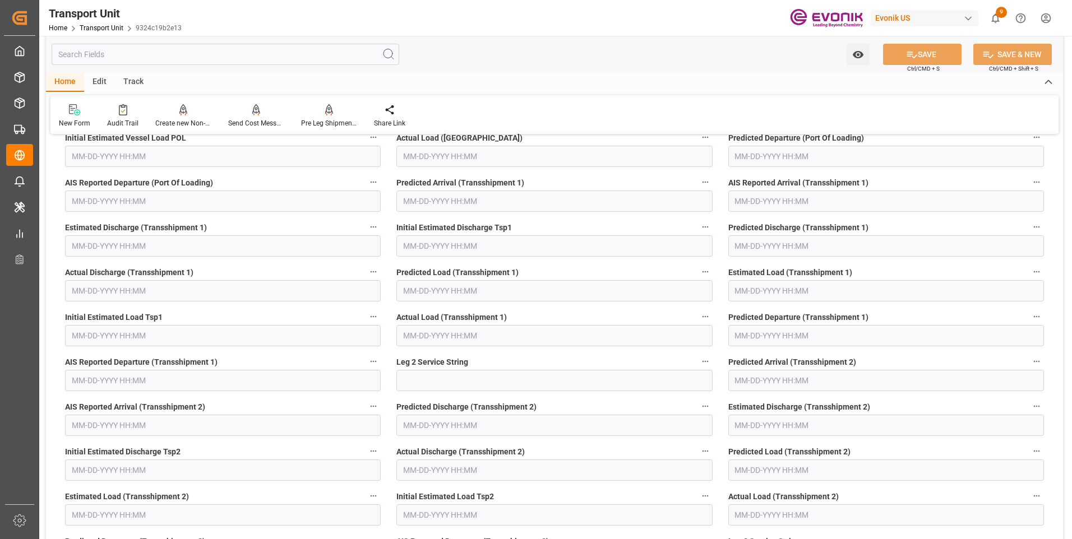
click at [142, 52] on input "text" at bounding box center [226, 54] width 348 height 21
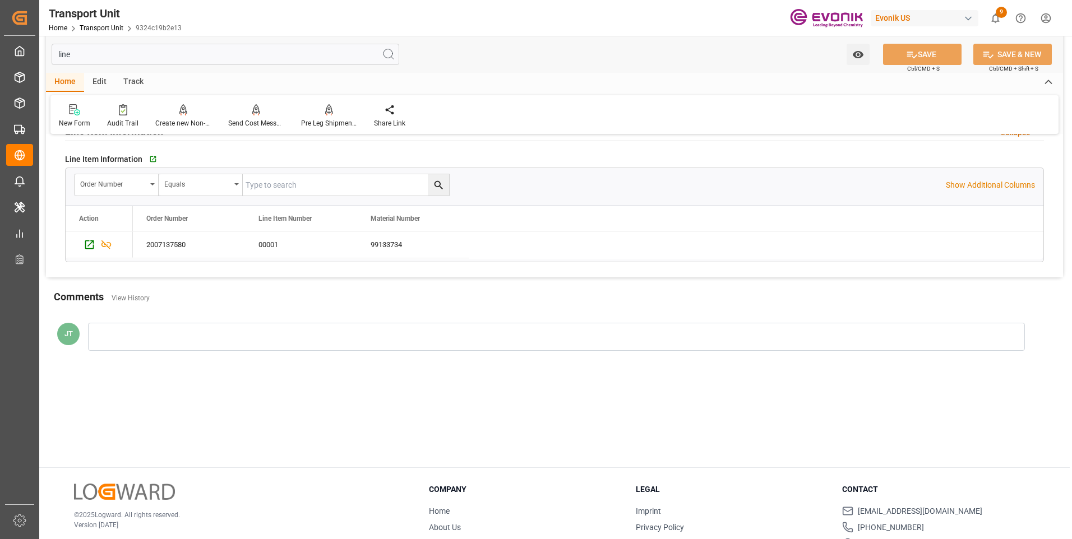
scroll to position [10, 0]
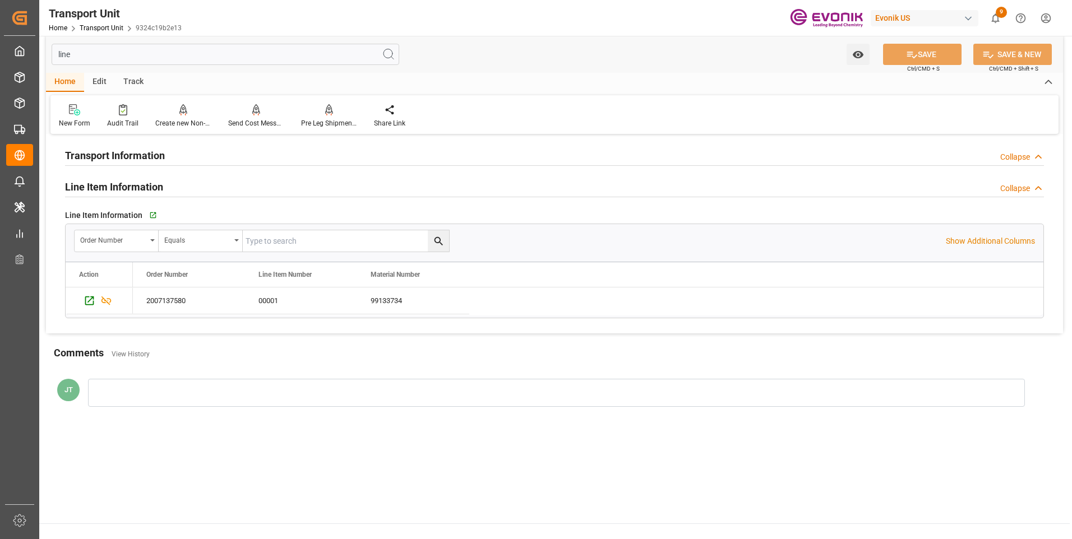
type input "line"
click at [284, 237] on input "text" at bounding box center [346, 240] width 206 height 21
paste input "2007137580"
type input "2007137580"
click at [440, 243] on icon "search button" at bounding box center [438, 241] width 8 height 8
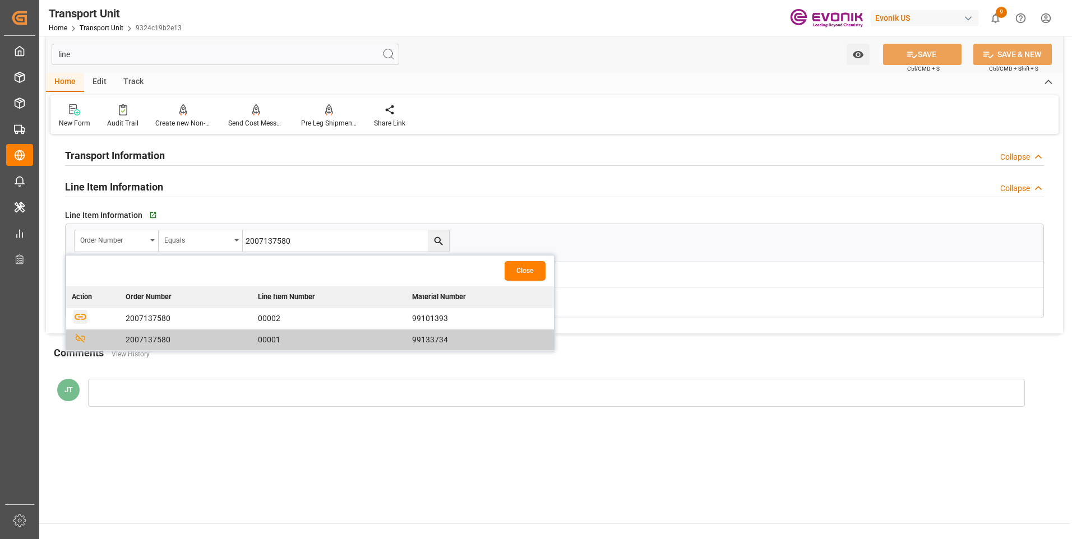
click at [79, 317] on icon "button" at bounding box center [81, 317] width 12 height 6
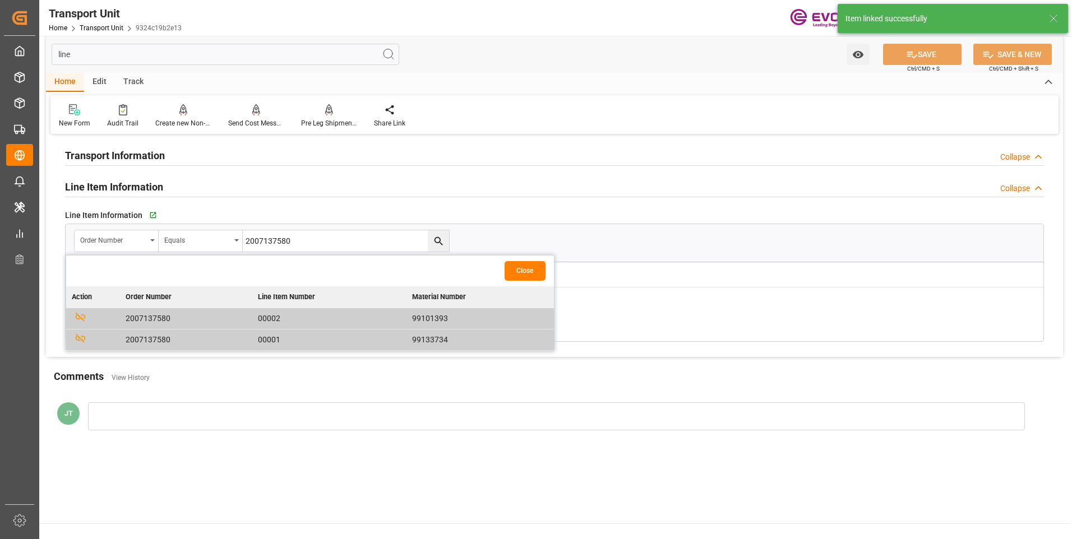
click at [532, 271] on button "Close" at bounding box center [525, 271] width 41 height 20
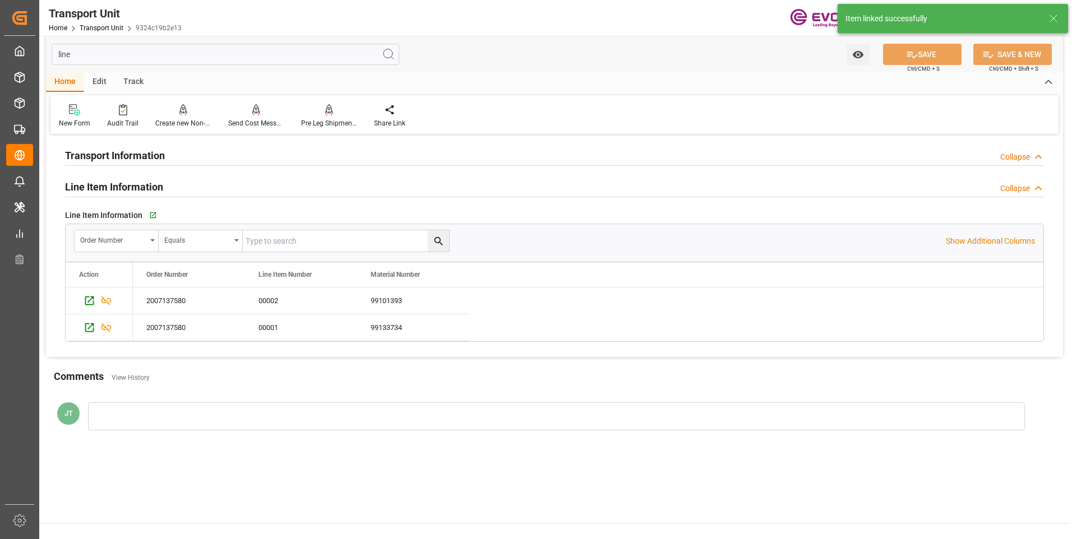
scroll to position [0, 0]
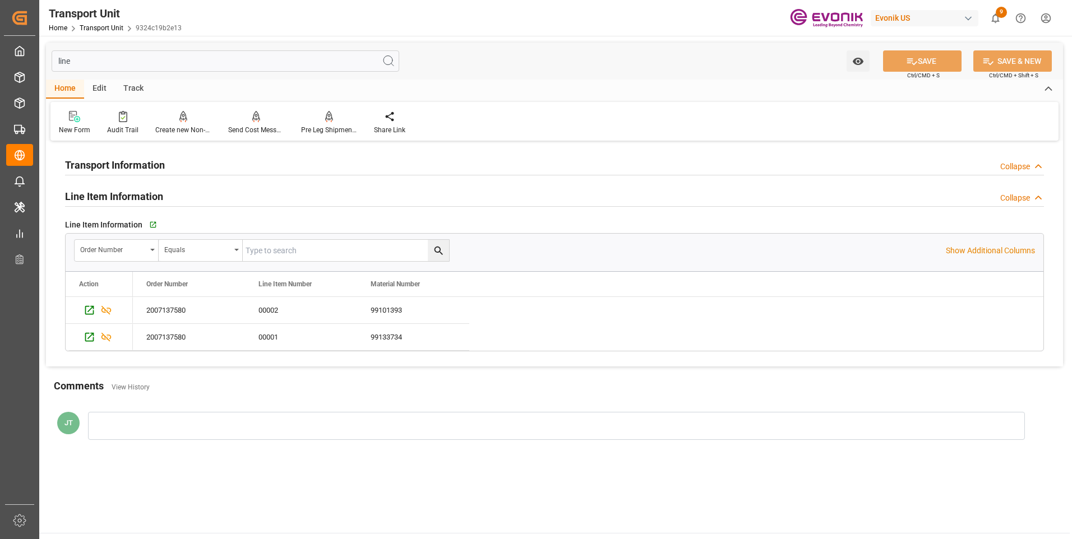
click at [91, 62] on input "line" at bounding box center [226, 60] width 348 height 21
type input "l"
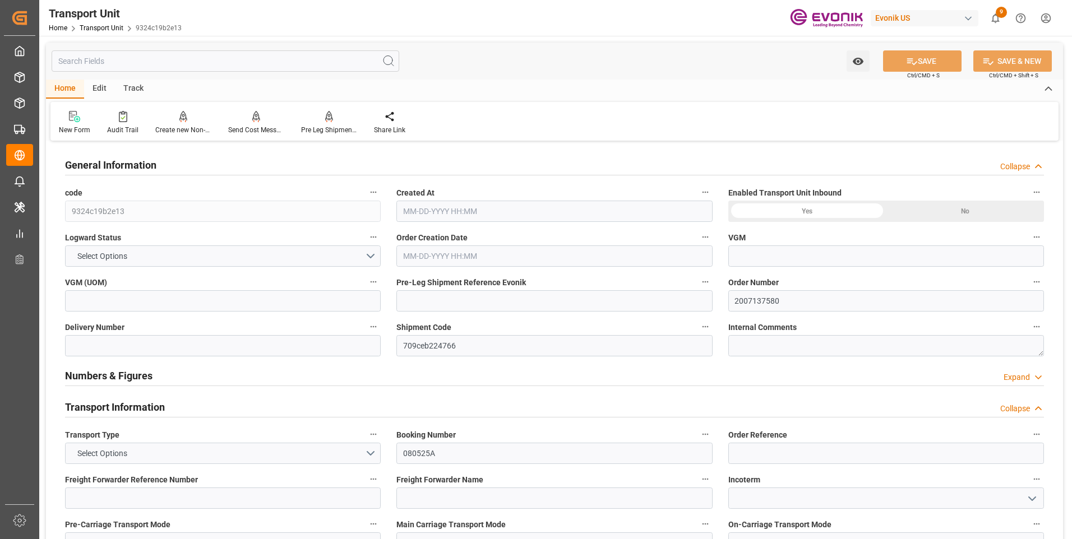
type input "N/A"
type input "CNPVG"
type input "45.02"
type input "[DATE] 16:43"
type input "[DATE] 00:30"
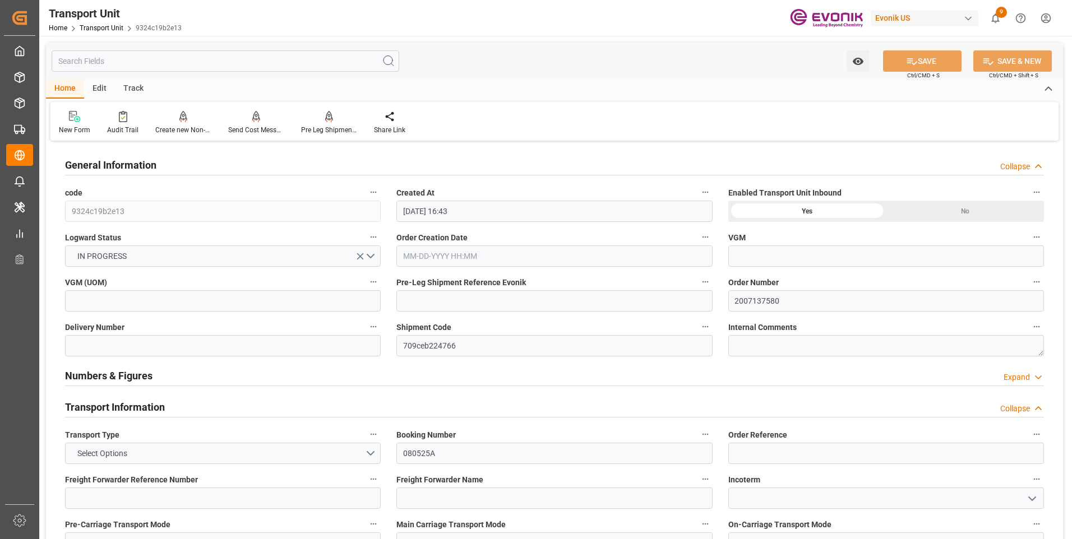
type input "[DATE] 00:30"
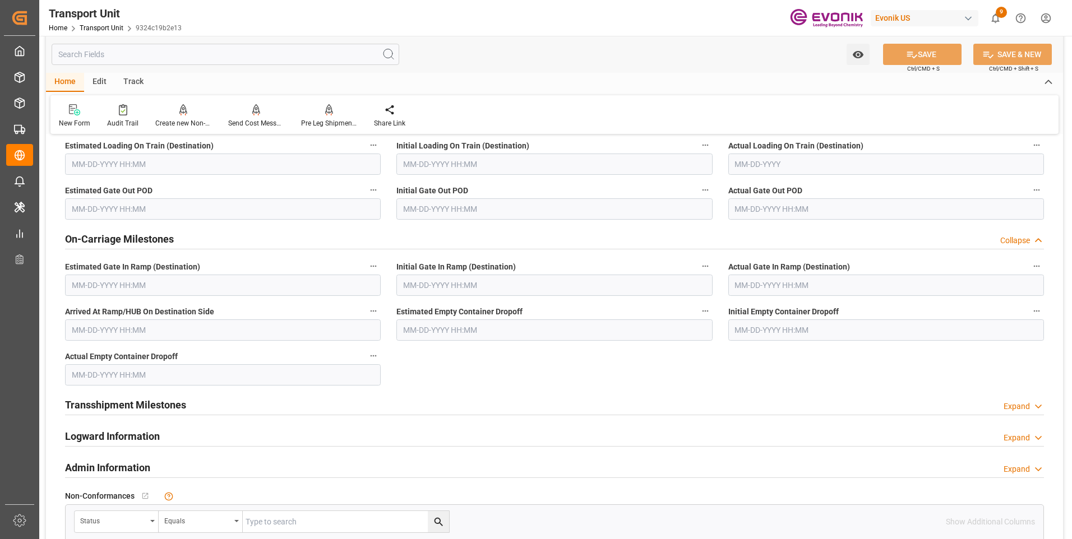
scroll to position [1121, 0]
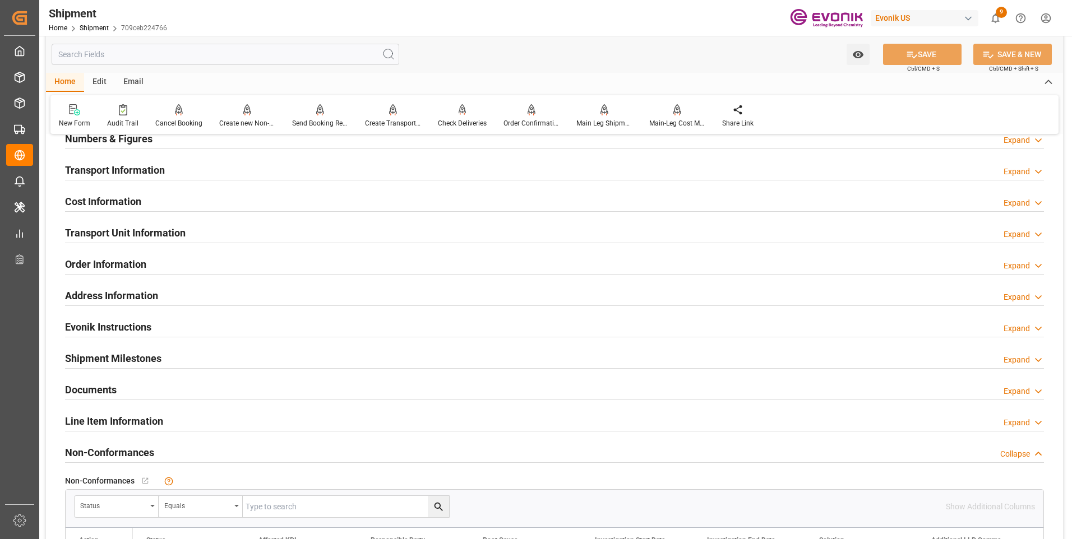
scroll to position [785, 0]
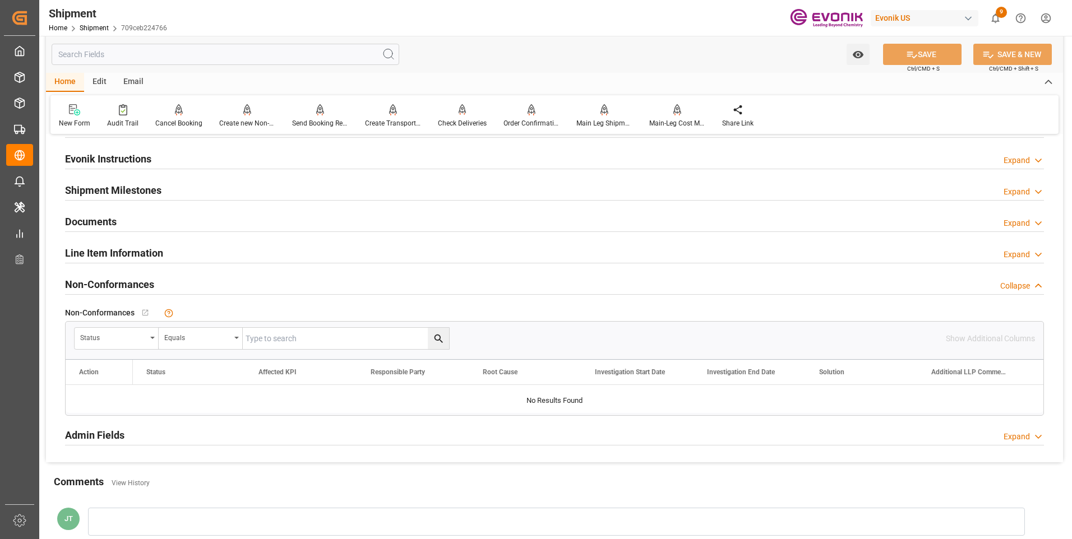
click at [223, 256] on div "Line Item Information Expand" at bounding box center [554, 252] width 979 height 21
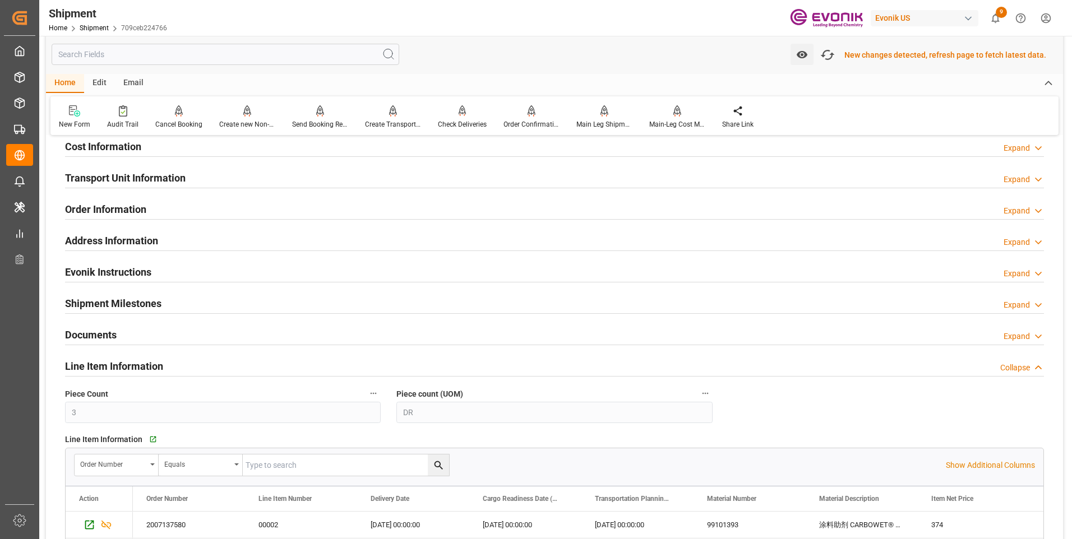
scroll to position [730, 0]
click at [319, 177] on div "Transport Unit Information Expand" at bounding box center [554, 175] width 979 height 21
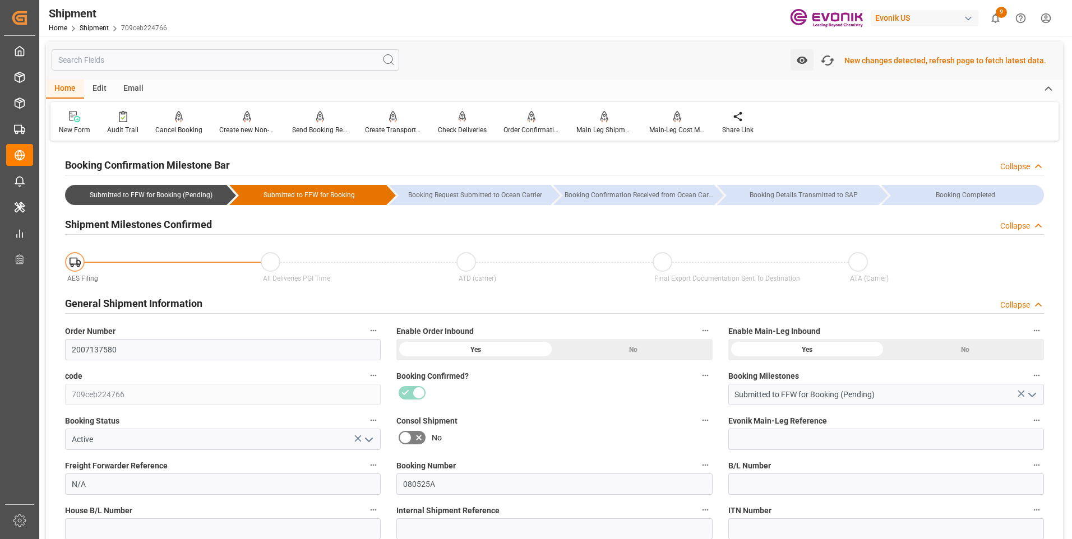
scroll to position [0, 0]
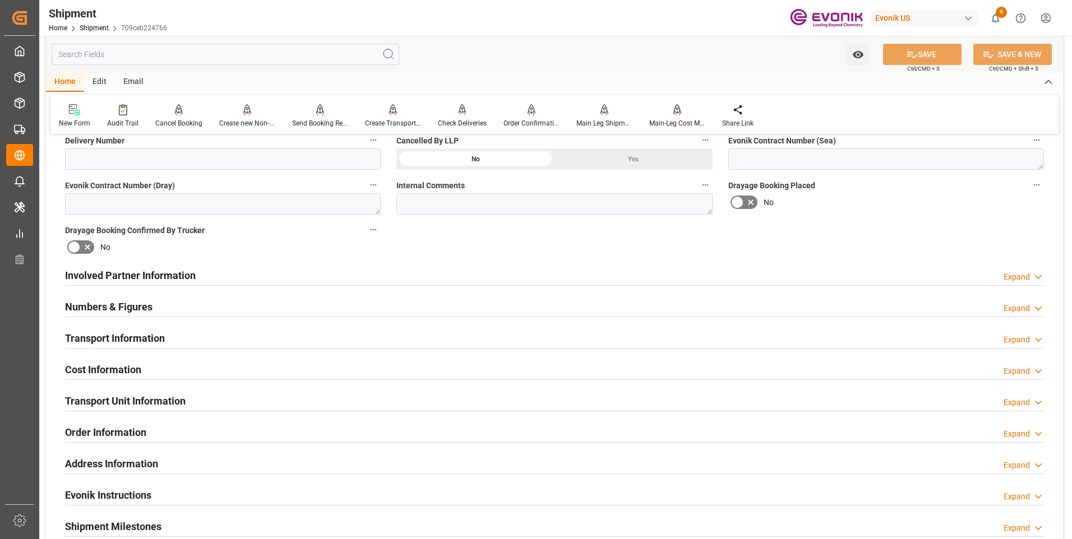
scroll to position [561, 0]
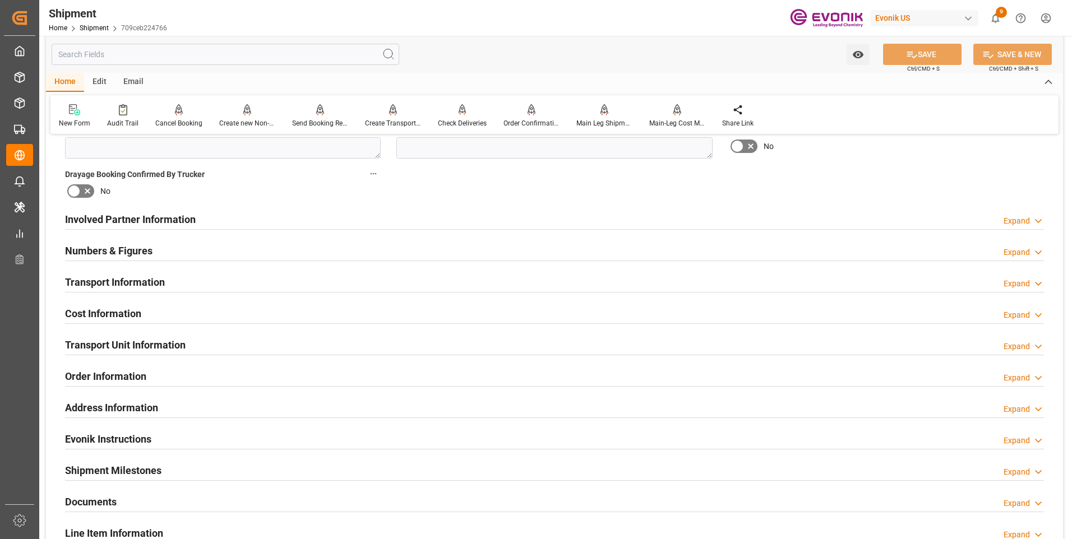
click at [1061, 177] on div "Booking Confirmation Milestone Bar Collapse Submitted to FFW for Booking (Pendi…" at bounding box center [554, 162] width 1017 height 1159
click at [1035, 220] on icon at bounding box center [1038, 221] width 11 height 12
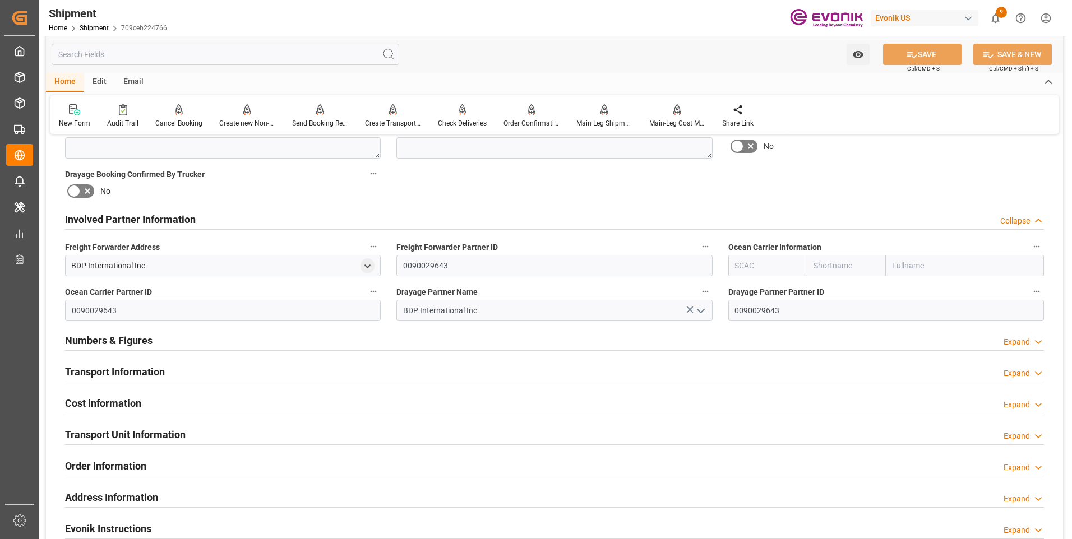
click at [1031, 220] on div "Collapse" at bounding box center [1022, 221] width 44 height 12
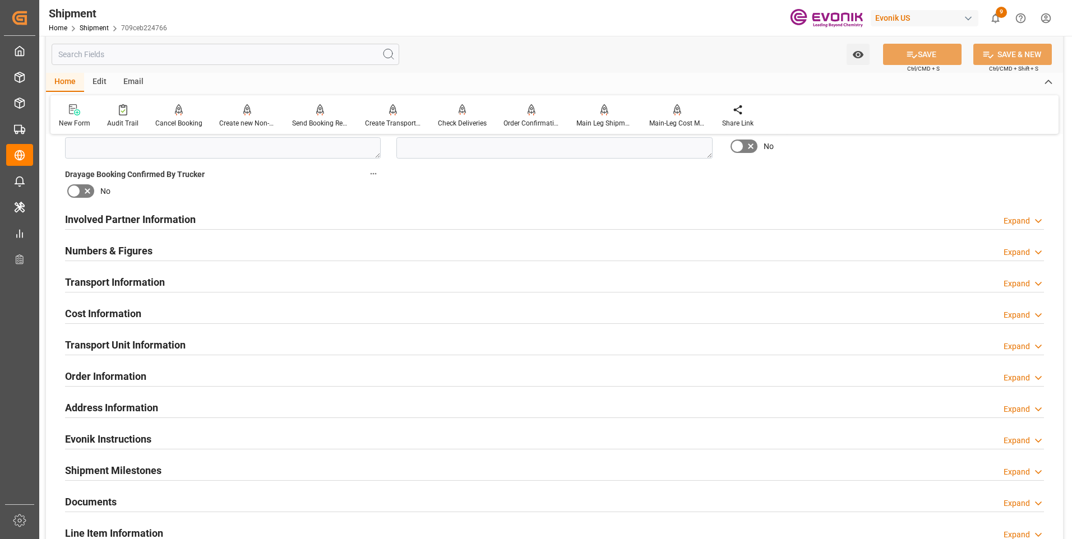
click at [1038, 253] on polyline at bounding box center [1039, 252] width 6 height 3
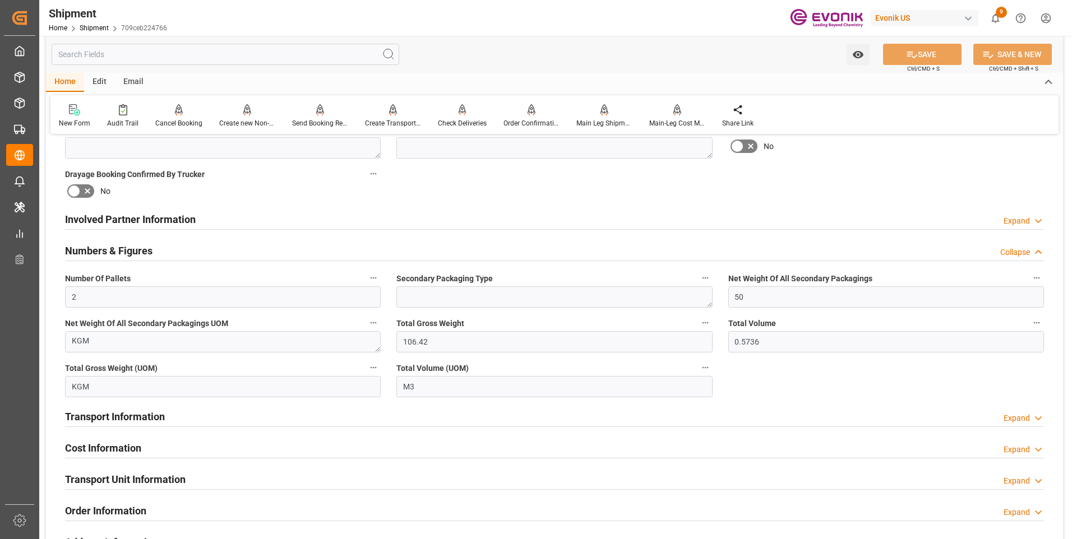
click at [1036, 253] on polyline at bounding box center [1039, 252] width 6 height 3
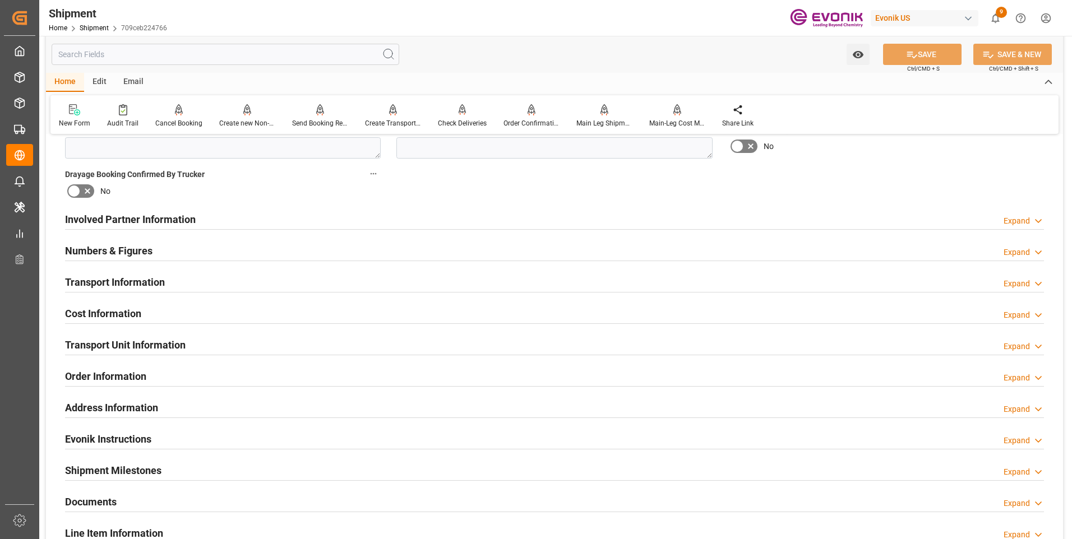
click at [1040, 284] on icon at bounding box center [1038, 284] width 11 height 12
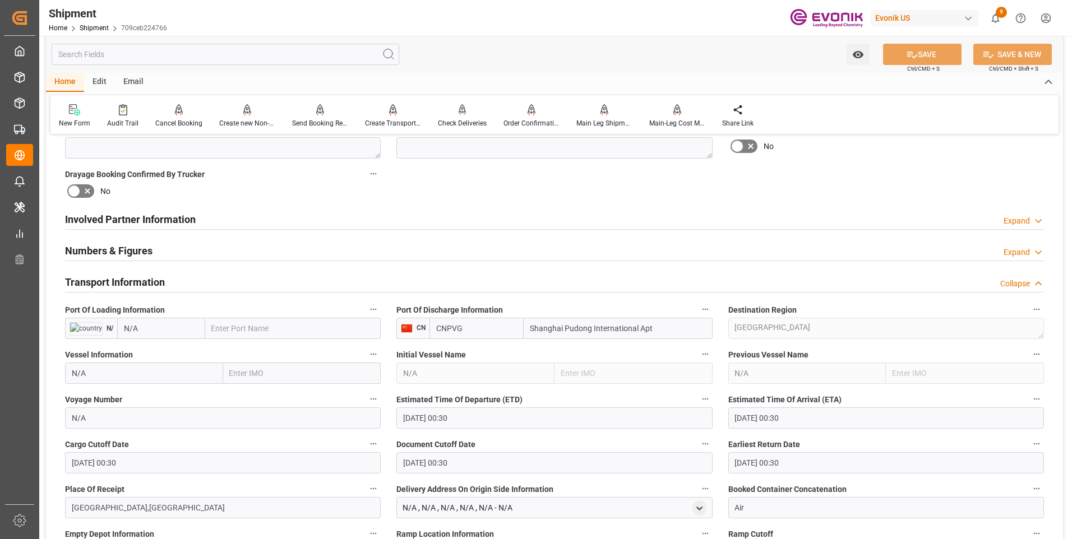
click at [1039, 284] on icon at bounding box center [1038, 284] width 11 height 12
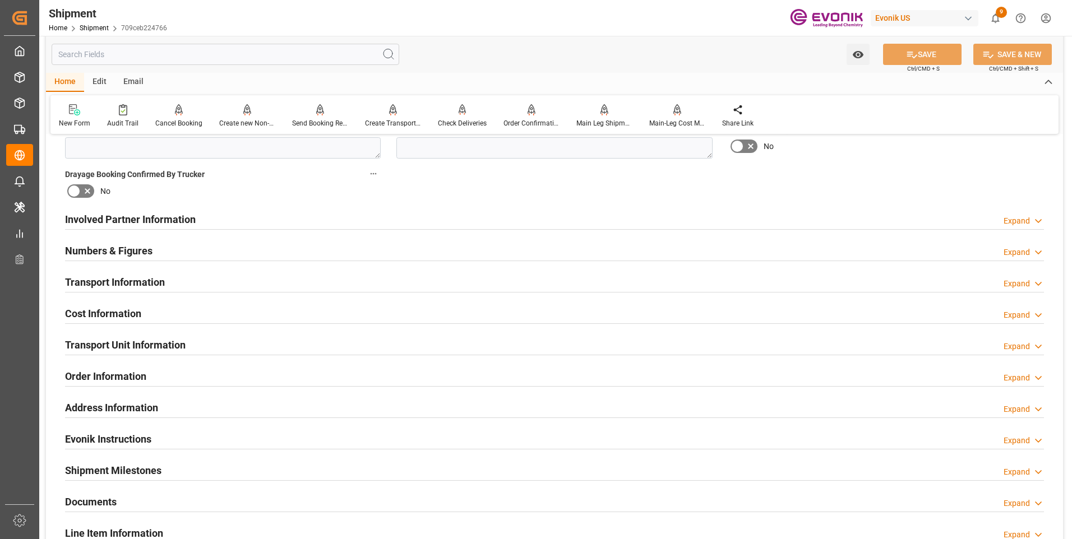
click at [1016, 311] on div "Expand" at bounding box center [1017, 315] width 26 height 12
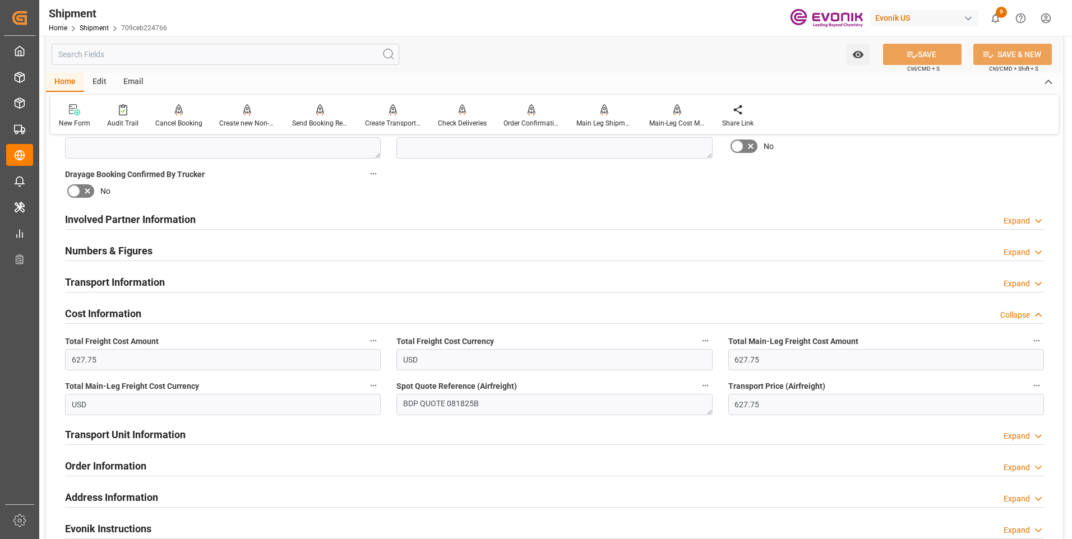
click at [1016, 311] on div "Collapse" at bounding box center [1015, 315] width 30 height 12
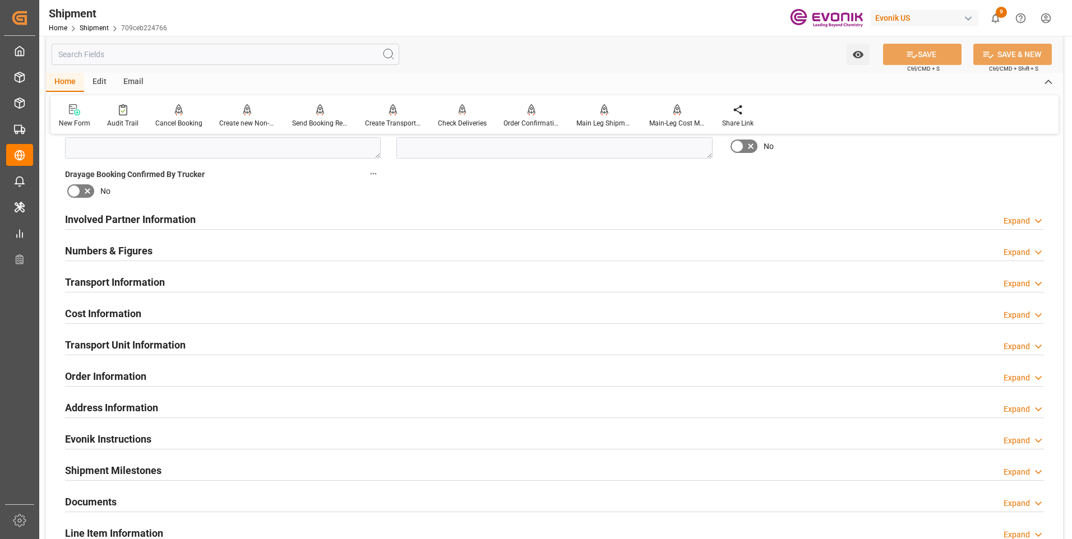
click at [1014, 345] on div "Expand" at bounding box center [1017, 347] width 26 height 12
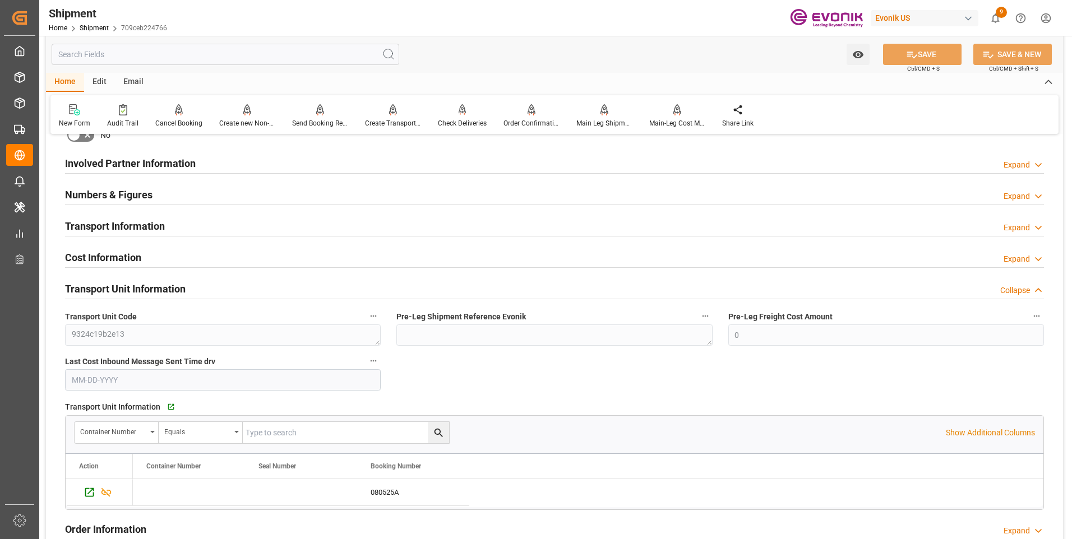
scroll to position [729, 0]
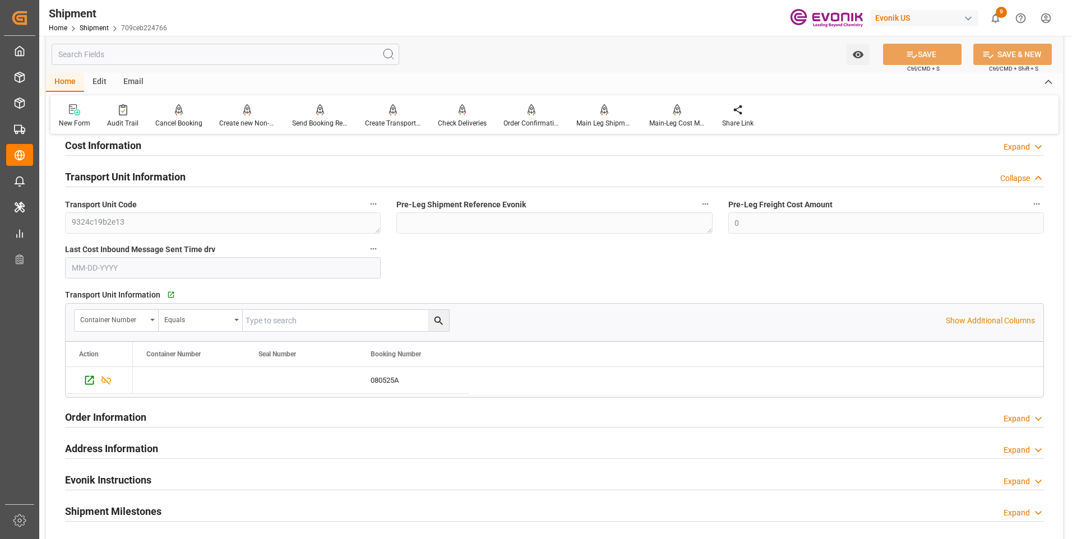
click at [1023, 415] on div "Expand" at bounding box center [1017, 419] width 26 height 12
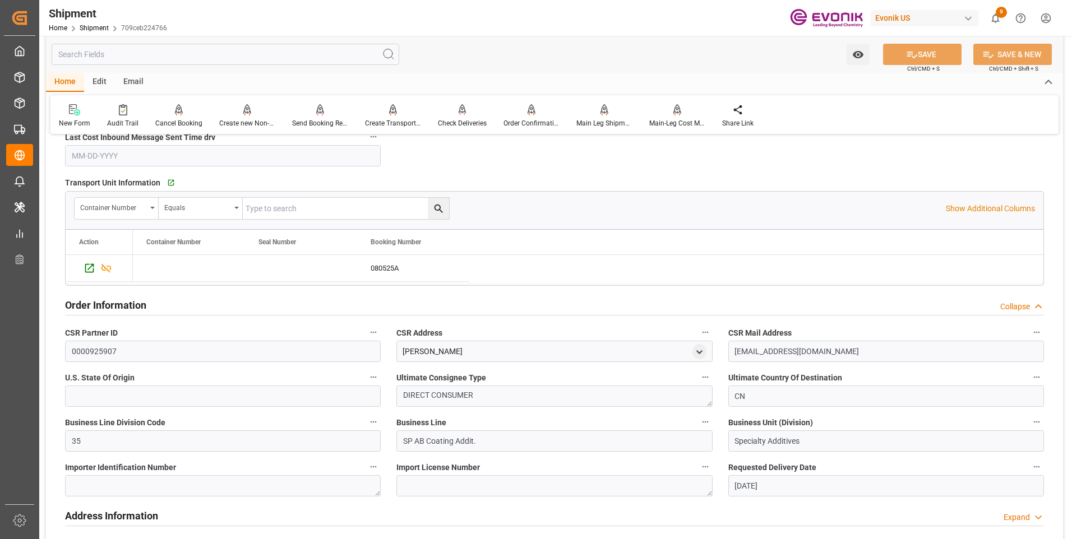
scroll to position [897, 0]
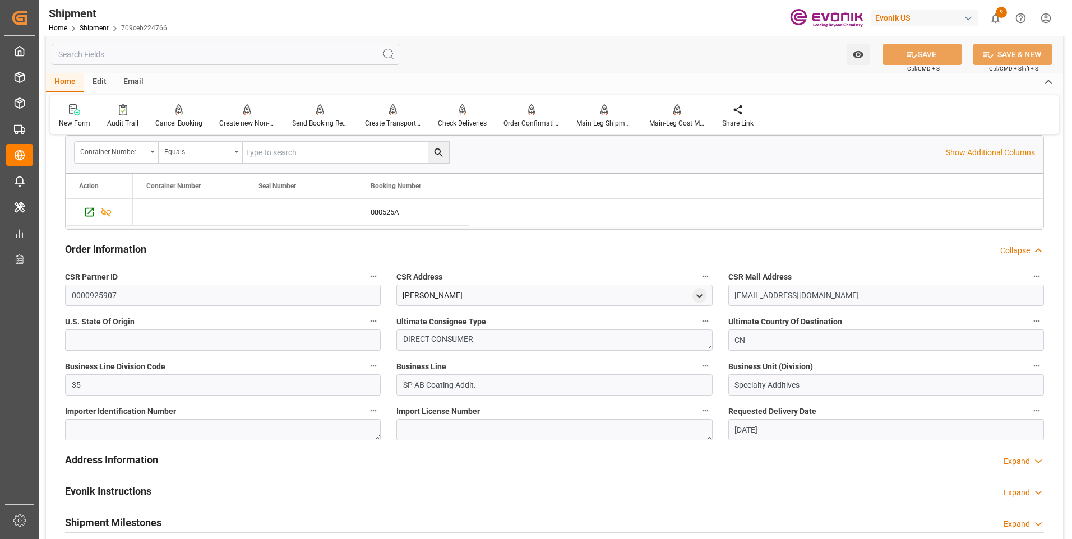
click at [1036, 250] on icon at bounding box center [1038, 251] width 11 height 12
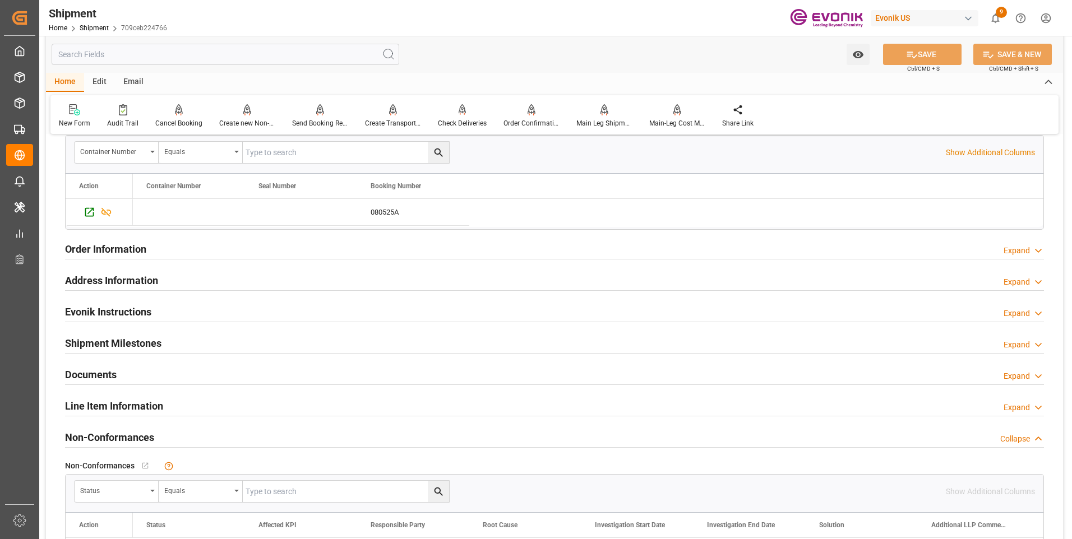
click at [1015, 409] on div "Expand" at bounding box center [1017, 408] width 26 height 12
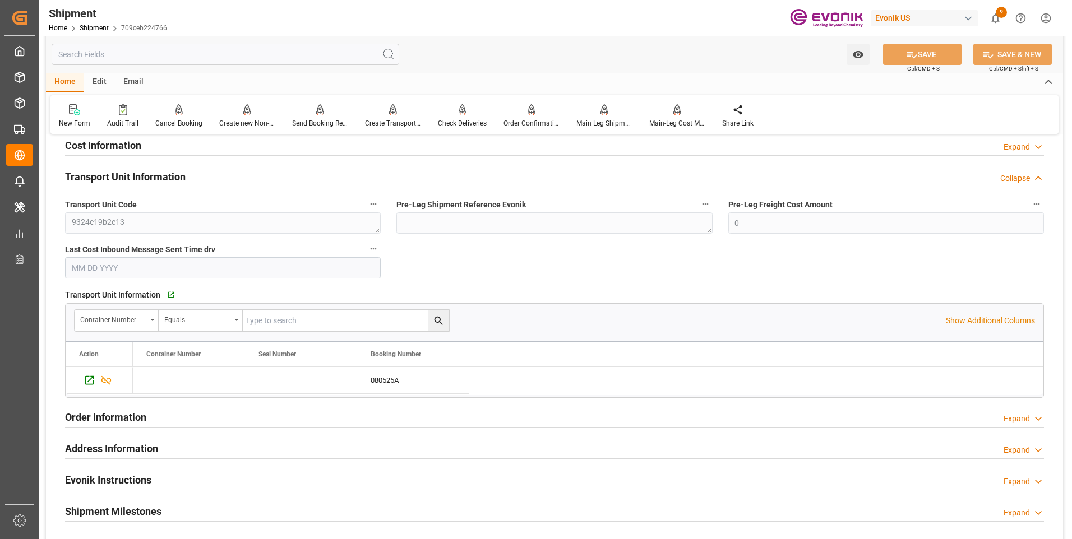
scroll to position [505, 0]
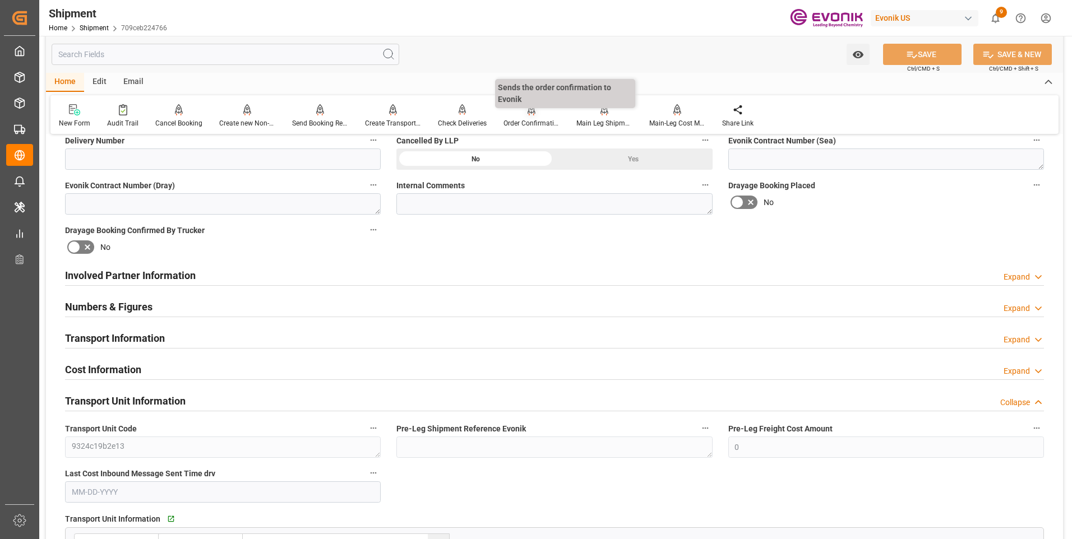
click at [521, 117] on div "Order Confirmation" at bounding box center [531, 116] width 73 height 25
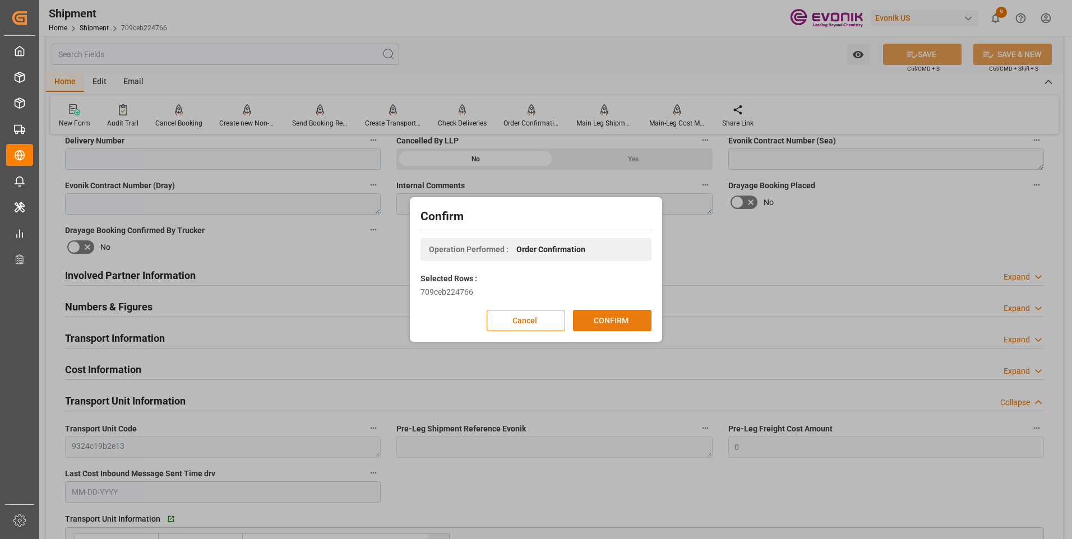
click at [597, 319] on button "CONFIRM" at bounding box center [612, 320] width 78 height 21
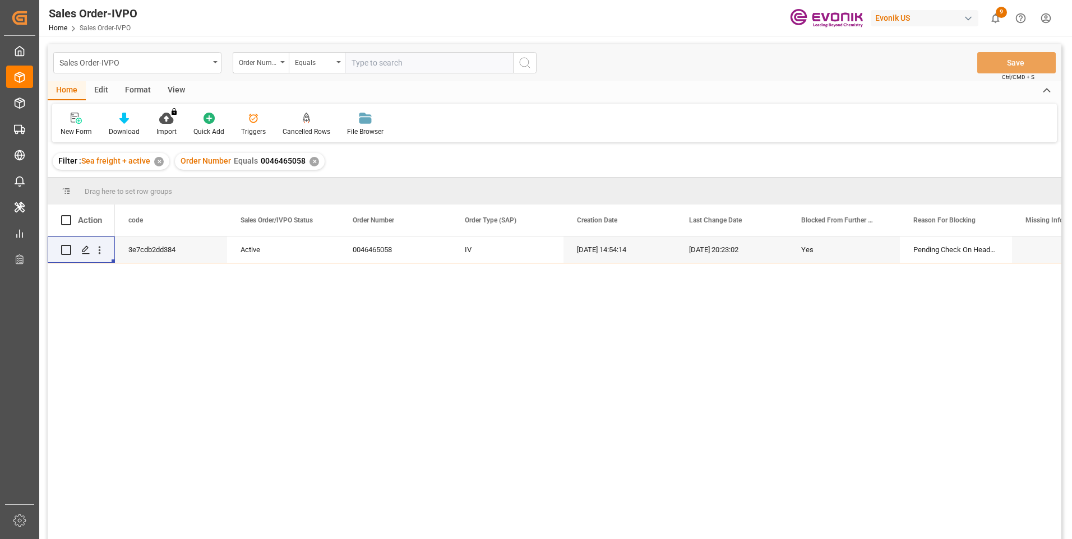
click at [409, 62] on input "text" at bounding box center [429, 62] width 168 height 21
paste input "0046466670"
type input "0046466670"
click at [532, 64] on button "search button" at bounding box center [525, 62] width 24 height 21
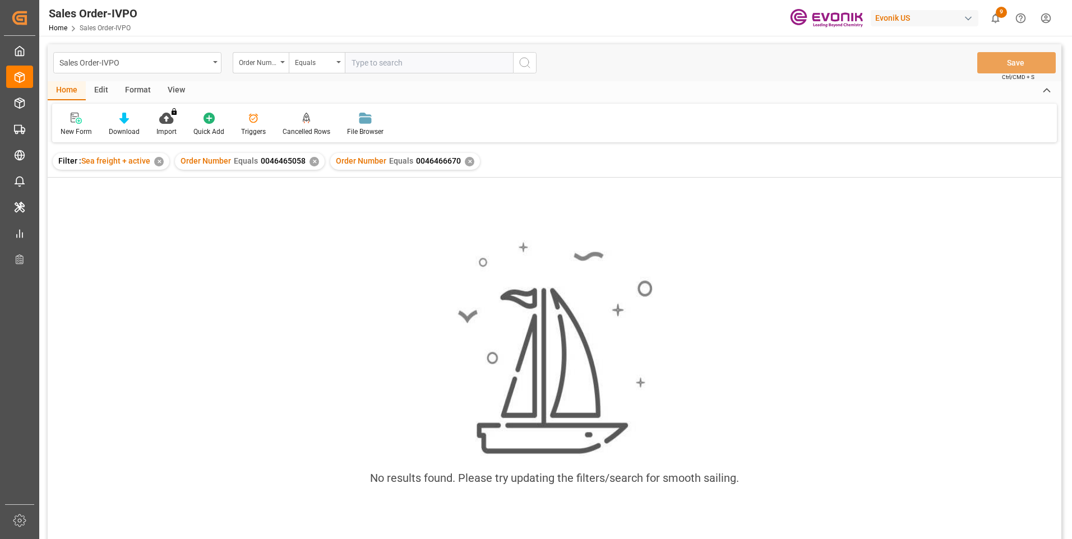
click at [309, 167] on div "Order Number Equals 0046465058 ✕" at bounding box center [250, 161] width 150 height 17
click at [313, 160] on div "✕" at bounding box center [314, 162] width 10 height 10
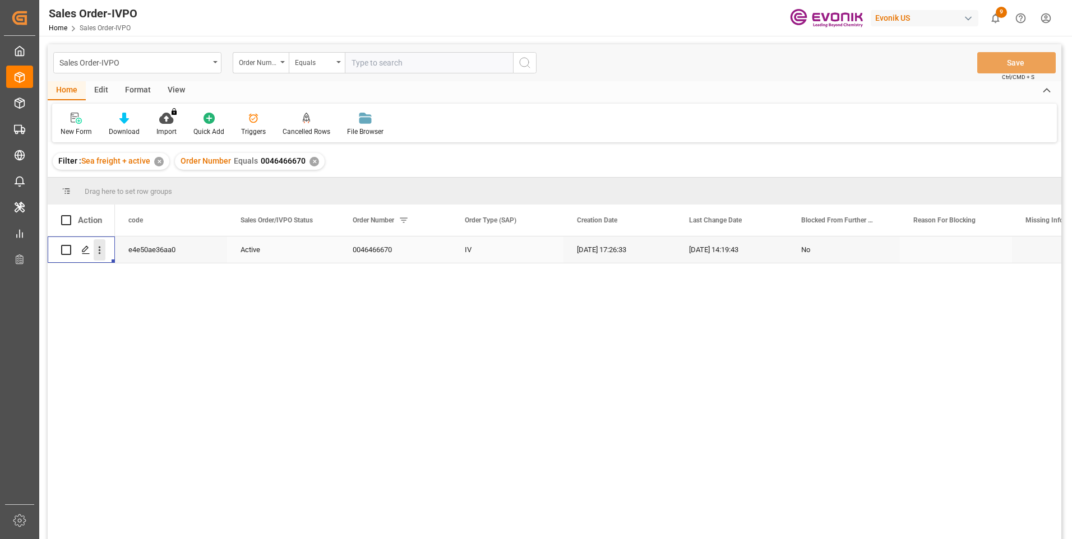
click at [103, 253] on icon "open menu" at bounding box center [100, 250] width 12 height 12
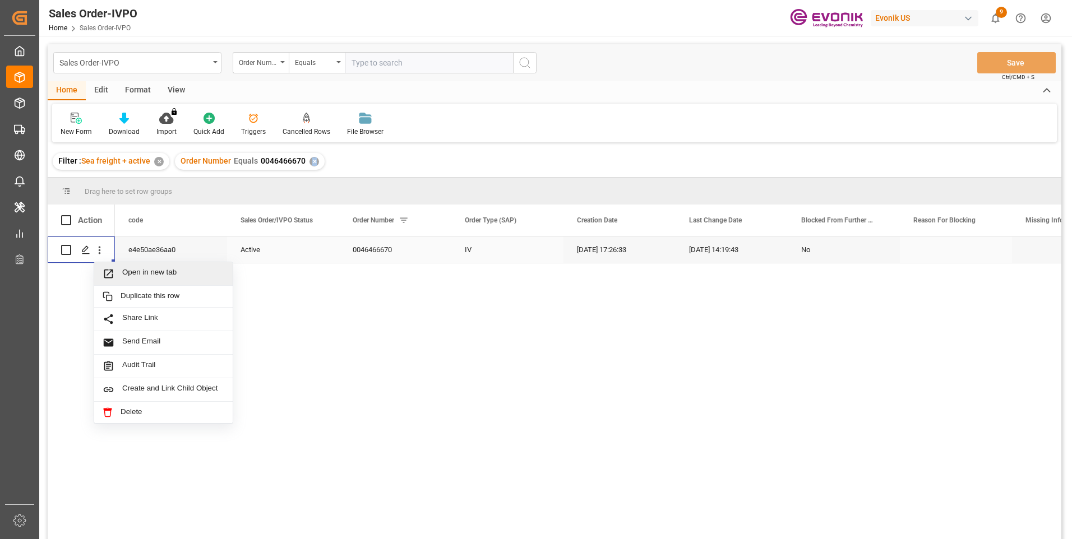
click at [135, 277] on span "Open in new tab" at bounding box center [173, 274] width 102 height 12
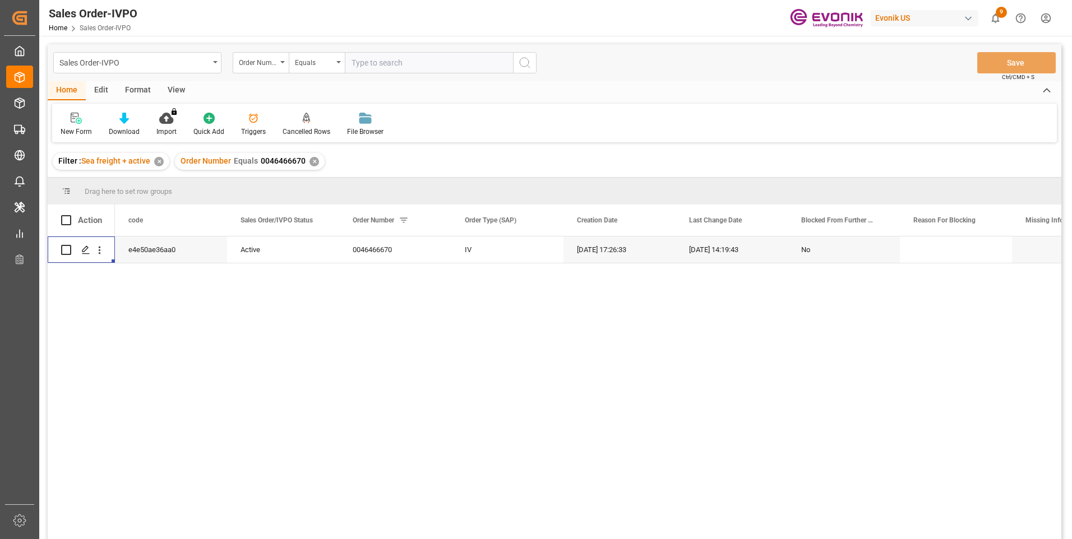
click at [392, 60] on input "text" at bounding box center [429, 62] width 168 height 21
paste input "0046467084"
type input "0046467084"
click at [520, 62] on icon "search button" at bounding box center [524, 62] width 13 height 13
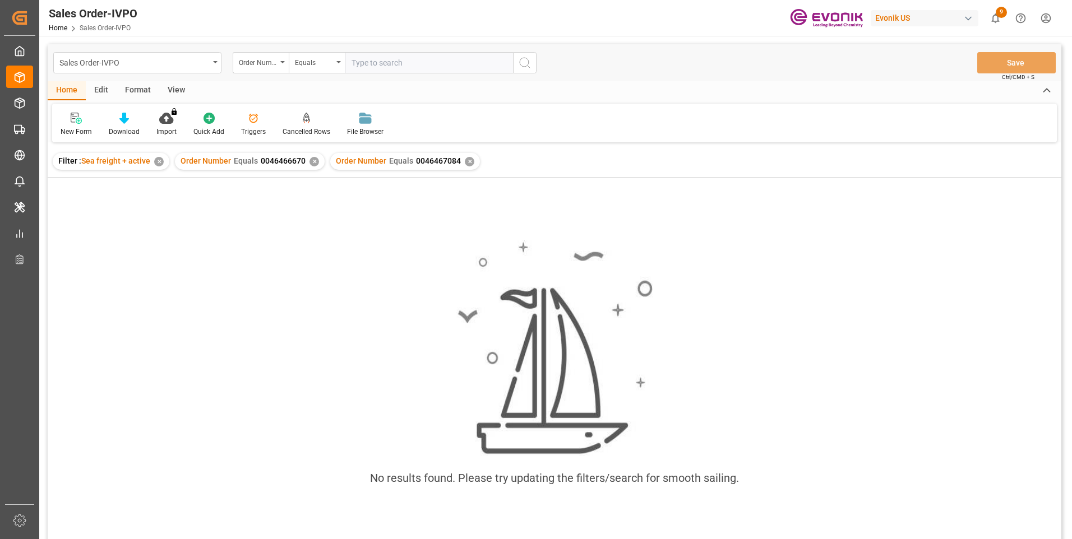
click at [313, 160] on div "✕" at bounding box center [314, 162] width 10 height 10
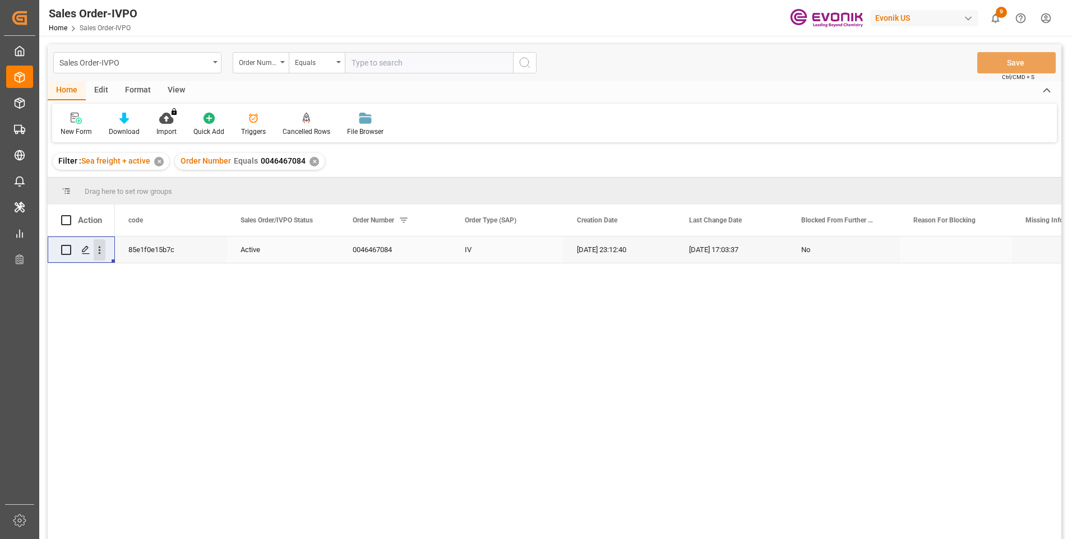
click at [99, 250] on icon "open menu" at bounding box center [100, 251] width 2 height 8
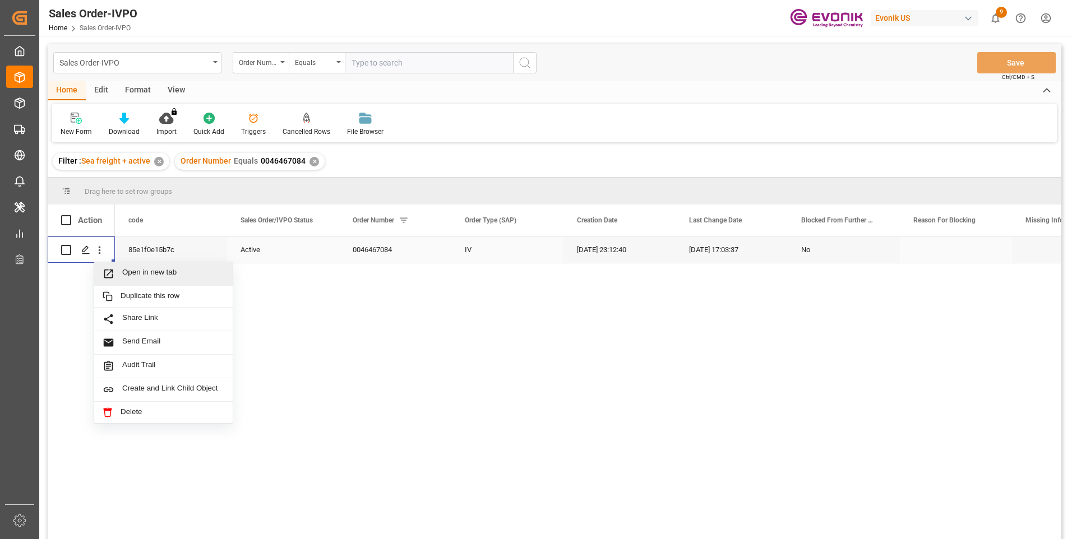
click at [131, 272] on span "Open in new tab" at bounding box center [173, 274] width 102 height 12
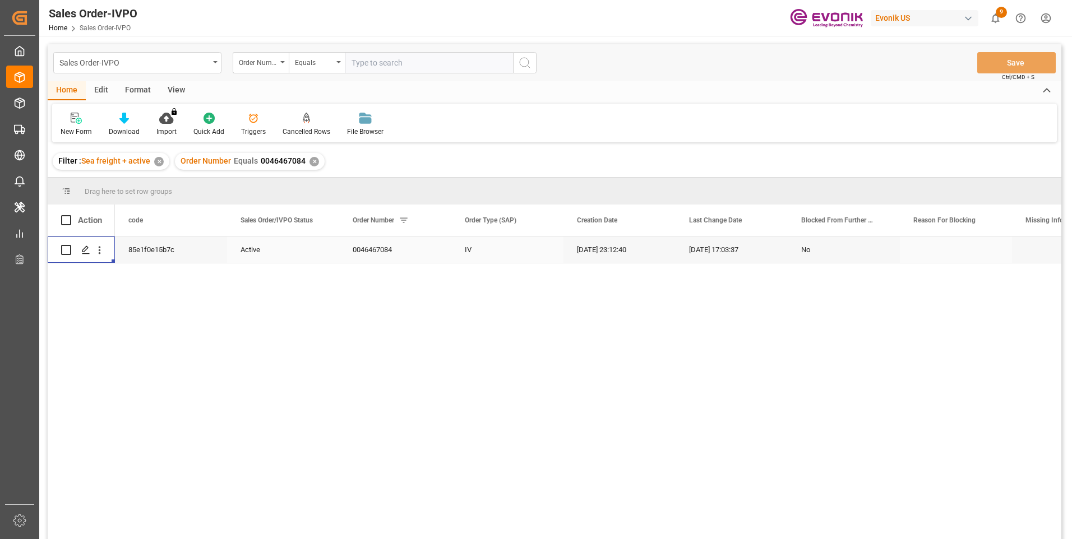
click at [413, 64] on input "text" at bounding box center [429, 62] width 168 height 21
paste input "0046463527"
type input "0046463527"
click at [532, 63] on button "search button" at bounding box center [525, 62] width 24 height 21
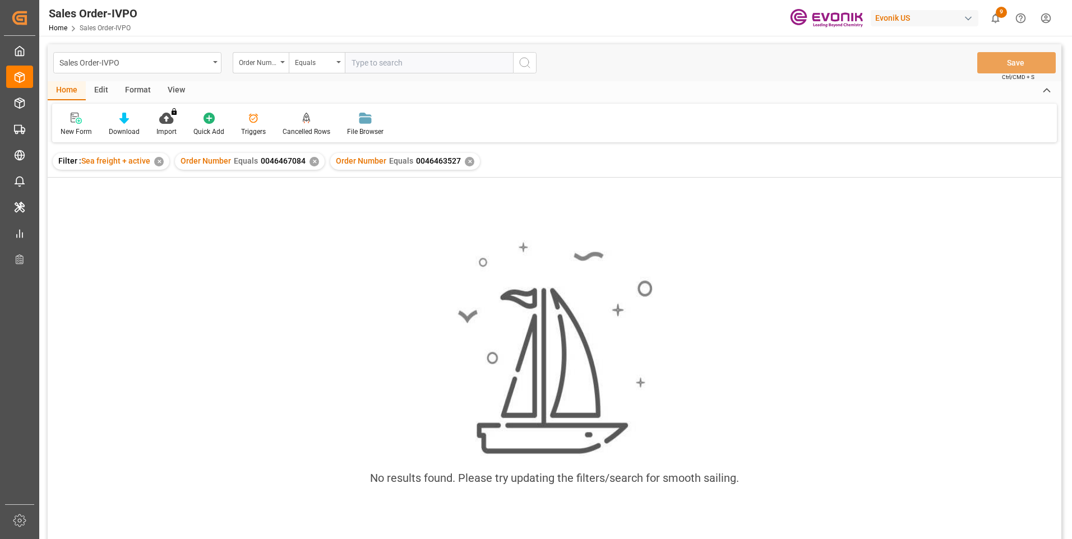
click at [308, 165] on div "Order Number Equals 0046467084 ✕" at bounding box center [250, 161] width 150 height 17
click at [311, 162] on div "✕" at bounding box center [314, 162] width 10 height 10
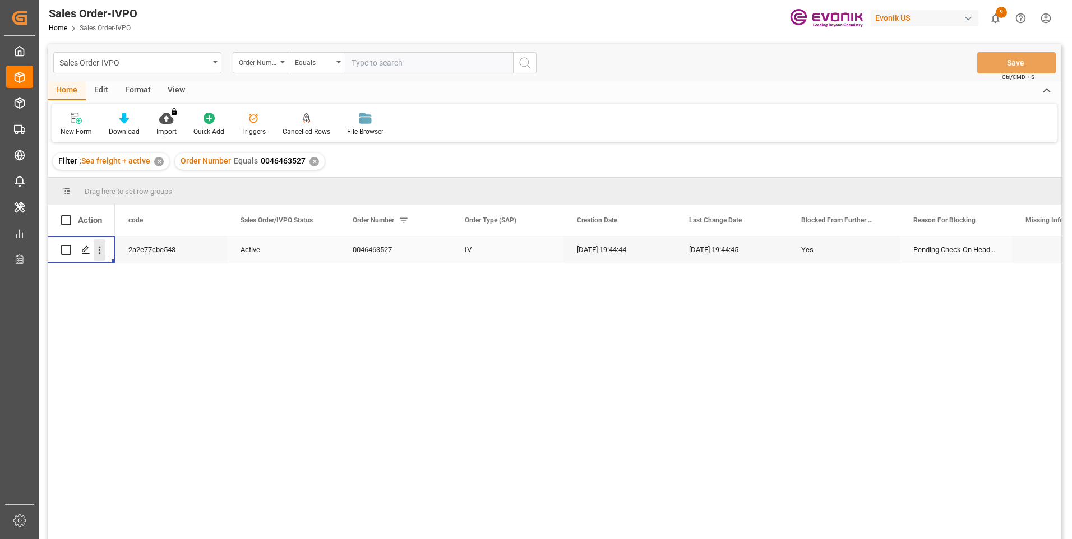
click at [99, 251] on icon "open menu" at bounding box center [100, 251] width 2 height 8
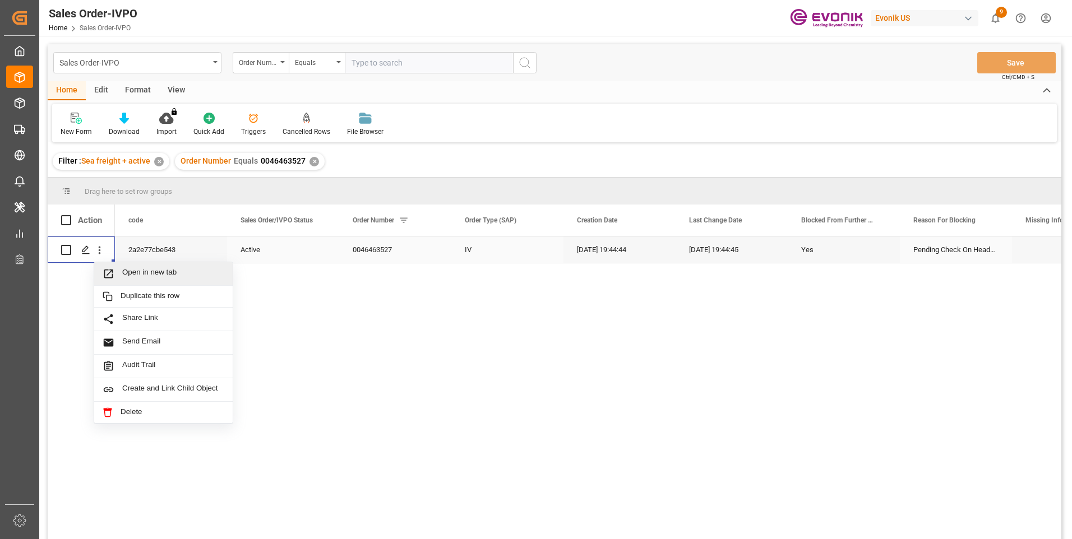
click at [117, 274] on span "Press SPACE to select this row." at bounding box center [113, 274] width 20 height 12
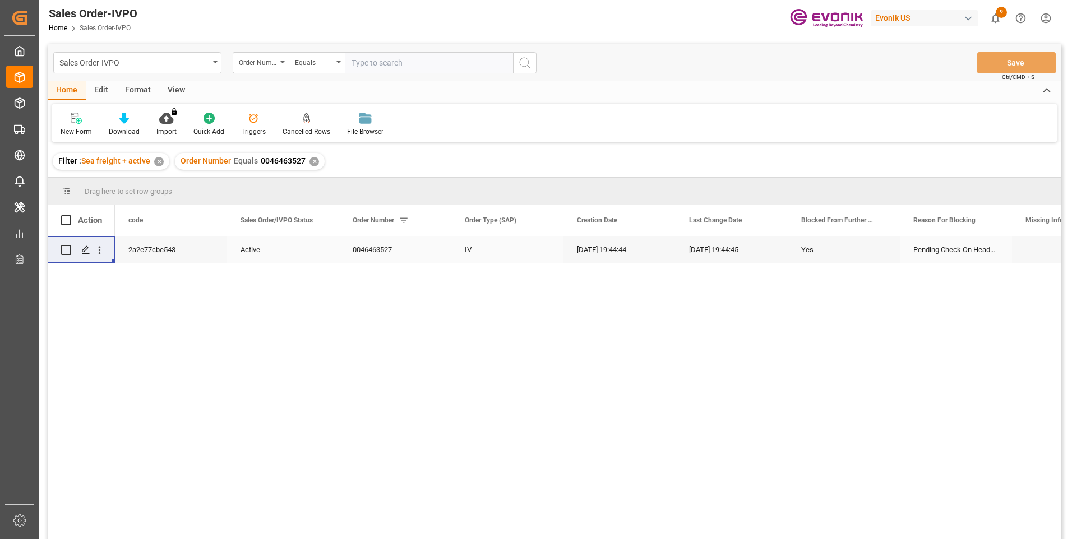
click at [404, 58] on input "text" at bounding box center [429, 62] width 168 height 21
paste input "0046463527"
type input "0046463527"
click at [374, 62] on input "0046463527" at bounding box center [429, 62] width 168 height 21
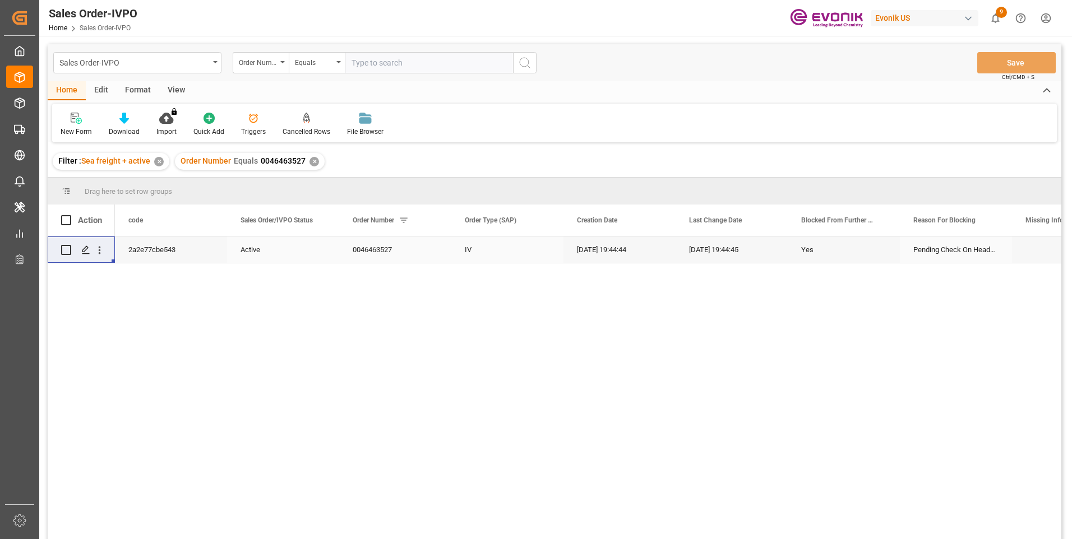
paste input "0046467084"
type input "0046467084"
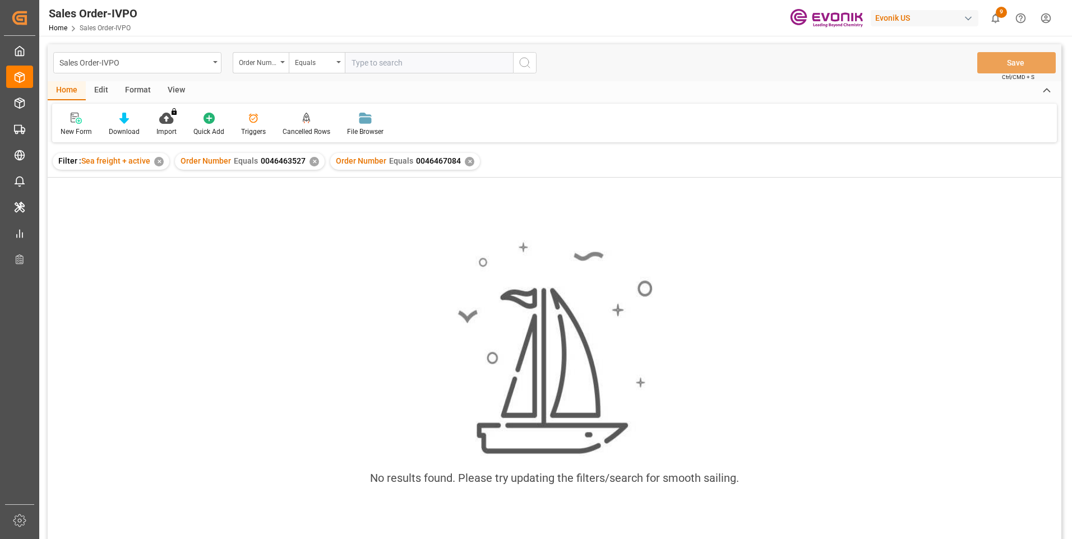
click at [311, 164] on div "✕" at bounding box center [314, 162] width 10 height 10
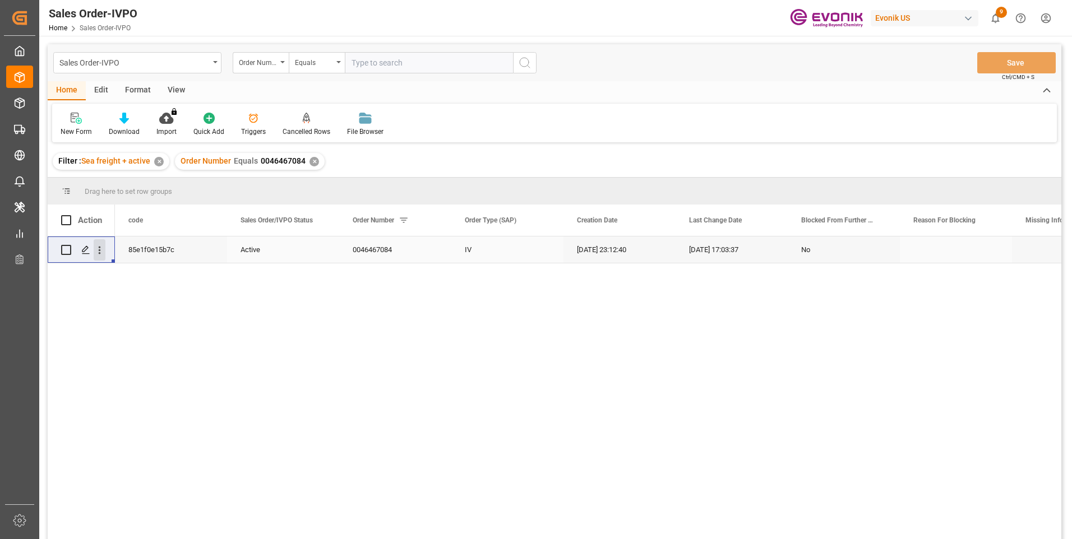
click at [99, 252] on icon "open menu" at bounding box center [100, 250] width 12 height 12
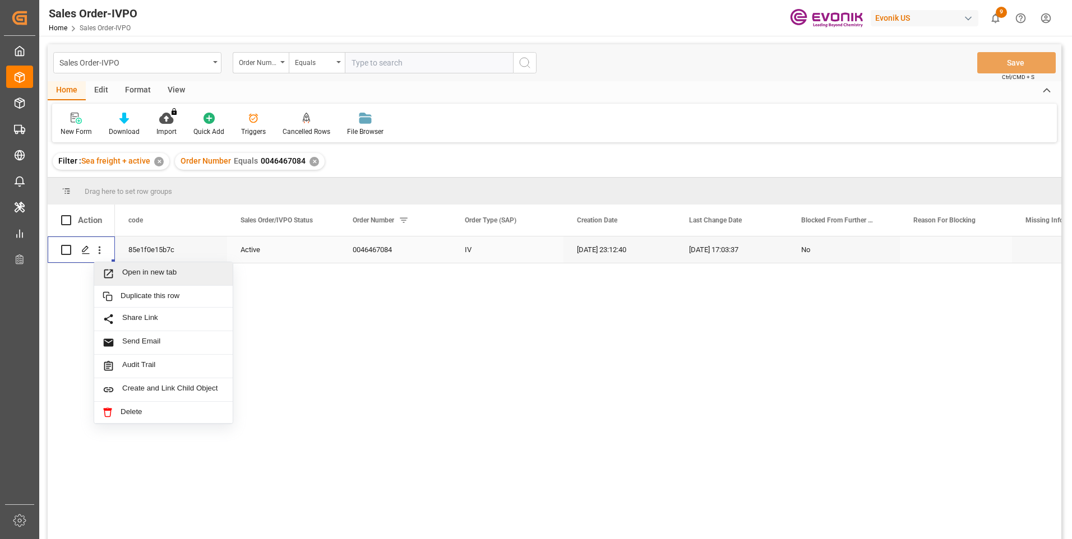
click at [131, 276] on span "Open in new tab" at bounding box center [173, 274] width 102 height 12
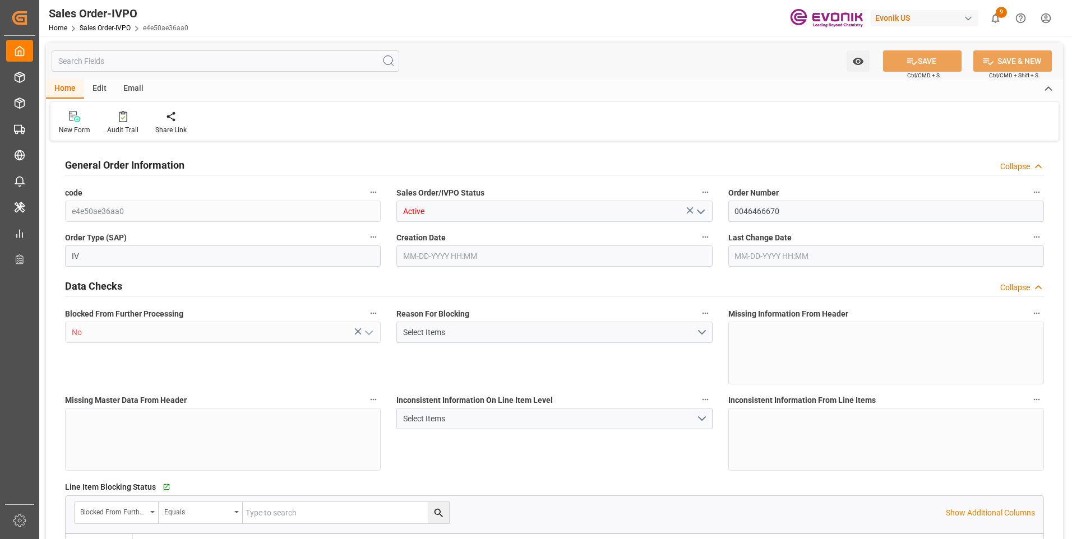
type input "JPYOK"
type input "0"
type input "1"
type input "1062.6"
type input "[DATE] 17:26"
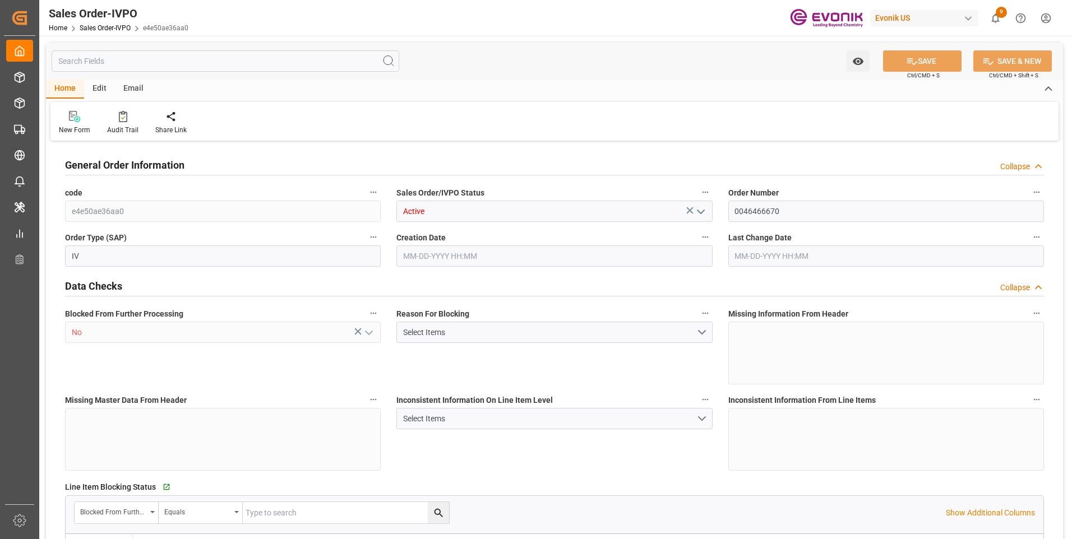
type input "[DATE] 14:19"
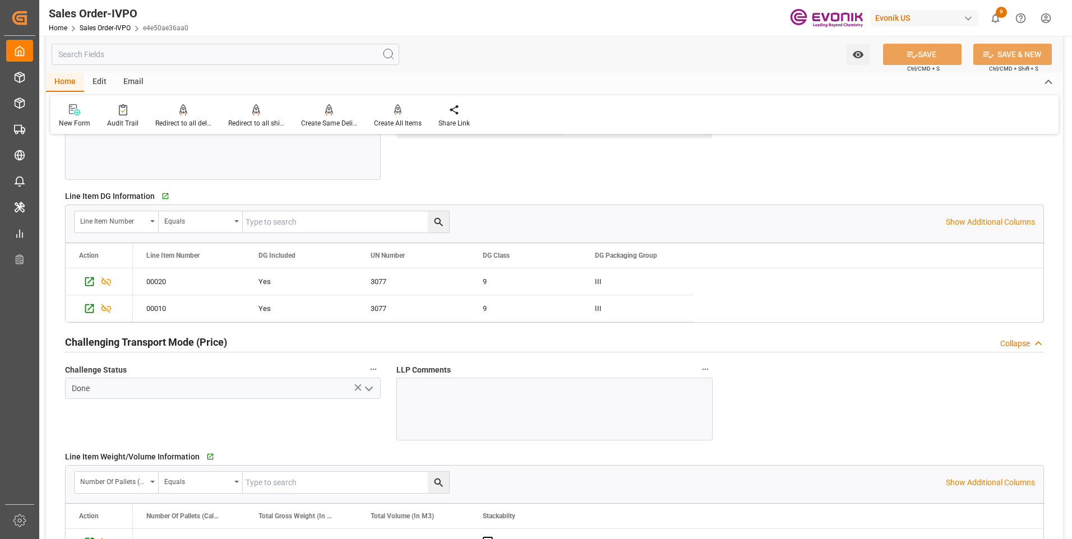
scroll to position [1346, 0]
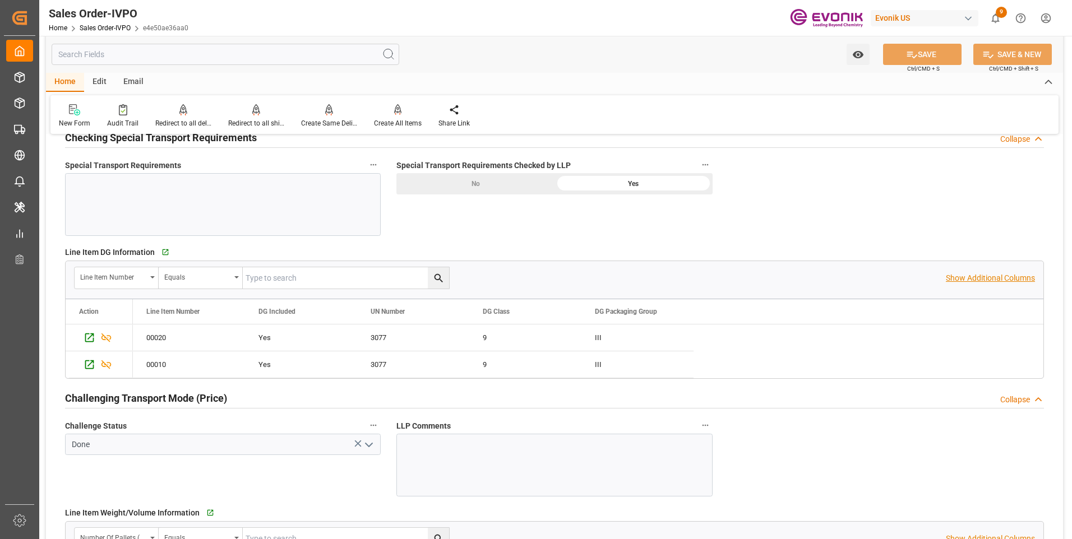
click at [990, 278] on p "Show Additional Columns" at bounding box center [990, 278] width 89 height 12
click at [760, 335] on div "ad4667436c12" at bounding box center [750, 338] width 112 height 26
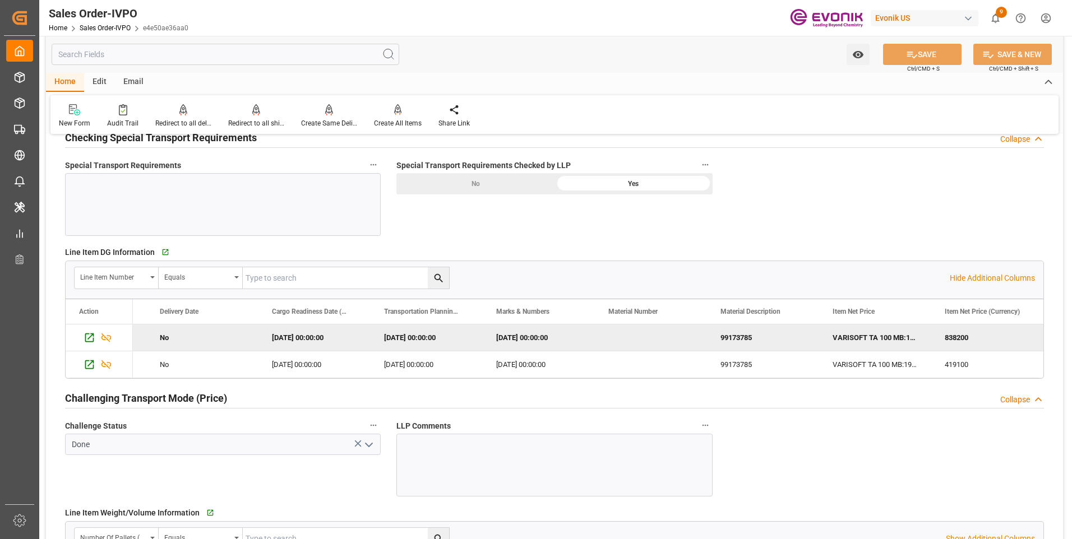
scroll to position [0, 2790]
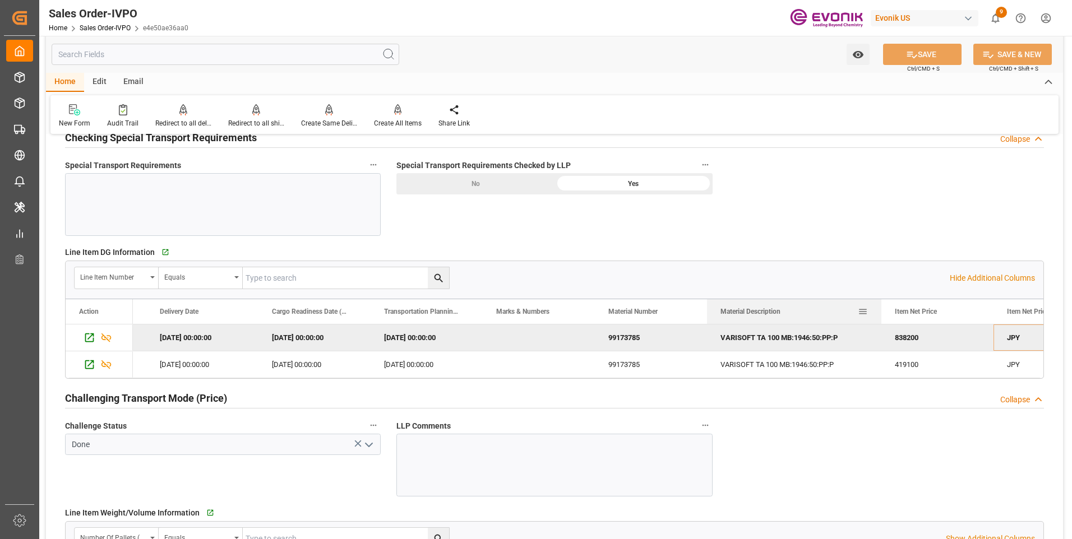
drag, startPoint x: 818, startPoint y: 308, endPoint x: 880, endPoint y: 310, distance: 62.3
click at [880, 310] on div at bounding box center [881, 311] width 4 height 25
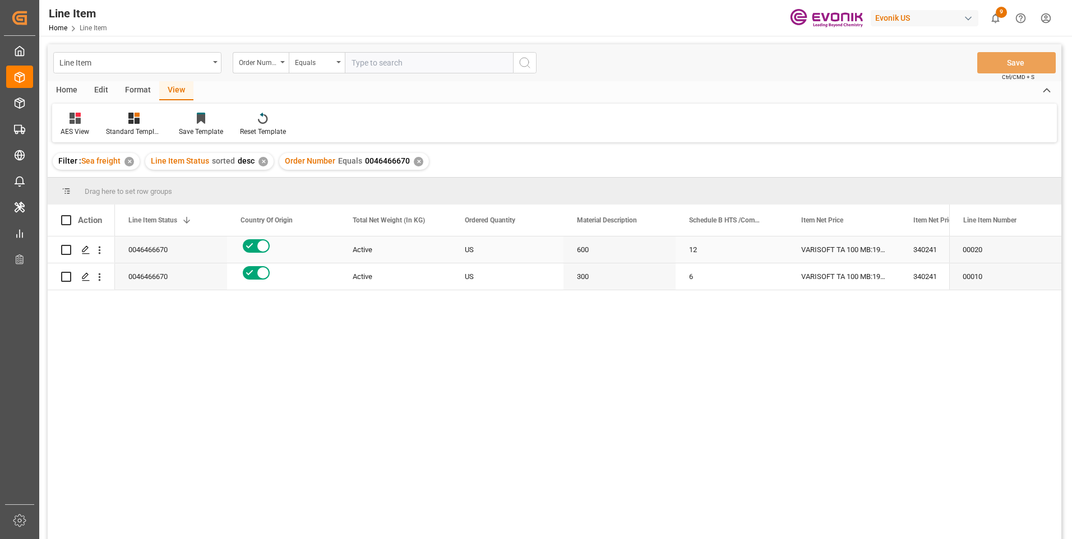
scroll to position [0, 224]
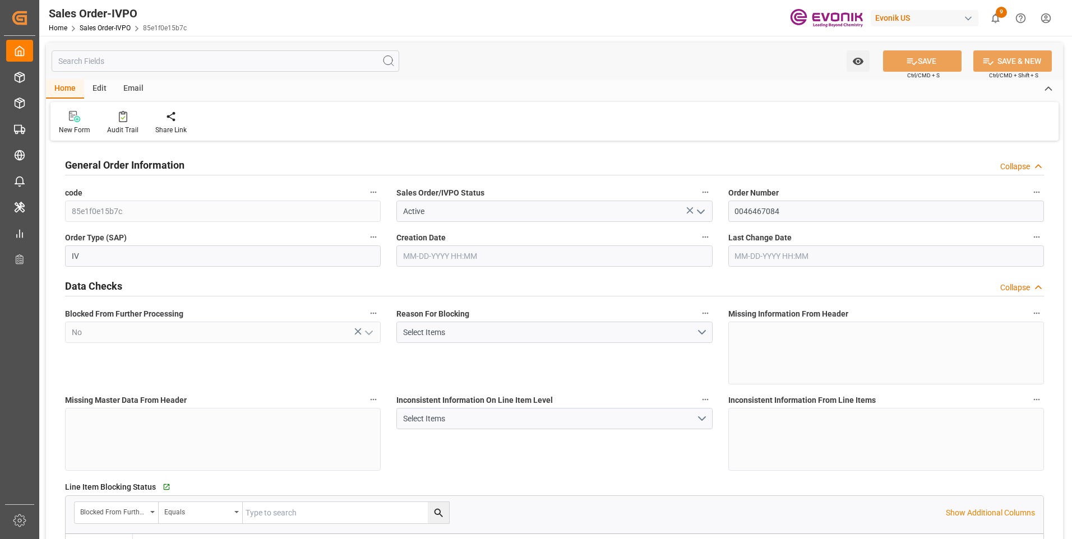
type input "CNSHA"
type input "0"
type input "2"
type input "3"
type input "4"
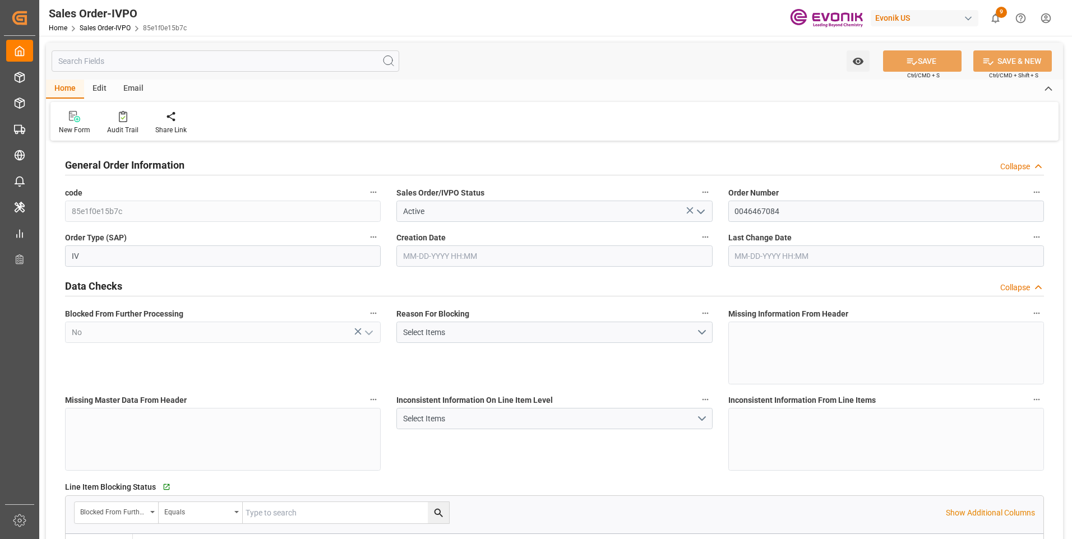
type input "35512"
type input "104.6116"
type input "34000"
type input "60"
type input "08-20-2025 23:12"
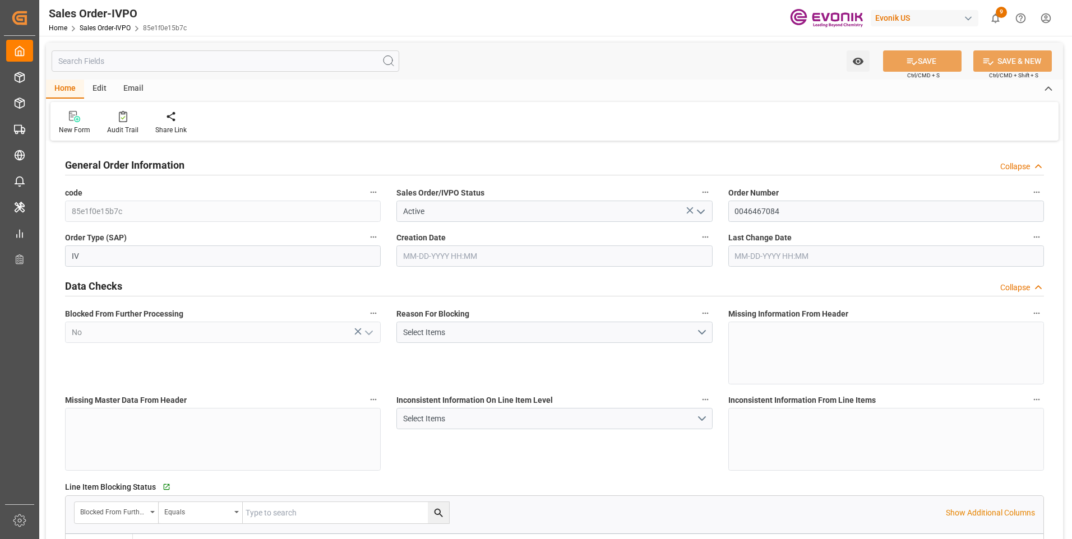
type input "08-21-2025 17:03"
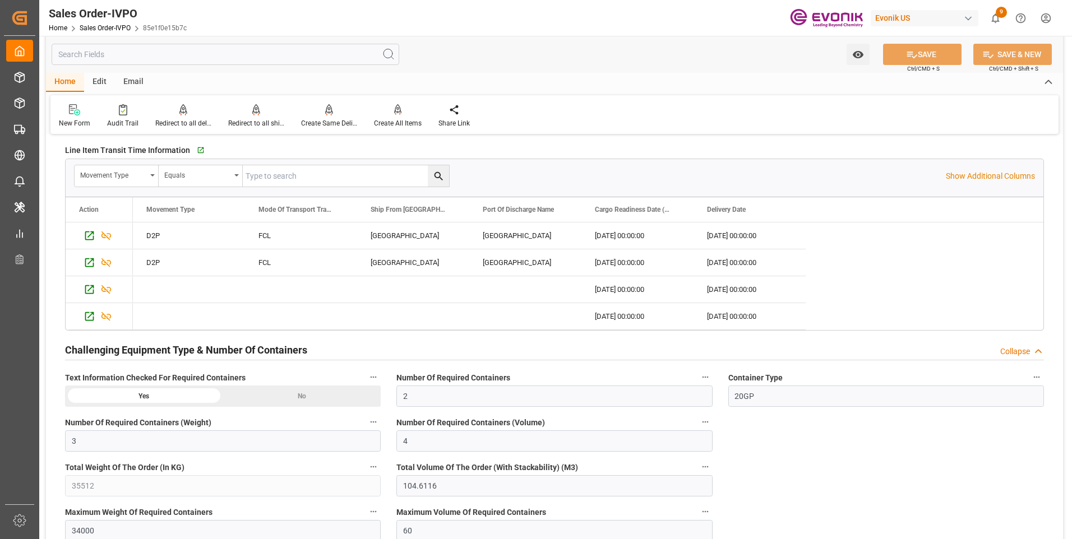
scroll to position [2299, 0]
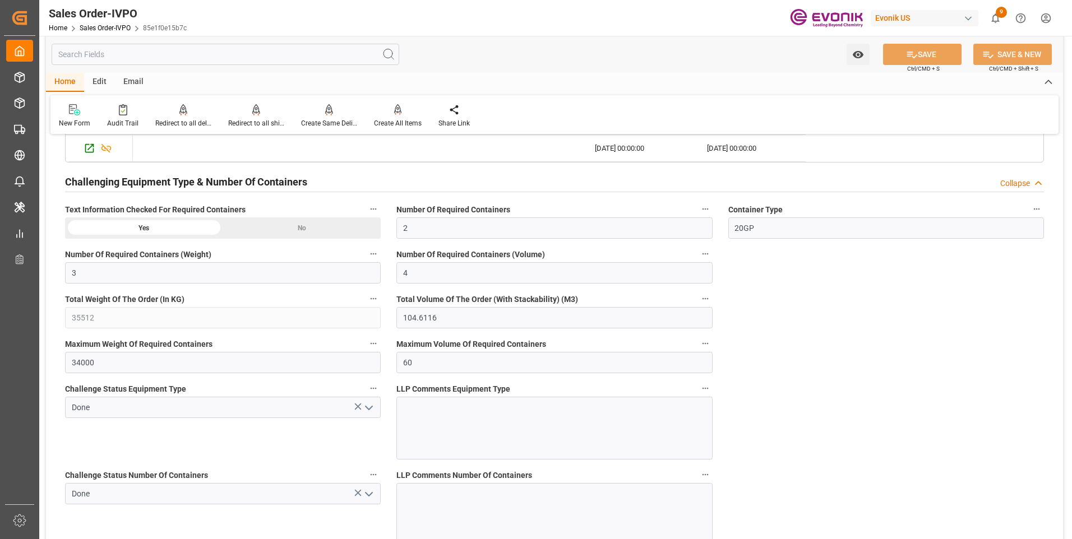
click at [703, 206] on icon "button" at bounding box center [705, 209] width 9 height 9
click at [723, 212] on li "Audits" at bounding box center [726, 209] width 57 height 19
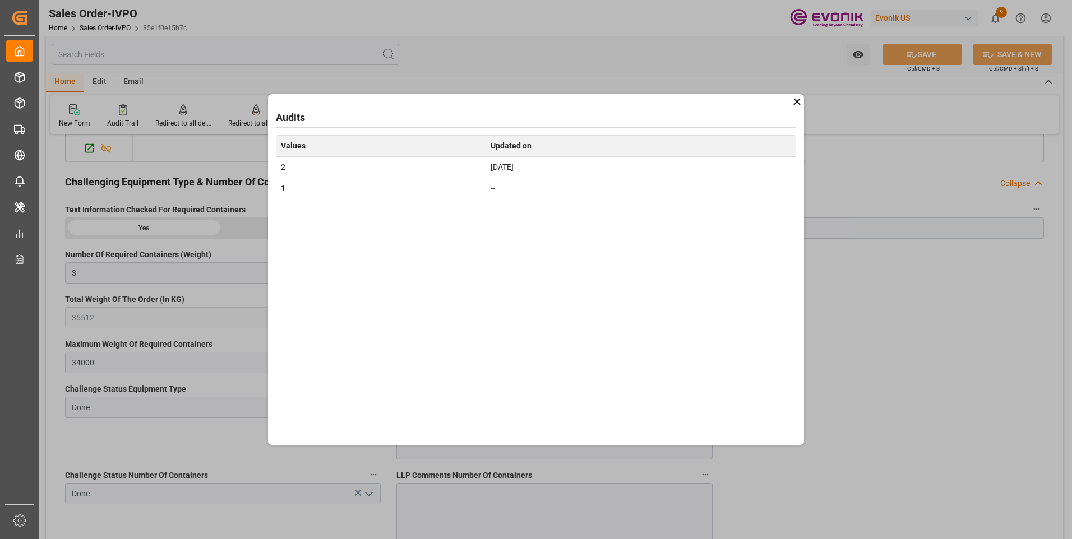
click at [795, 99] on icon at bounding box center [797, 102] width 12 height 12
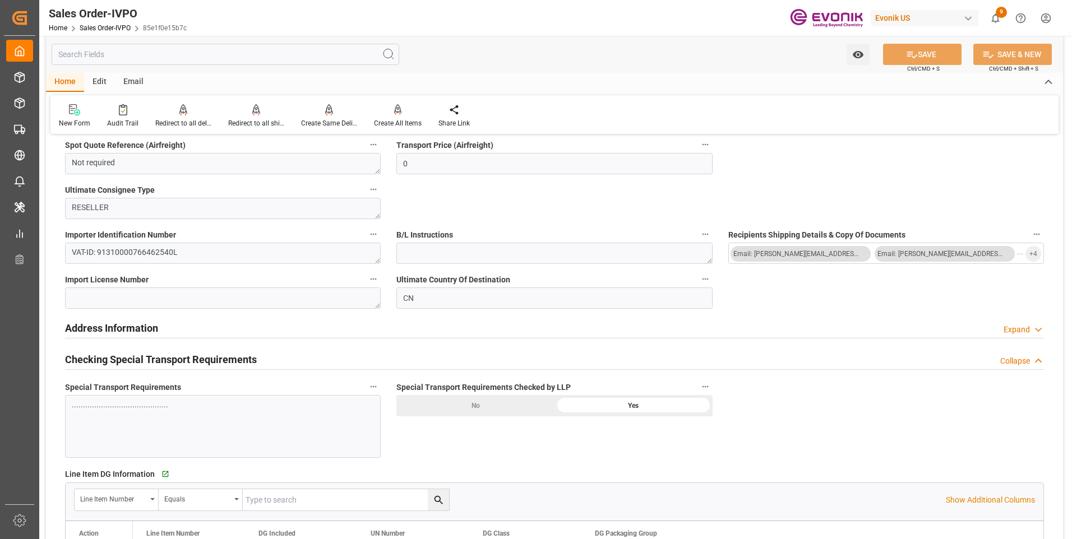
scroll to position [841, 0]
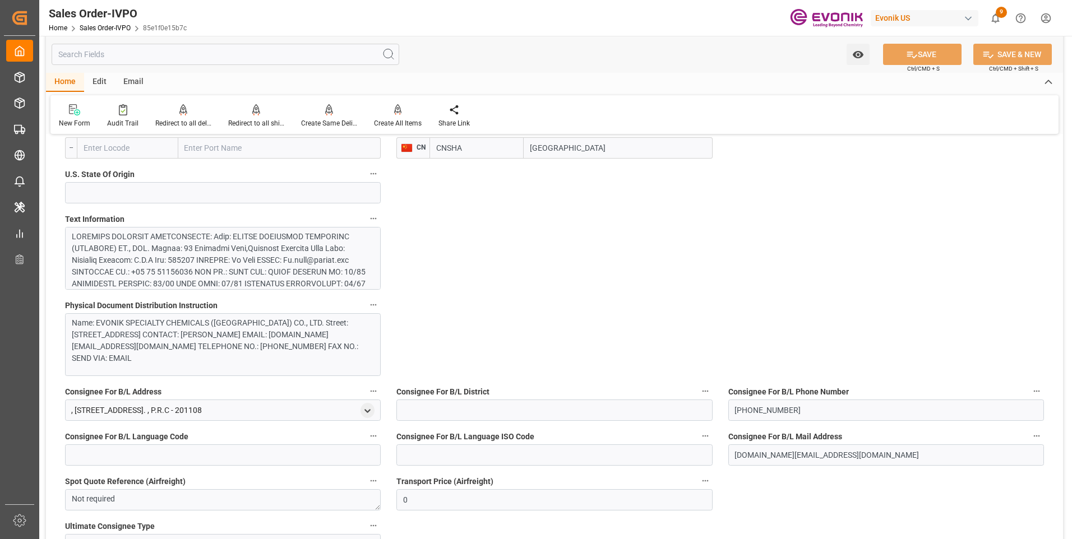
click at [227, 254] on div at bounding box center [219, 348] width 294 height 235
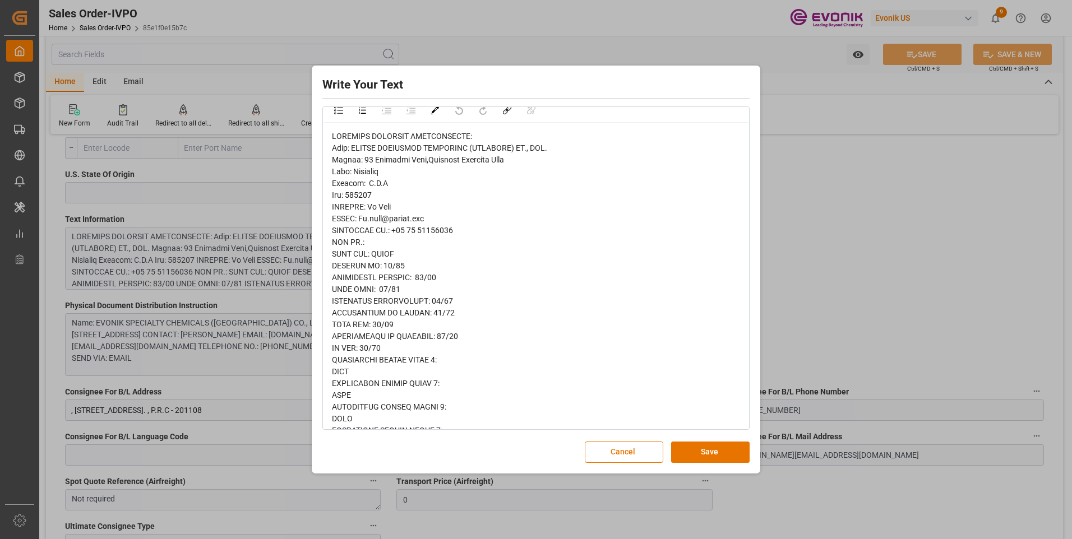
scroll to position [0, 0]
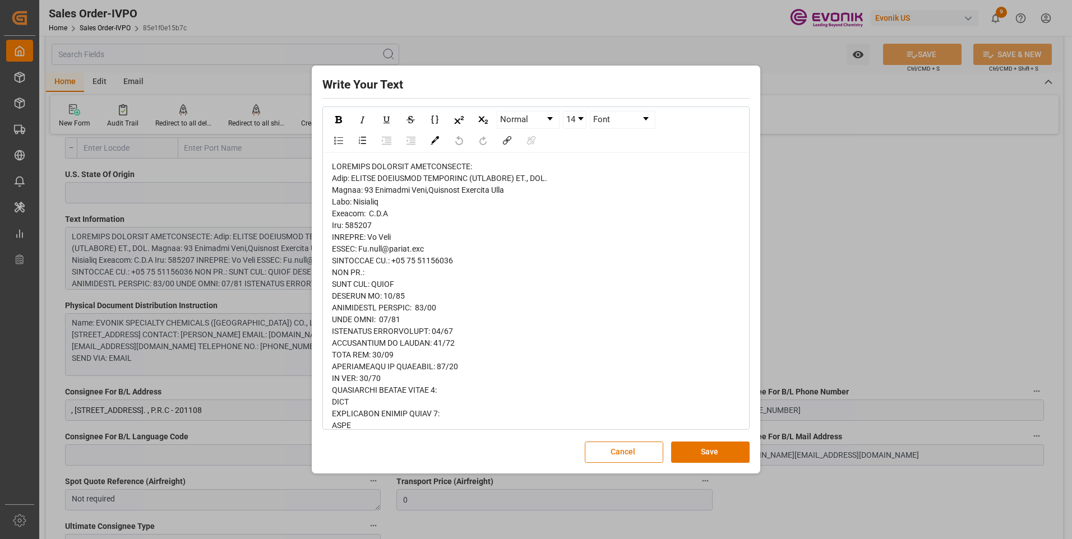
click at [872, 280] on div "Write Your Text Normal 14 Font Cancel Save" at bounding box center [536, 269] width 1072 height 539
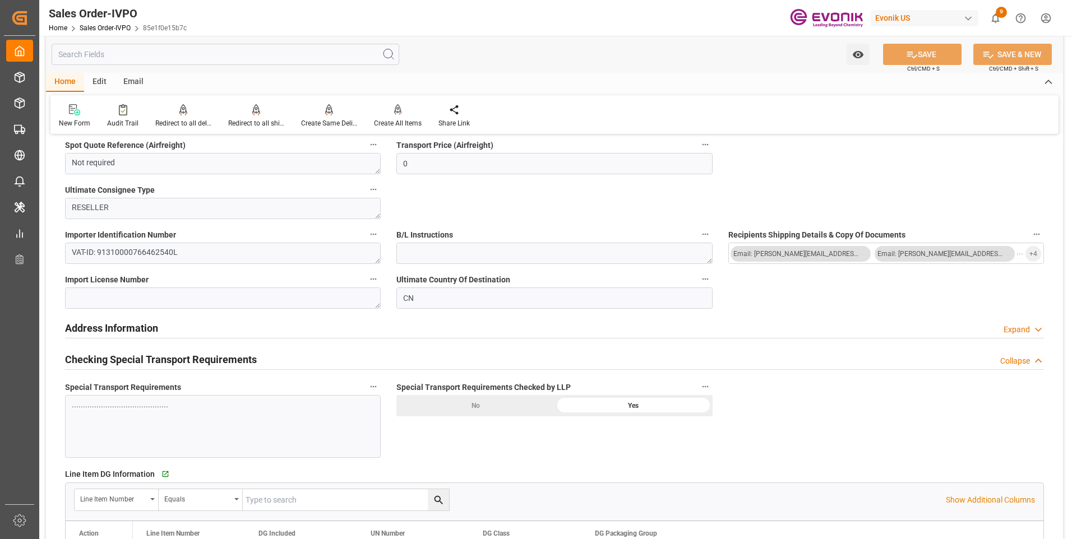
scroll to position [1290, 0]
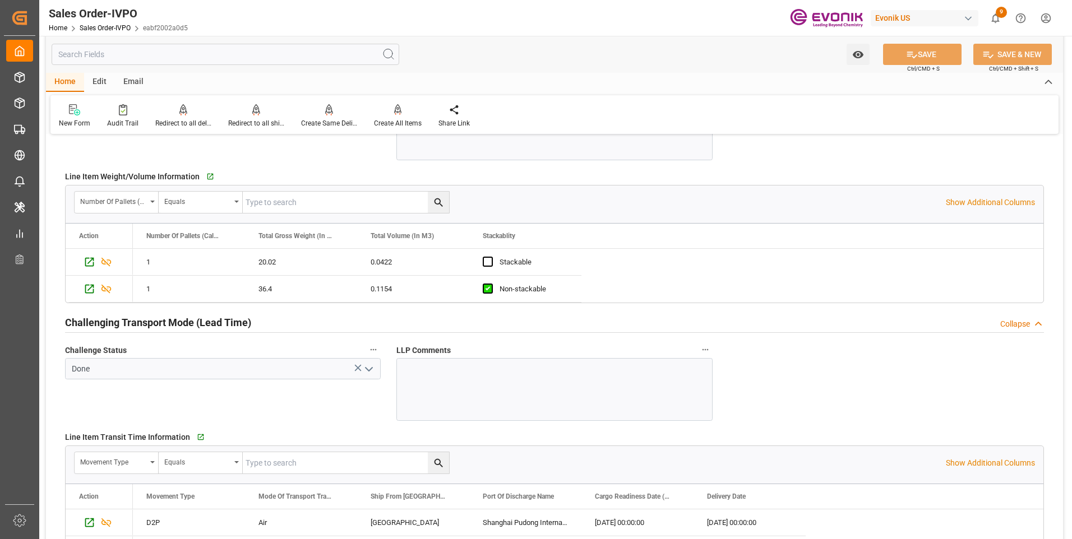
scroll to position [1346, 0]
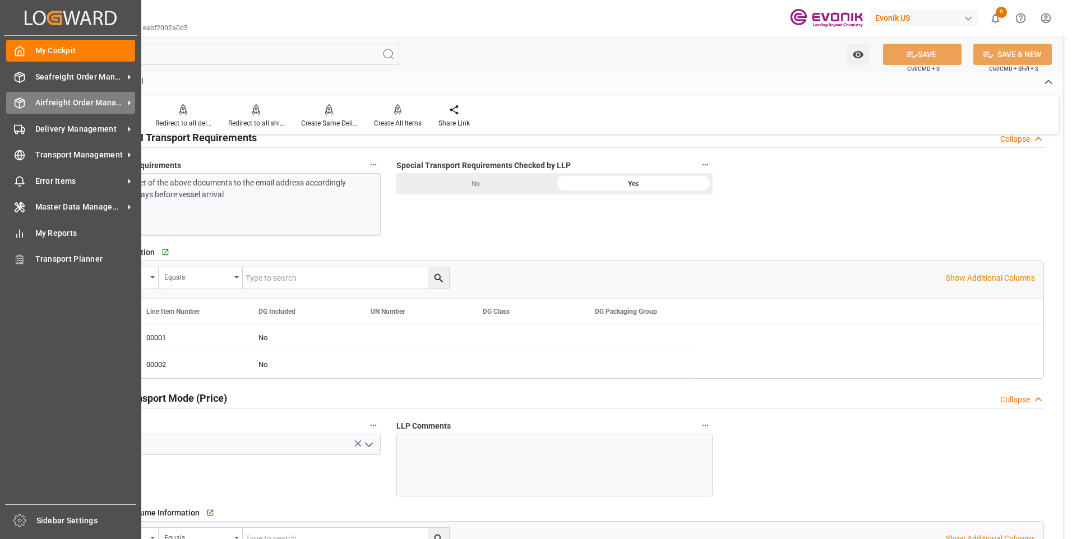
click at [21, 101] on line at bounding box center [19, 100] width 4 height 2
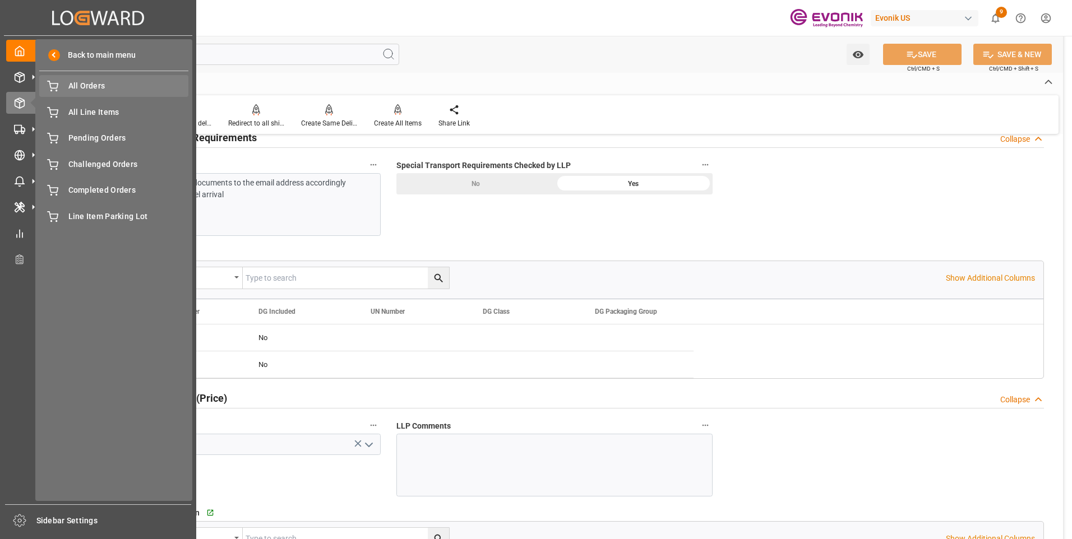
click at [95, 84] on span "All Orders" at bounding box center [128, 86] width 121 height 12
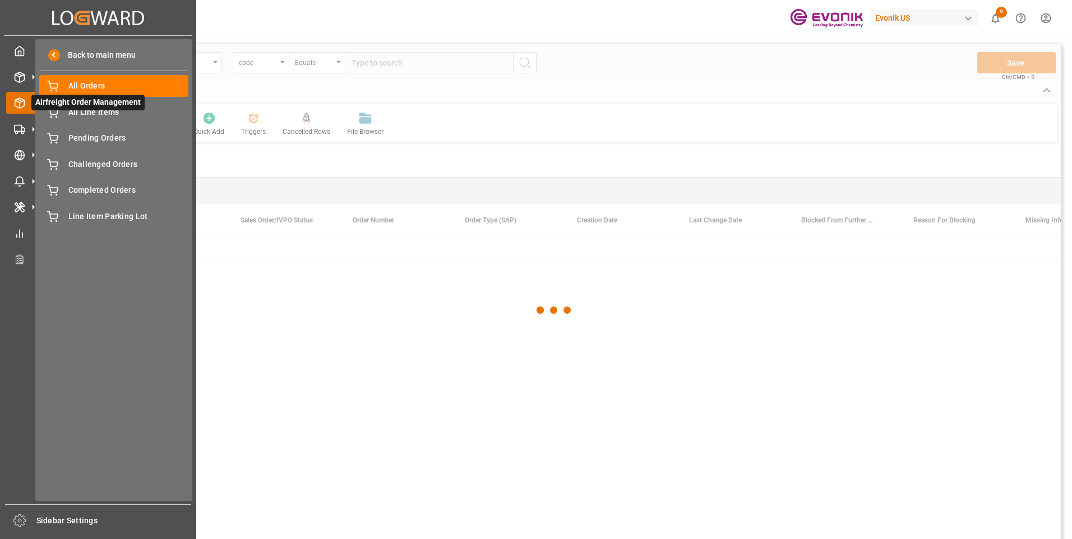
click at [25, 106] on icon at bounding box center [33, 103] width 24 height 24
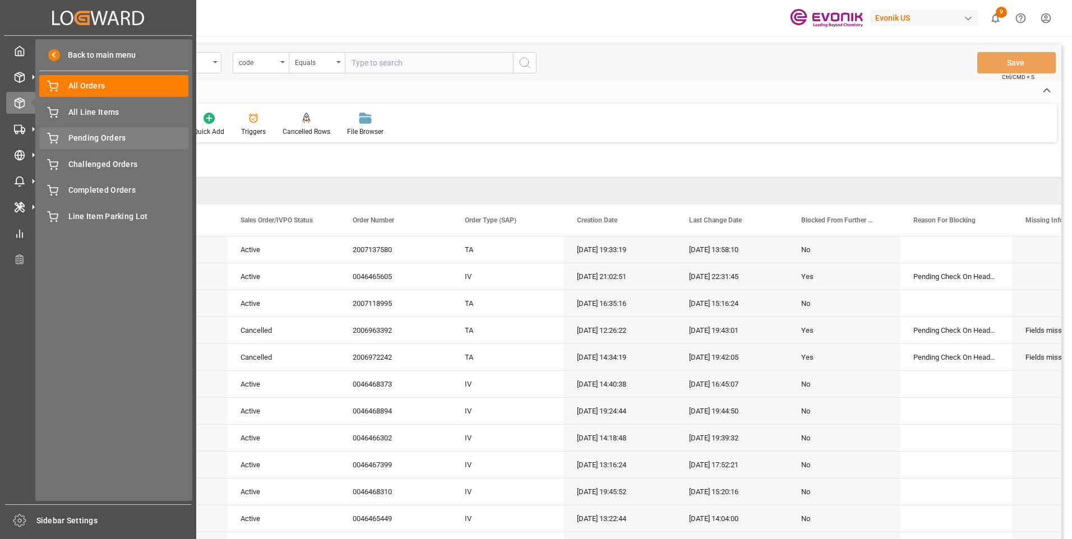
click at [82, 139] on span "Pending Orders" at bounding box center [128, 138] width 121 height 12
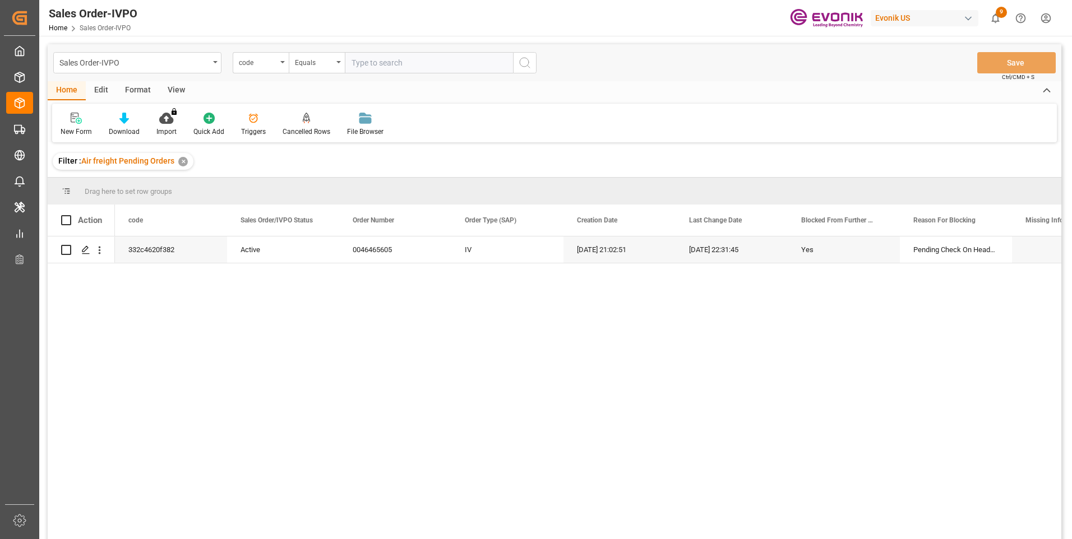
click at [389, 61] on input "text" at bounding box center [429, 62] width 168 height 21
paste input "46465605"
click at [500, 355] on div "332c4620f382 Active 0046465605 IV 08-21-2025 21:02:51 08-21-2025 22:31:45 Yes P…" at bounding box center [588, 392] width 946 height 310
click at [367, 63] on input "46465605" at bounding box center [429, 62] width 168 height 21
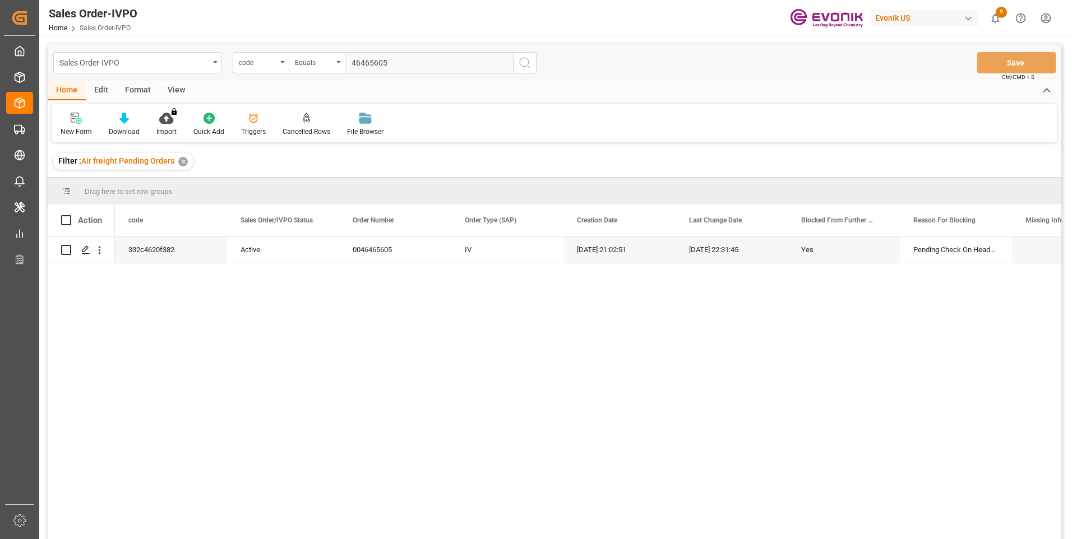
paste input "0046460739"
click at [372, 59] on input "0046460739" at bounding box center [429, 62] width 168 height 21
type input "0046460739"
click at [264, 57] on div "code" at bounding box center [258, 61] width 38 height 13
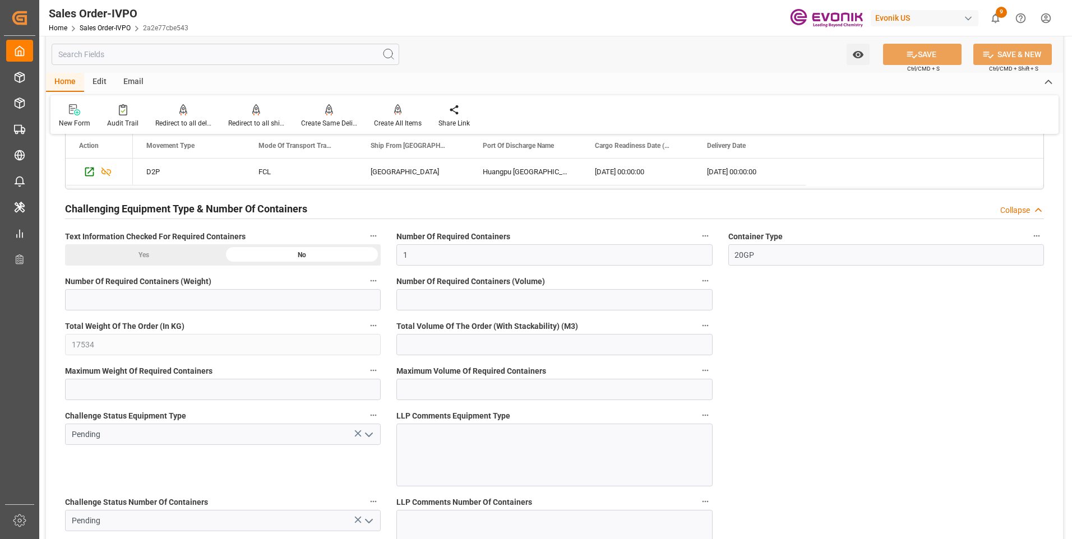
scroll to position [1906, 0]
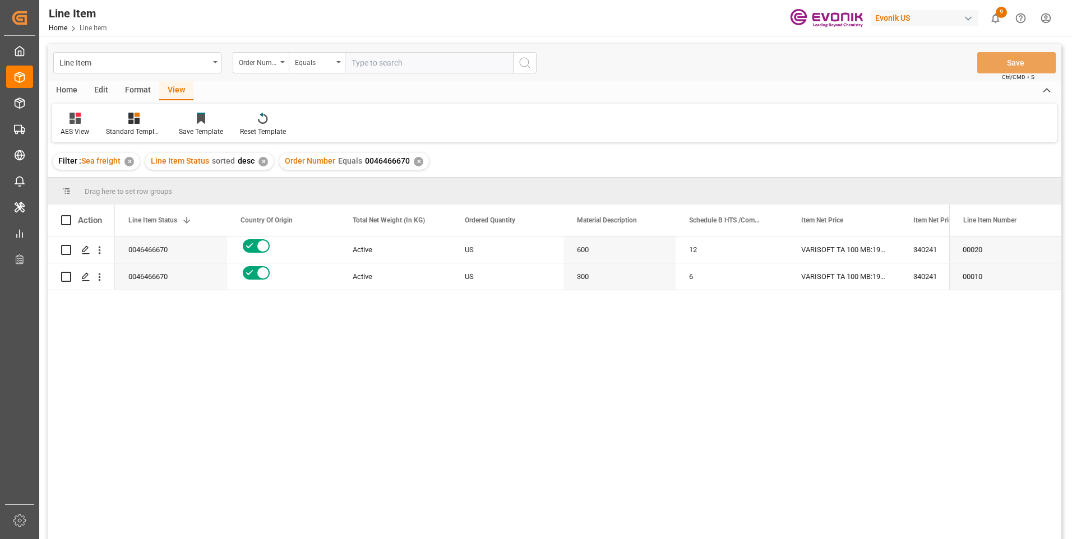
scroll to position [0, 224]
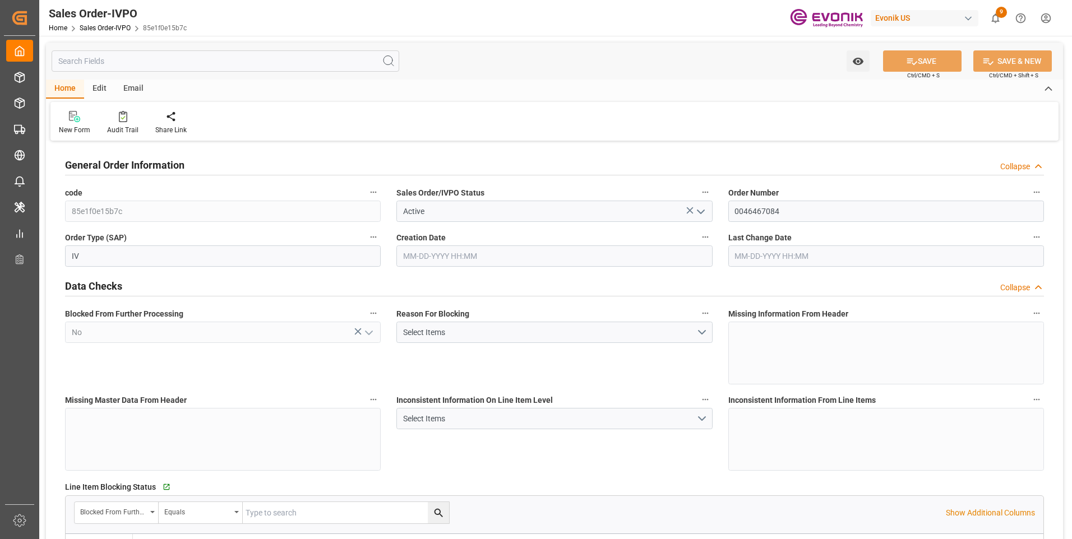
type input "CNSHA"
type input "0"
type input "2"
type input "3"
type input "4"
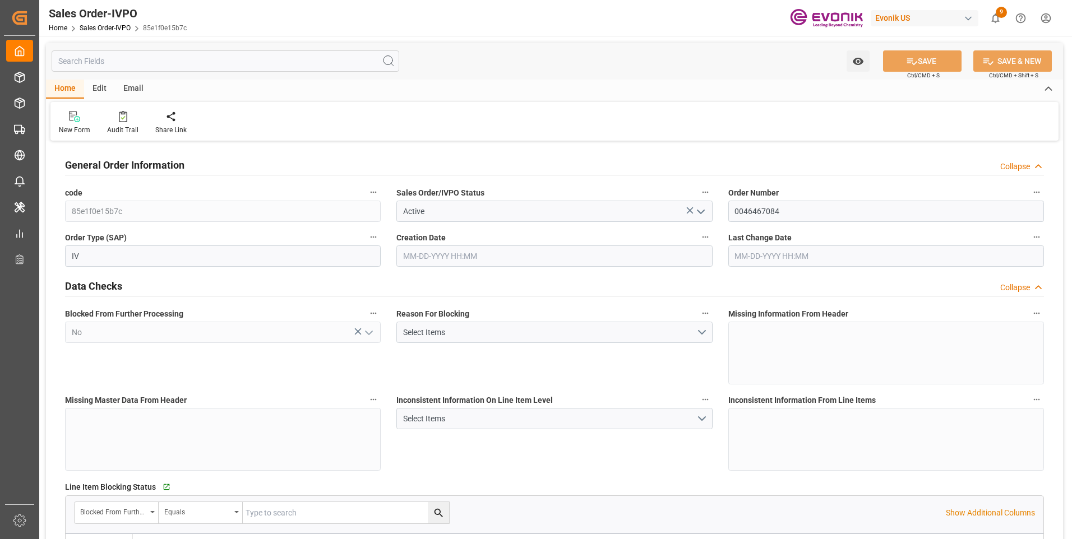
type input "35512"
type input "104.6116"
type input "34000"
type input "60"
type input "[DATE] 23:12"
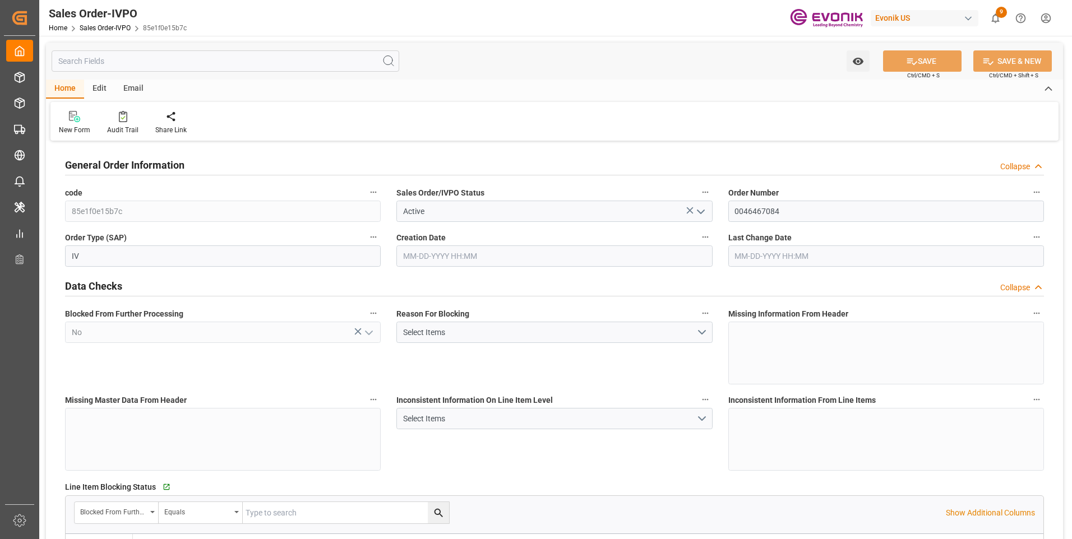
type input "[DATE] 17:03"
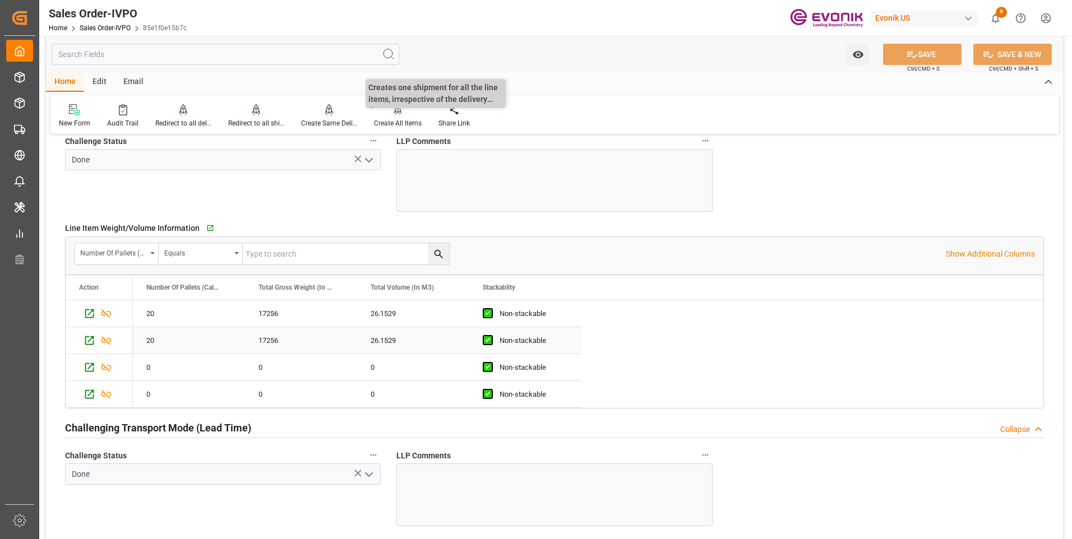
scroll to position [1794, 0]
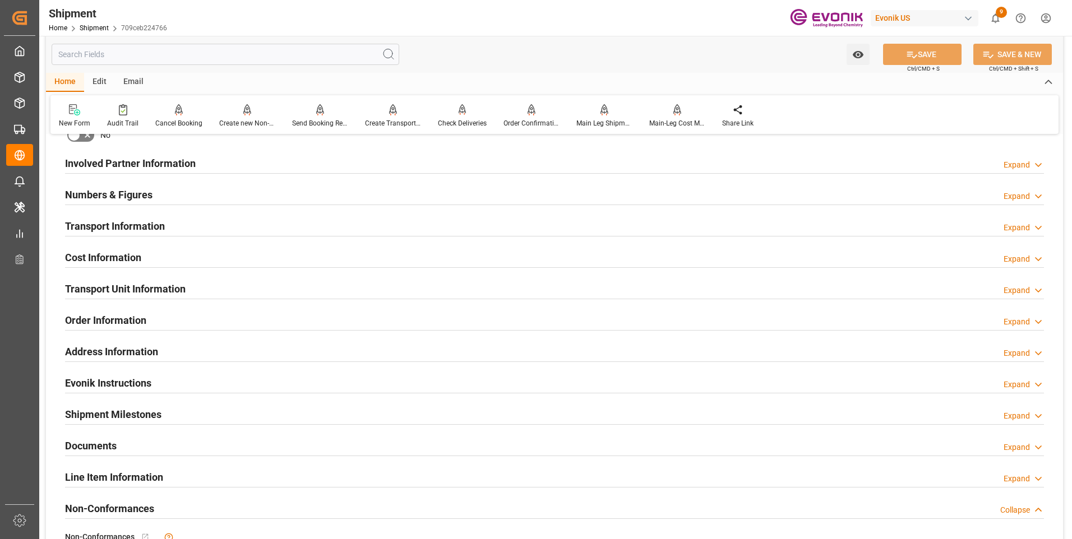
scroll to position [561, 0]
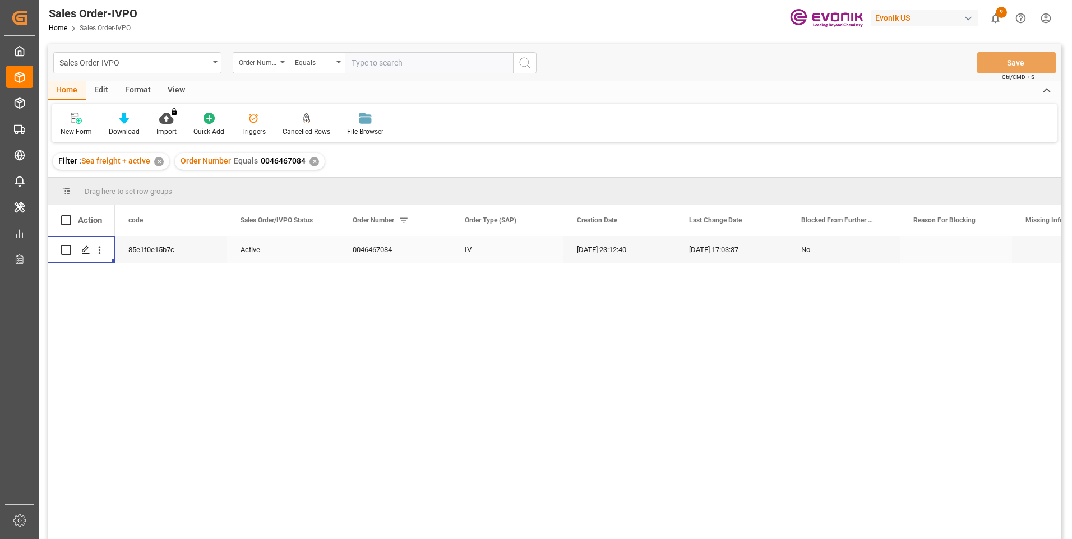
click at [365, 58] on input "text" at bounding box center [429, 62] width 168 height 21
paste input "0046460739"
type input "0046460739"
click at [522, 62] on icon "search button" at bounding box center [524, 62] width 13 height 13
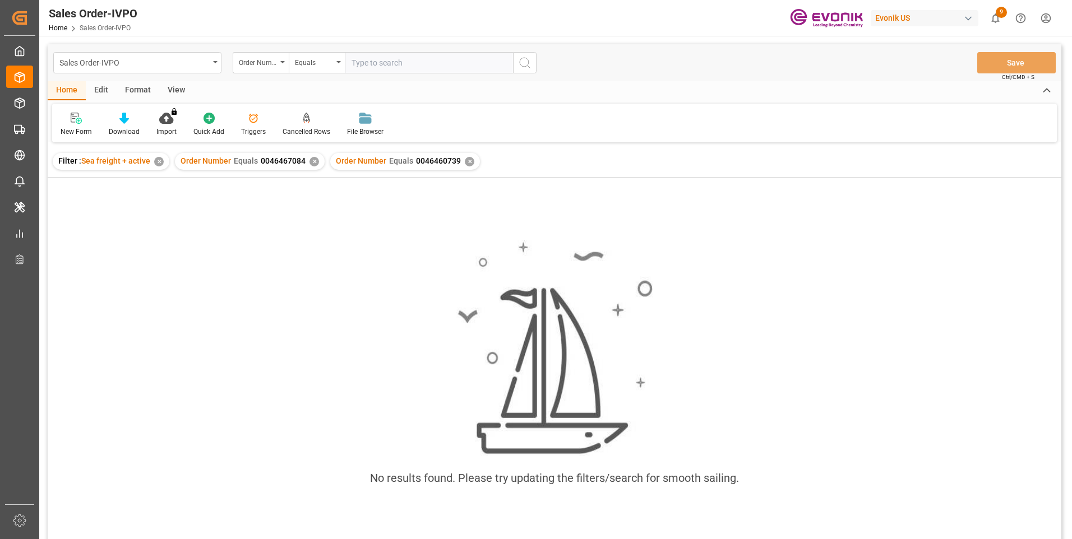
click at [310, 161] on div "✕" at bounding box center [314, 162] width 10 height 10
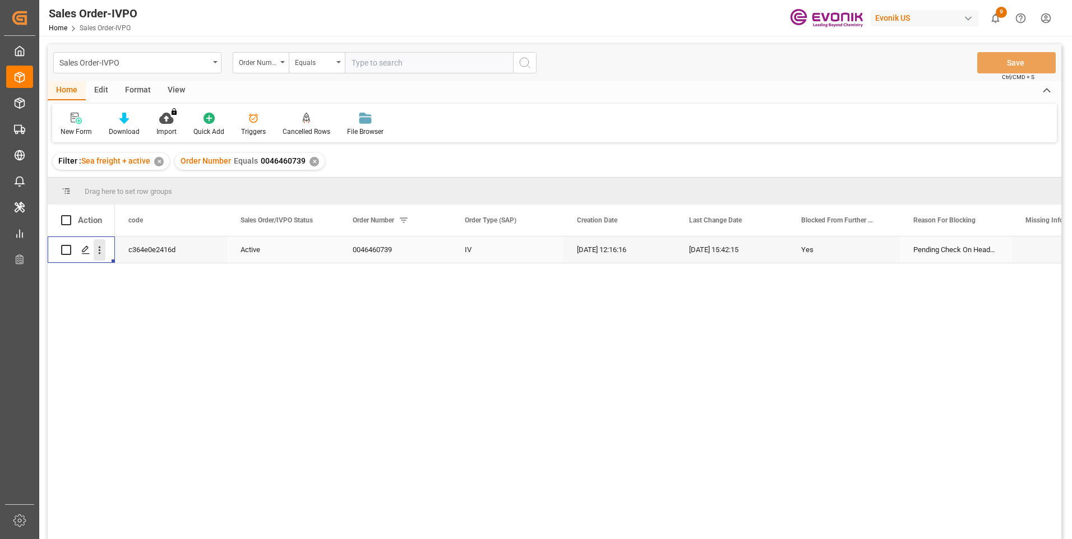
click at [101, 251] on icon "open menu" at bounding box center [100, 250] width 12 height 12
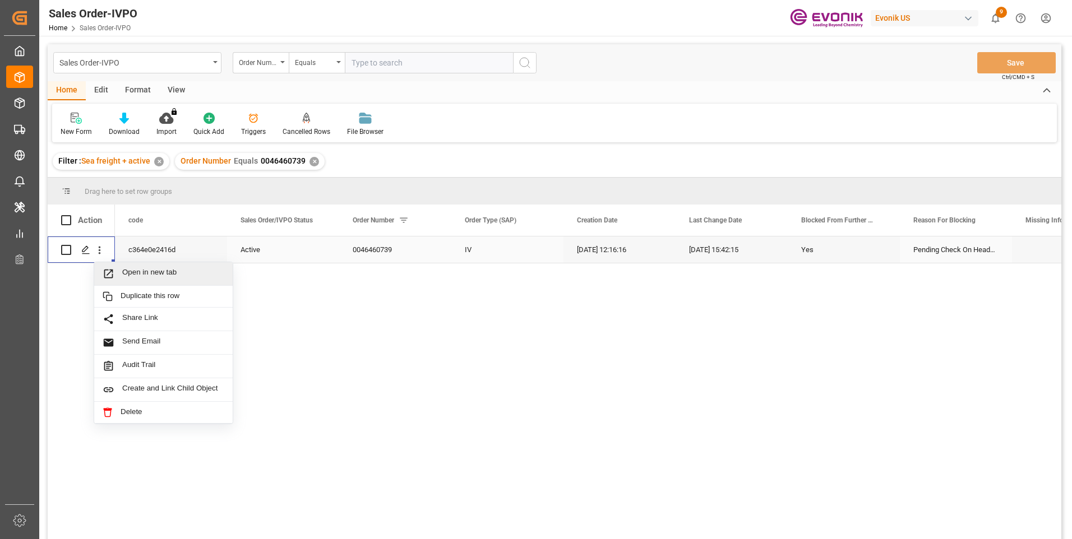
click at [127, 271] on span "Open in new tab" at bounding box center [173, 274] width 102 height 12
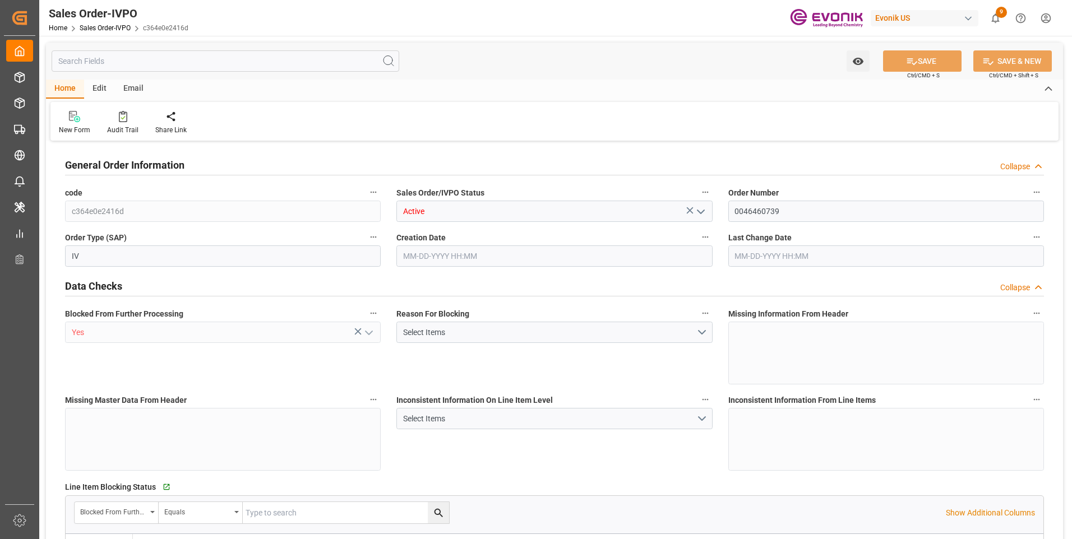
type input "TWKEL"
type input "0"
type input "1"
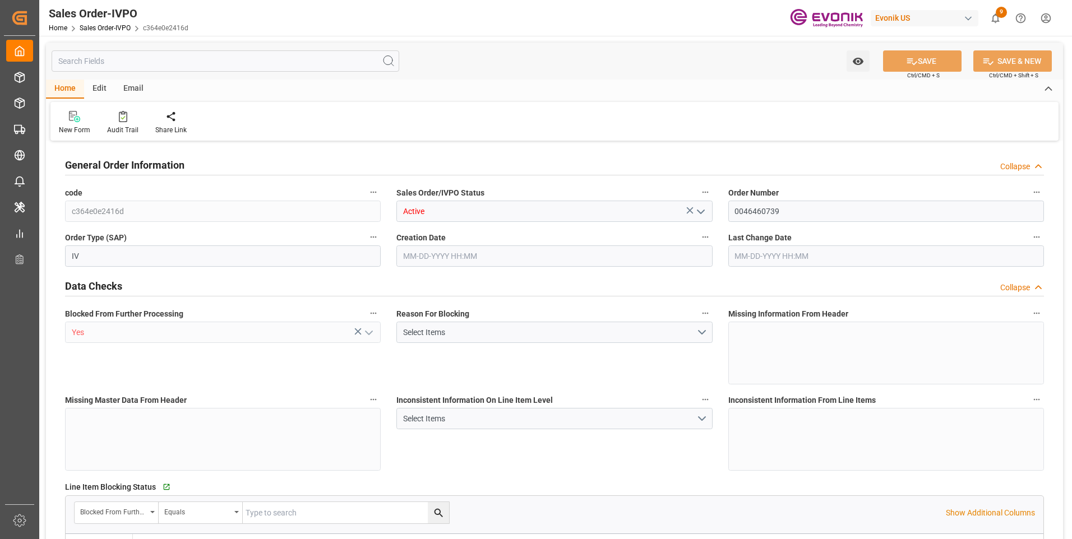
type input "6151.824"
type input "16.1904"
type input "17000"
type input "30"
type input "08-20-2025 12:16"
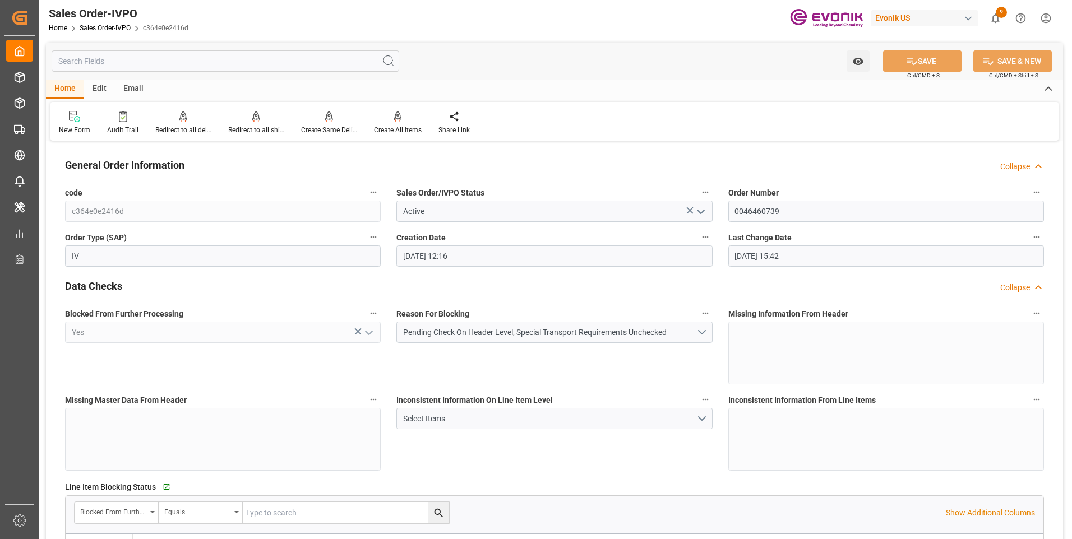
type input "08-21-2025 15:42"
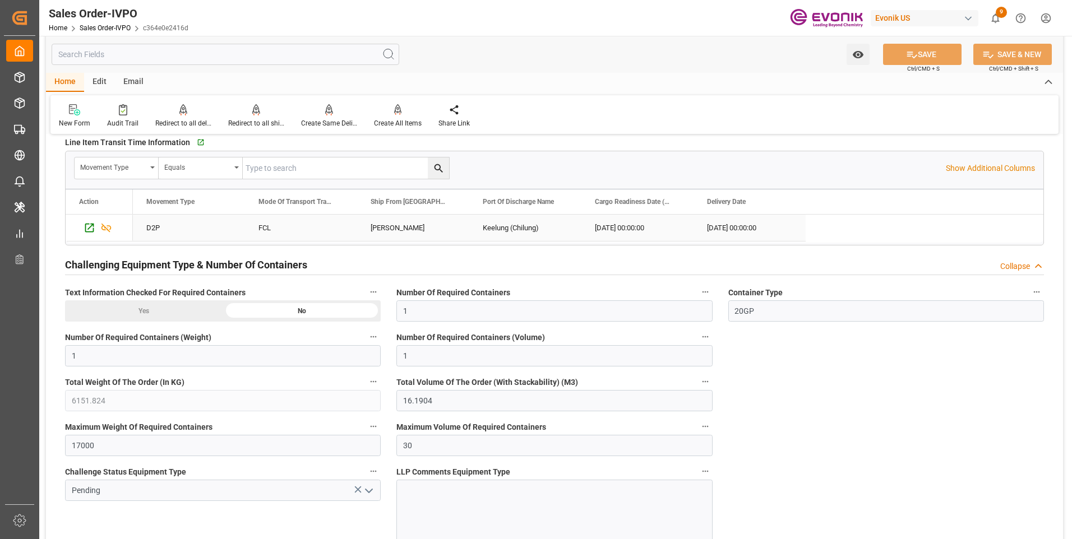
scroll to position [1794, 0]
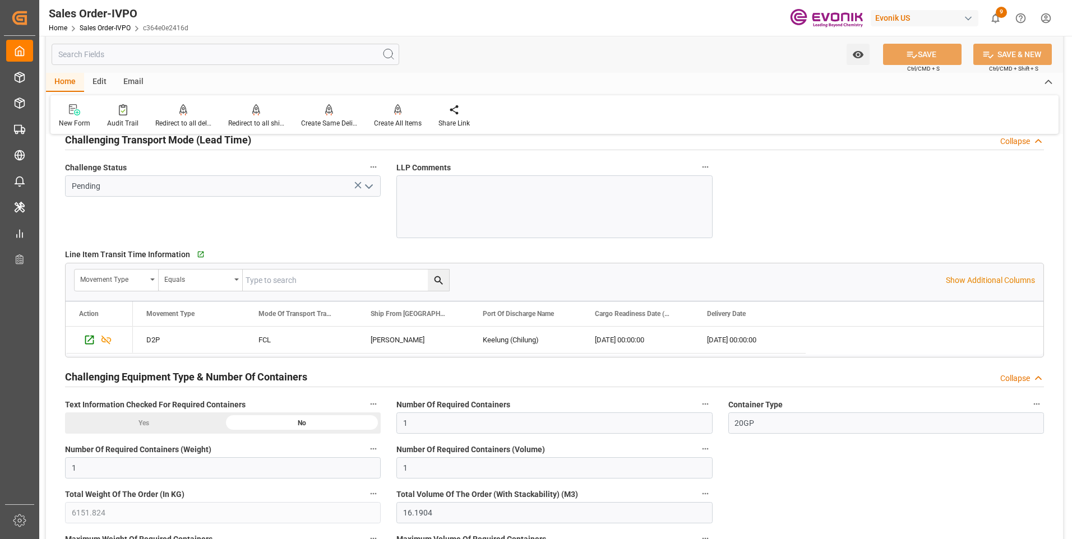
click at [183, 47] on input "text" at bounding box center [226, 54] width 348 height 21
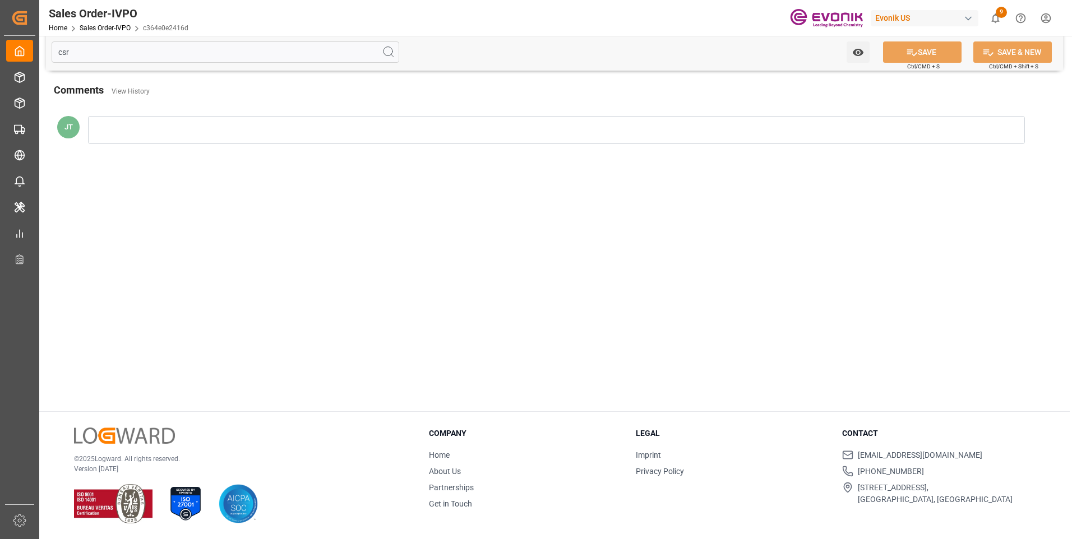
scroll to position [0, 0]
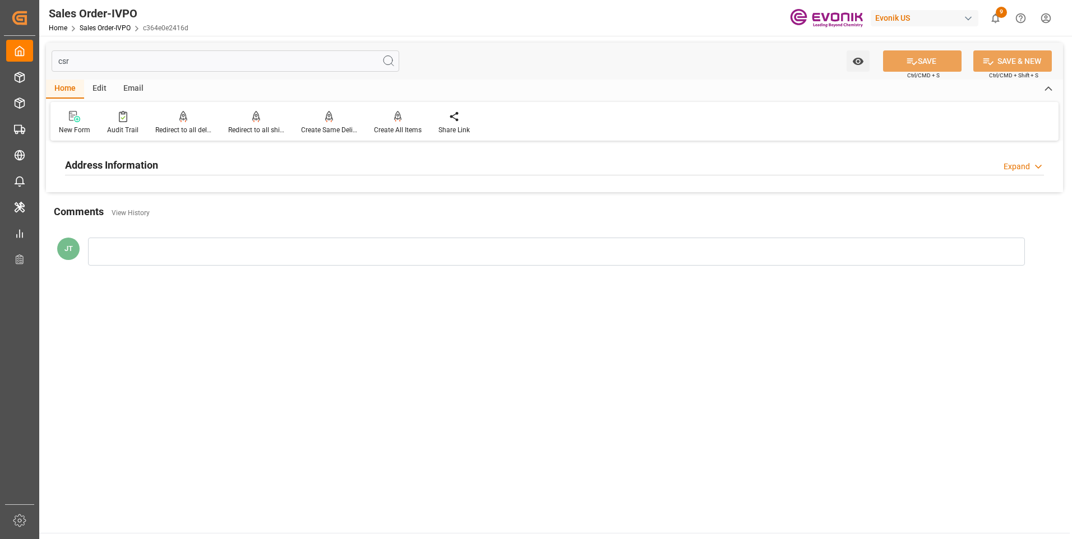
type input "csr"
click at [123, 159] on h2 "Address Information" at bounding box center [111, 165] width 93 height 15
